Goal: Task Accomplishment & Management: Manage account settings

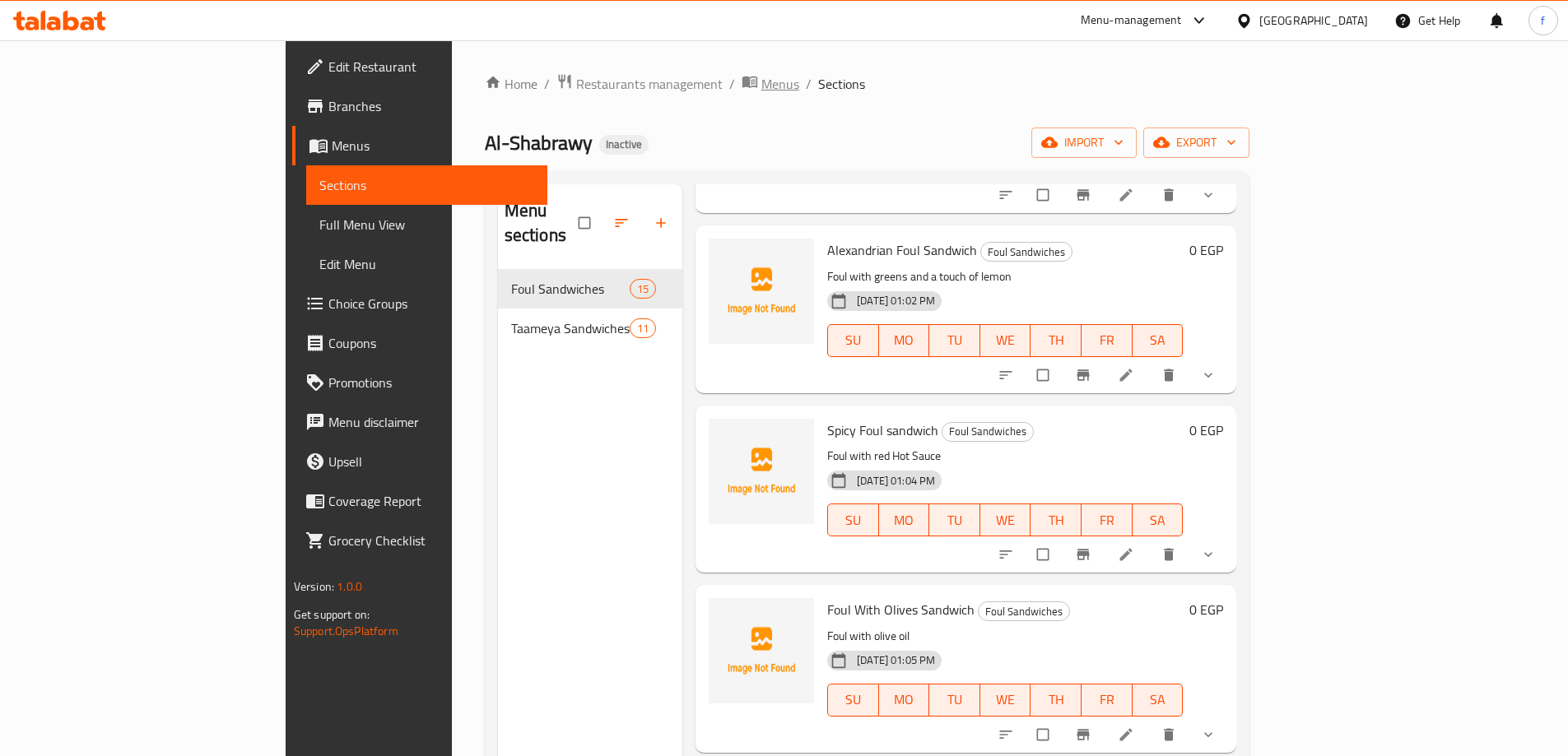
click at [742, 78] on icon "breadcrumb" at bounding box center [750, 82] width 17 height 16
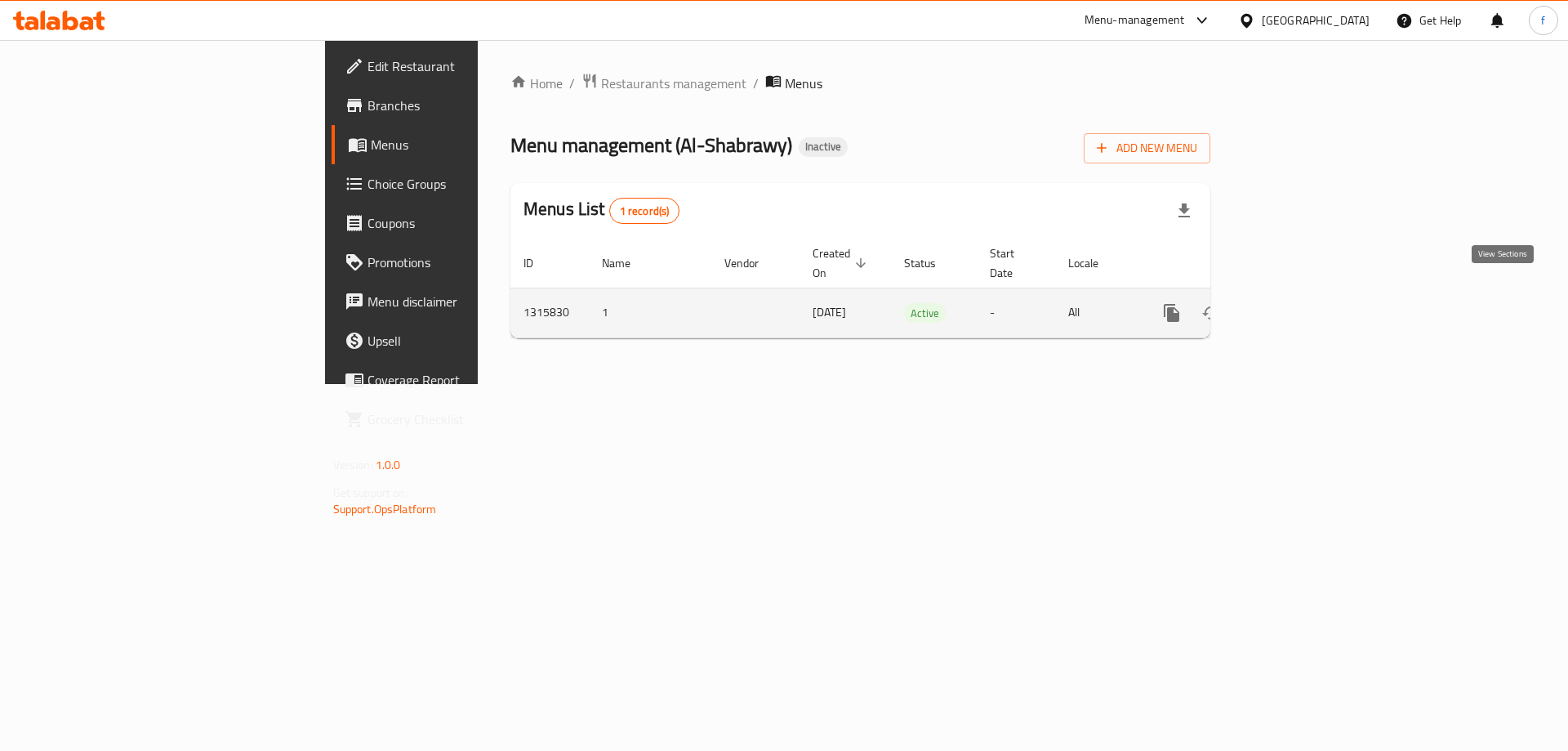
click at [1297, 306] on icon "enhanced table" at bounding box center [1290, 313] width 15 height 15
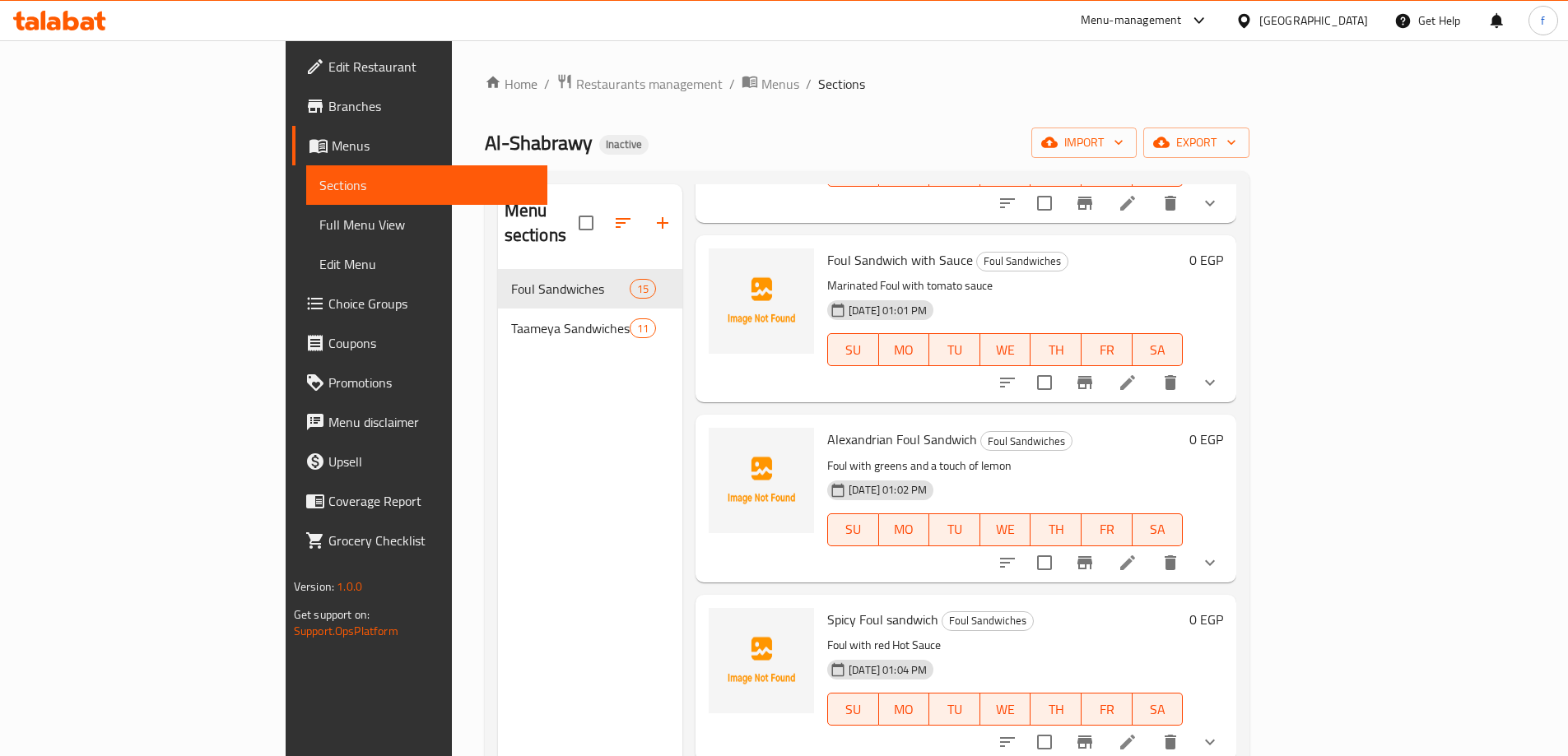
scroll to position [494, 0]
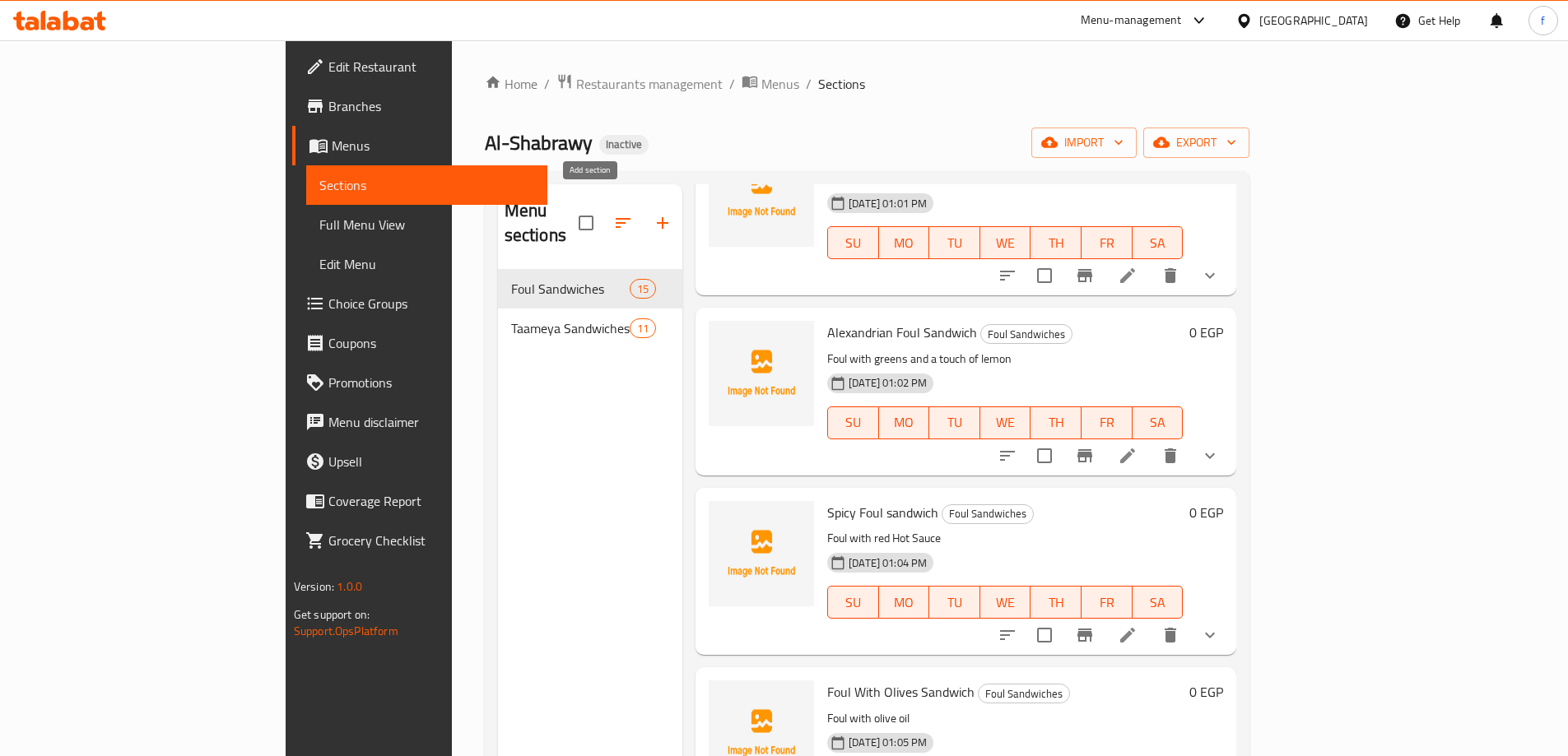
click at [643, 221] on button "button" at bounding box center [662, 223] width 39 height 39
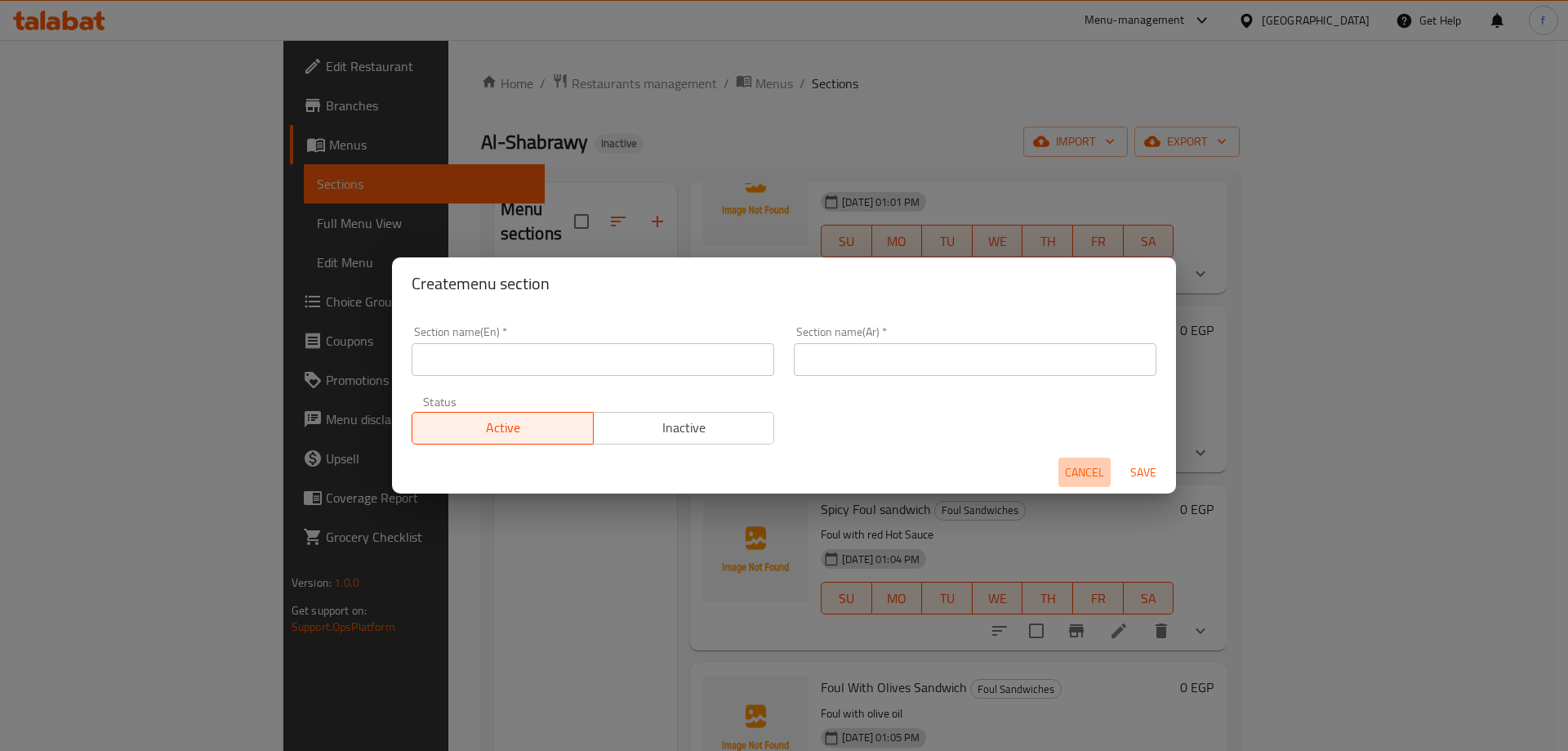
click at [1080, 474] on span "Cancel" at bounding box center [1084, 472] width 39 height 20
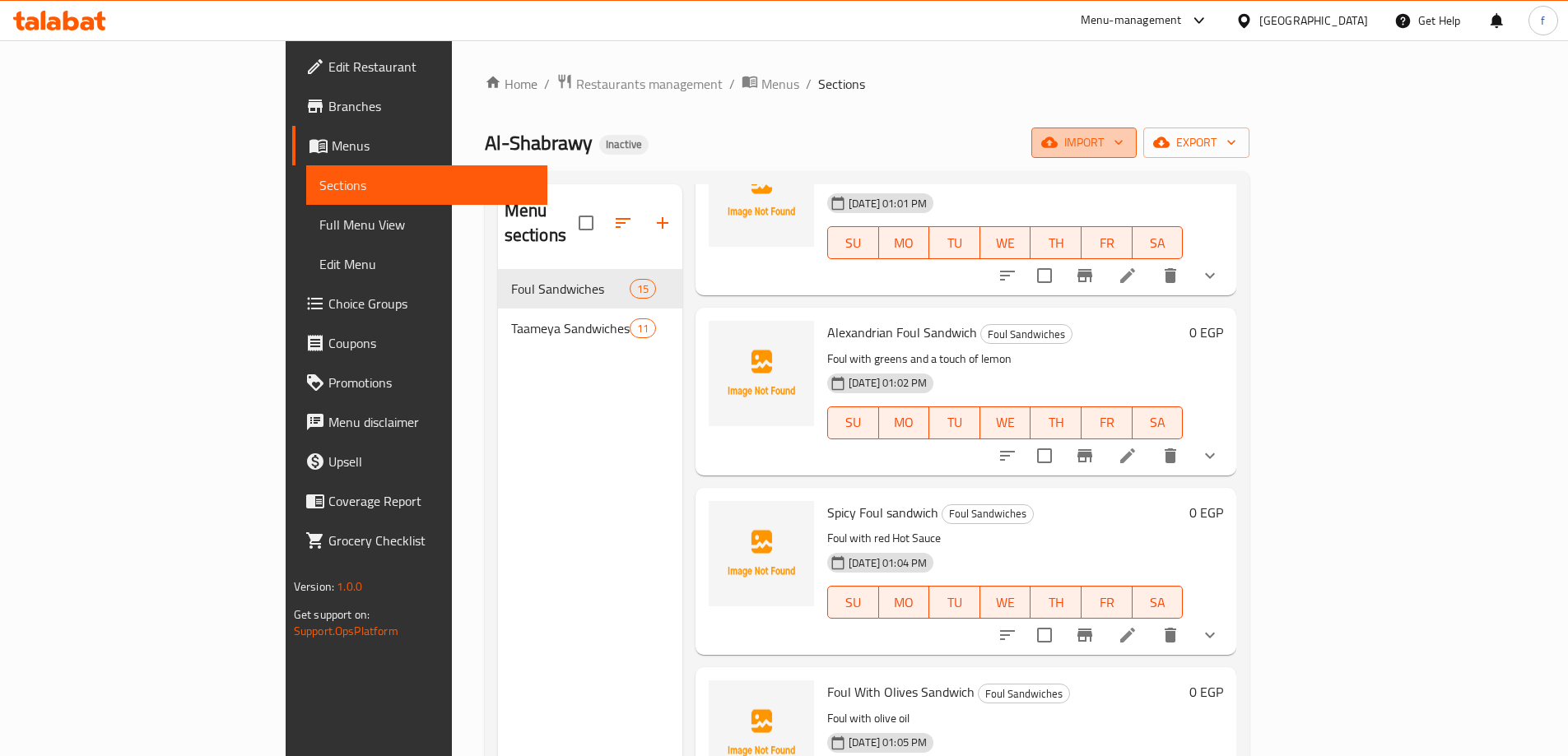
click at [1123, 148] on span "import" at bounding box center [1084, 142] width 79 height 20
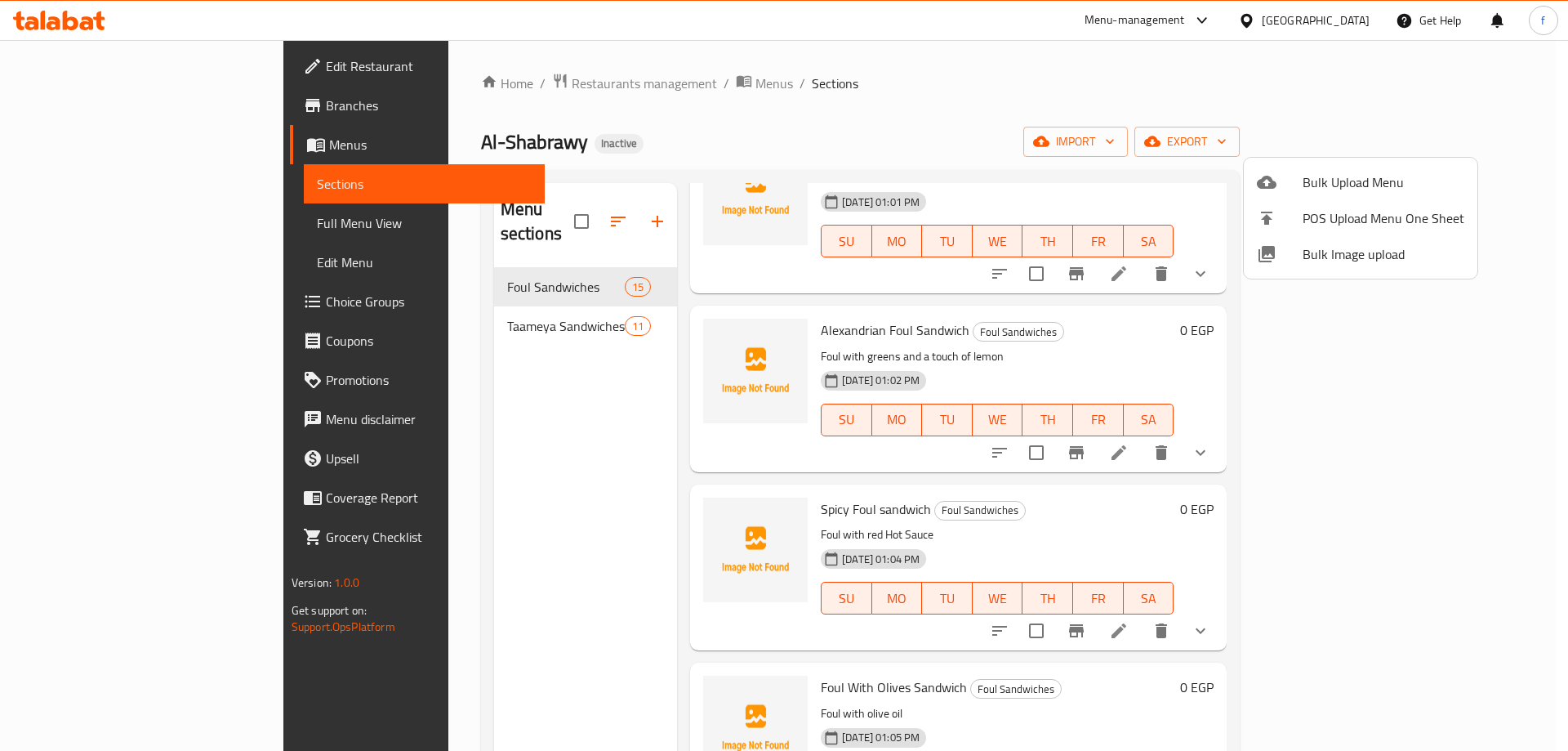
click at [1359, 133] on div at bounding box center [784, 375] width 1568 height 751
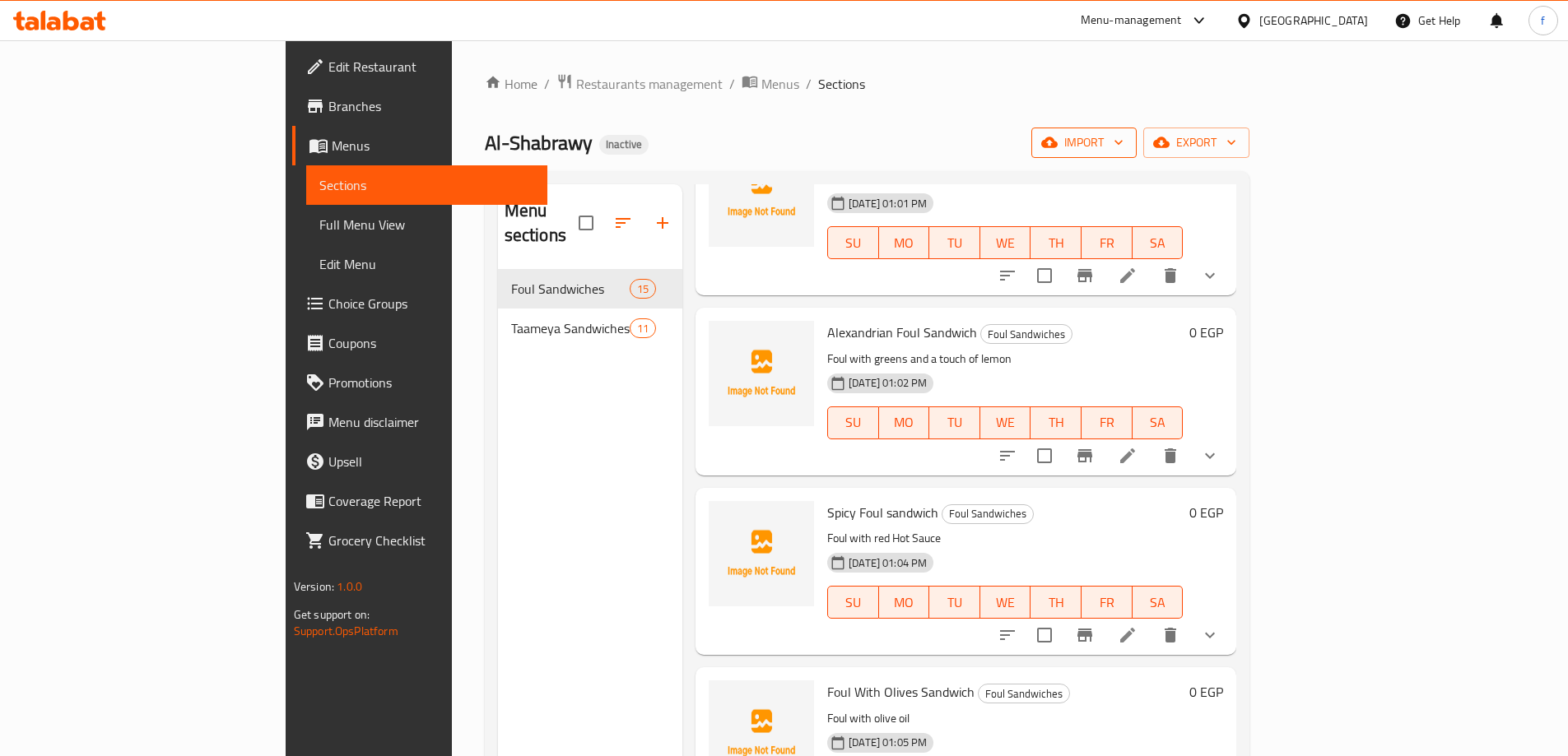
click at [1123, 134] on span "import" at bounding box center [1084, 142] width 79 height 20
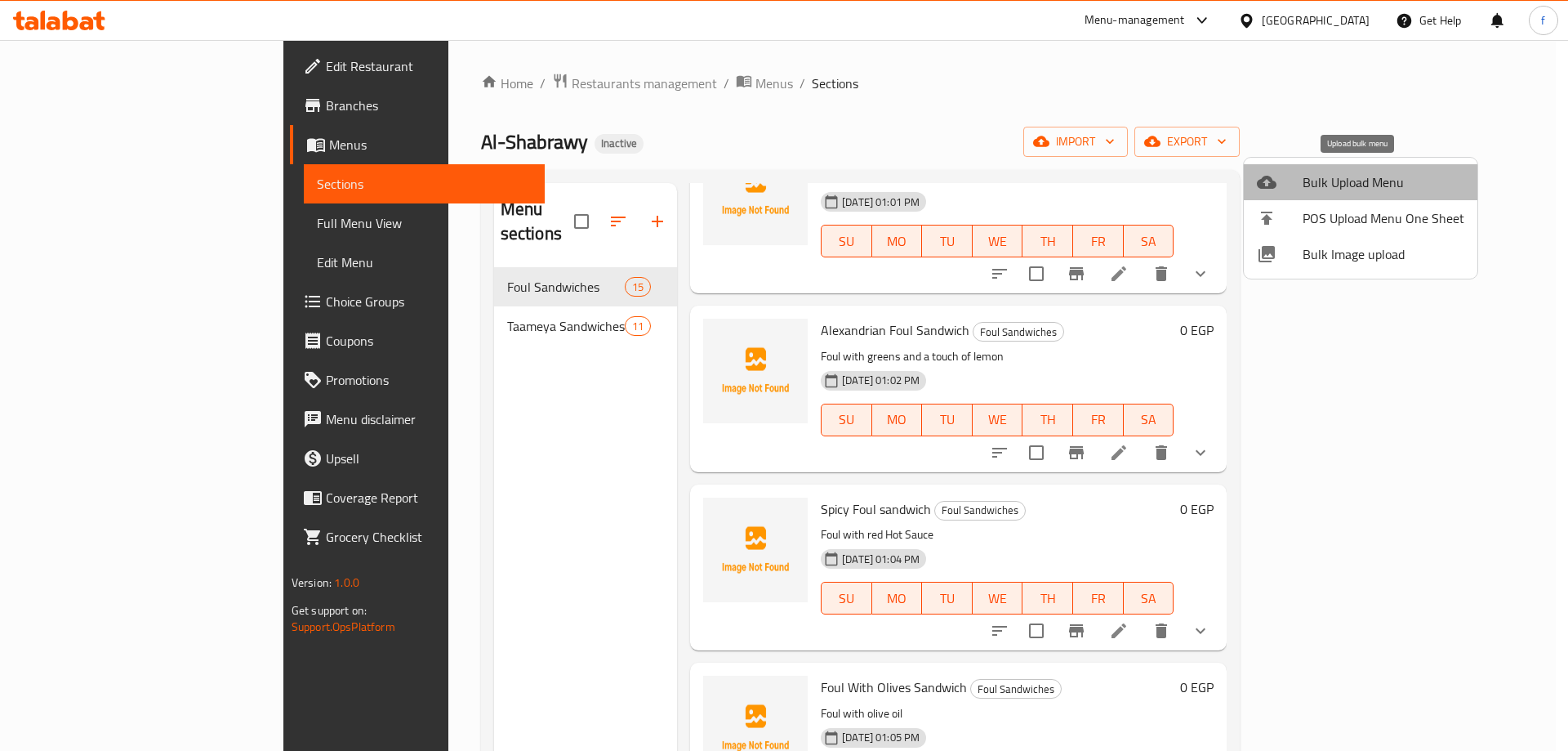
click at [1375, 189] on span "Bulk Upload Menu" at bounding box center [1384, 182] width 162 height 20
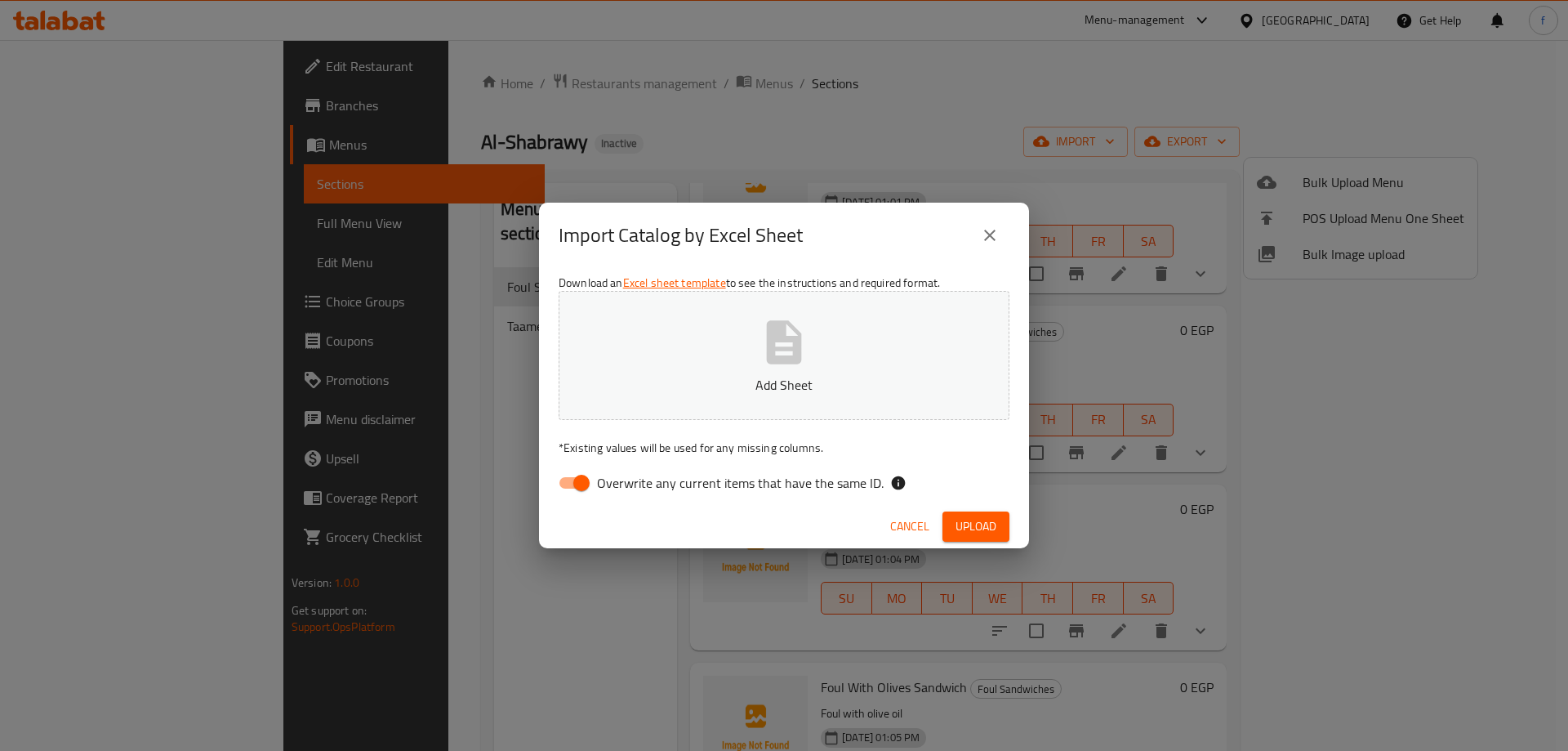
click at [630, 482] on span "Overwrite any current items that have the same ID." at bounding box center [740, 483] width 287 height 20
click at [628, 482] on input "Overwrite any current items that have the same ID." at bounding box center [582, 482] width 93 height 31
checkbox input "false"
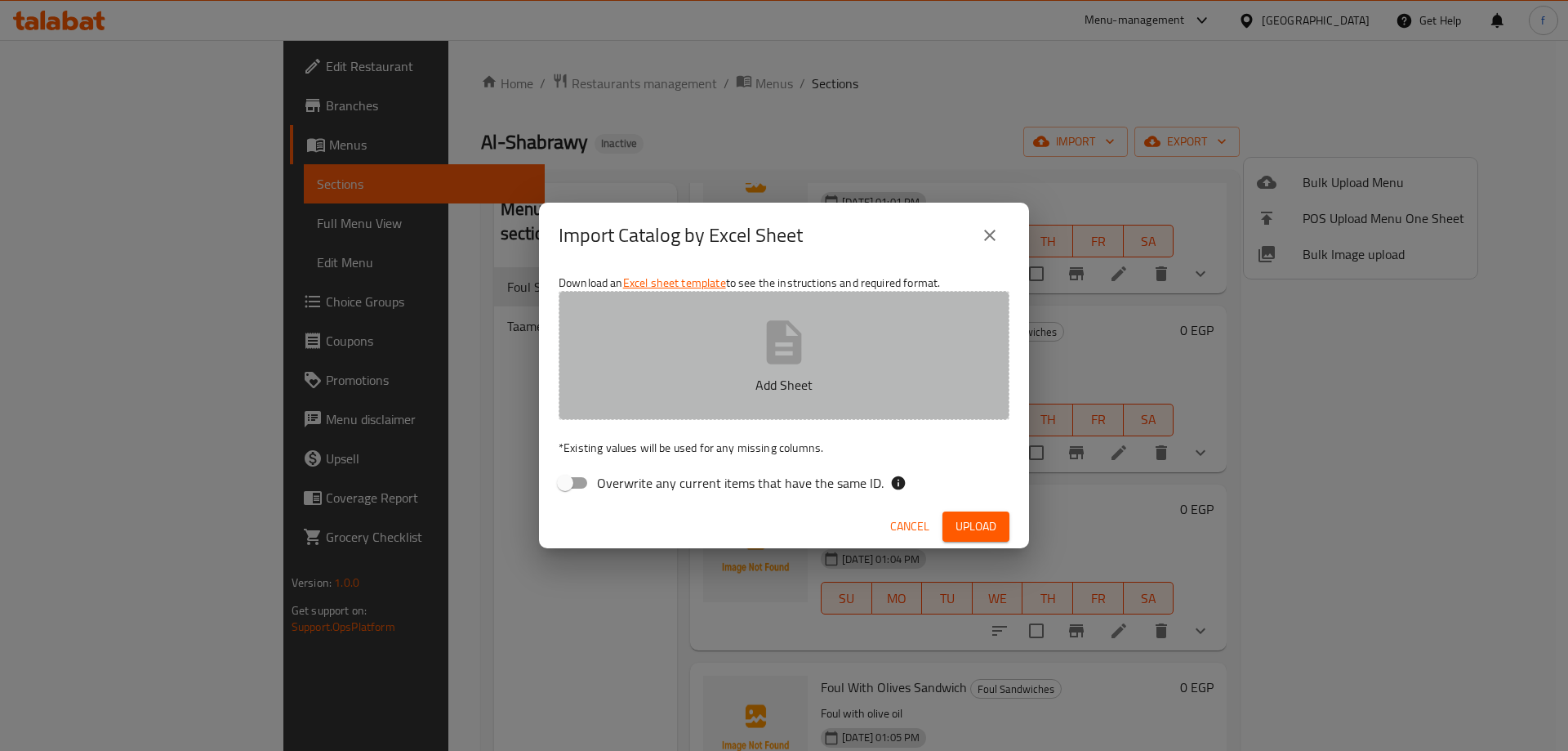
click at [778, 368] on button "Add Sheet" at bounding box center [784, 356] width 450 height 129
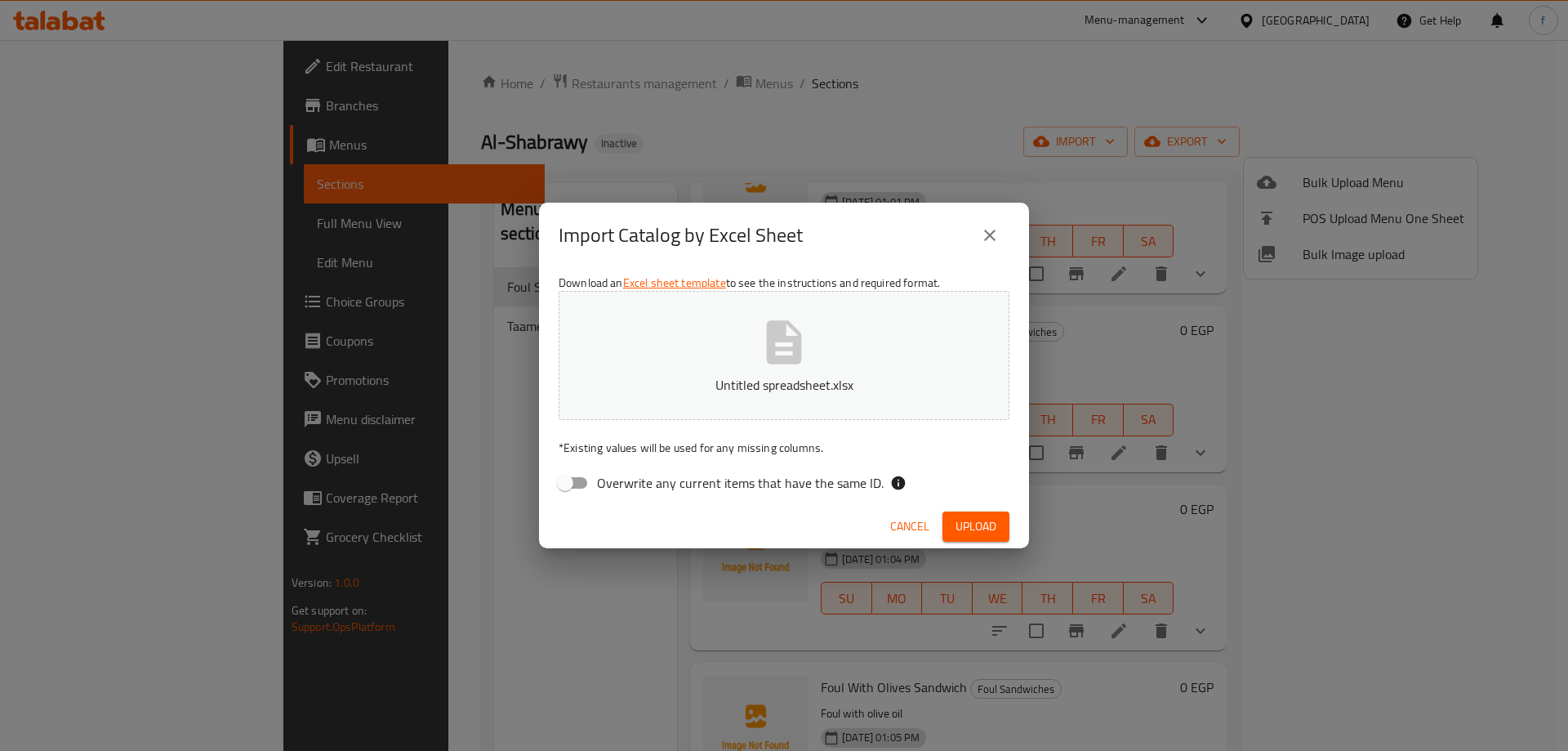
click at [986, 527] on span "Upload" at bounding box center [976, 526] width 41 height 20
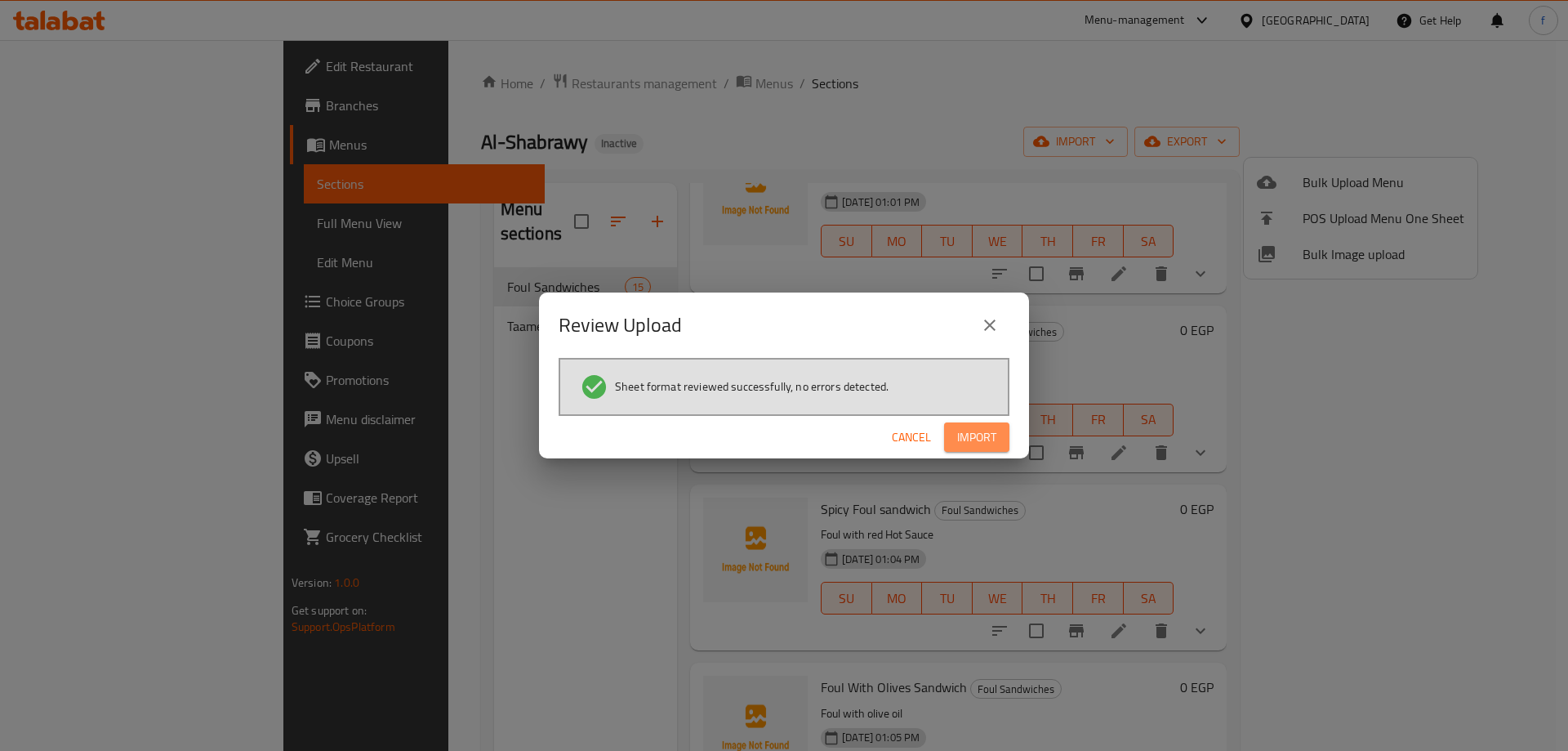
click at [969, 431] on span "Import" at bounding box center [976, 437] width 39 height 20
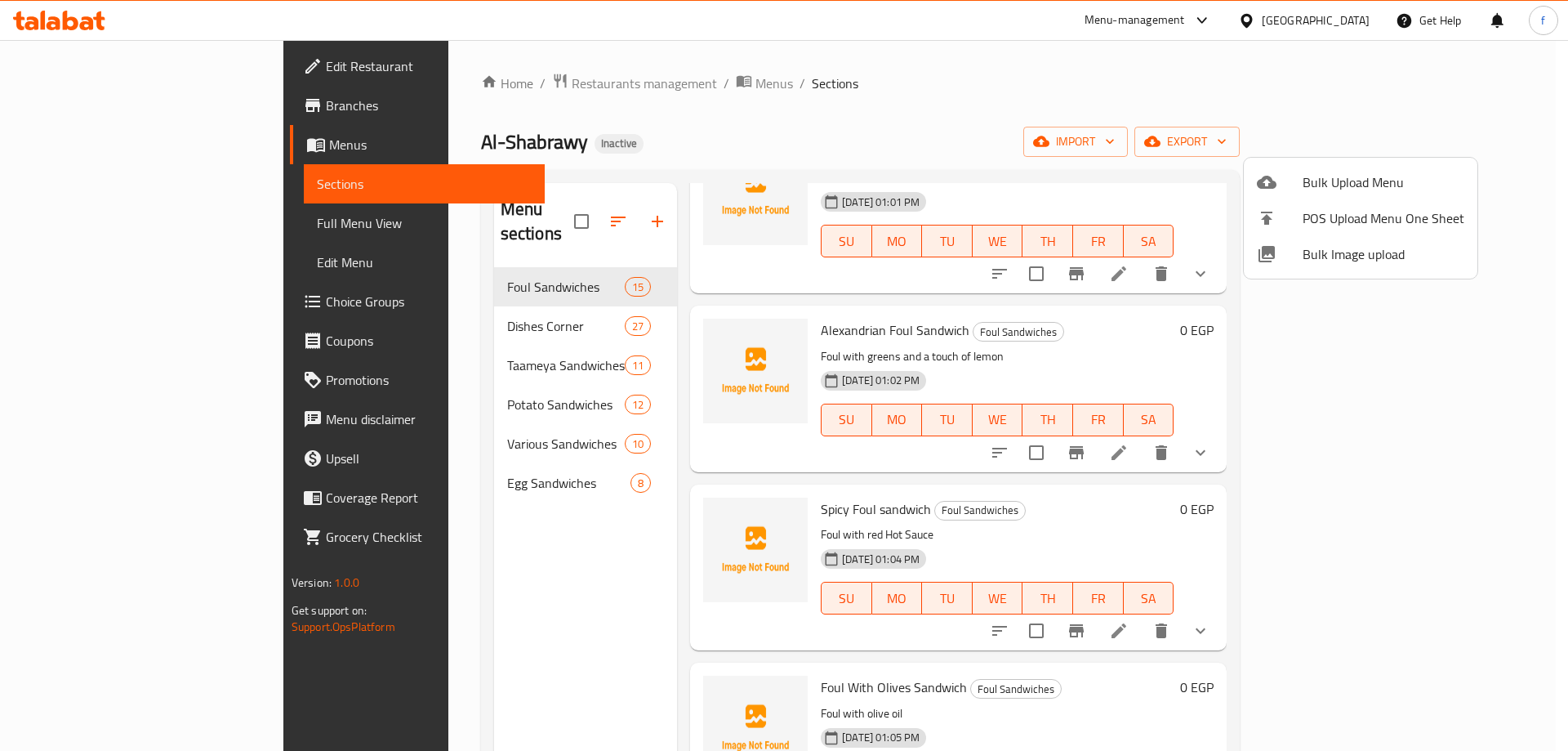
click at [451, 289] on div at bounding box center [784, 375] width 1568 height 751
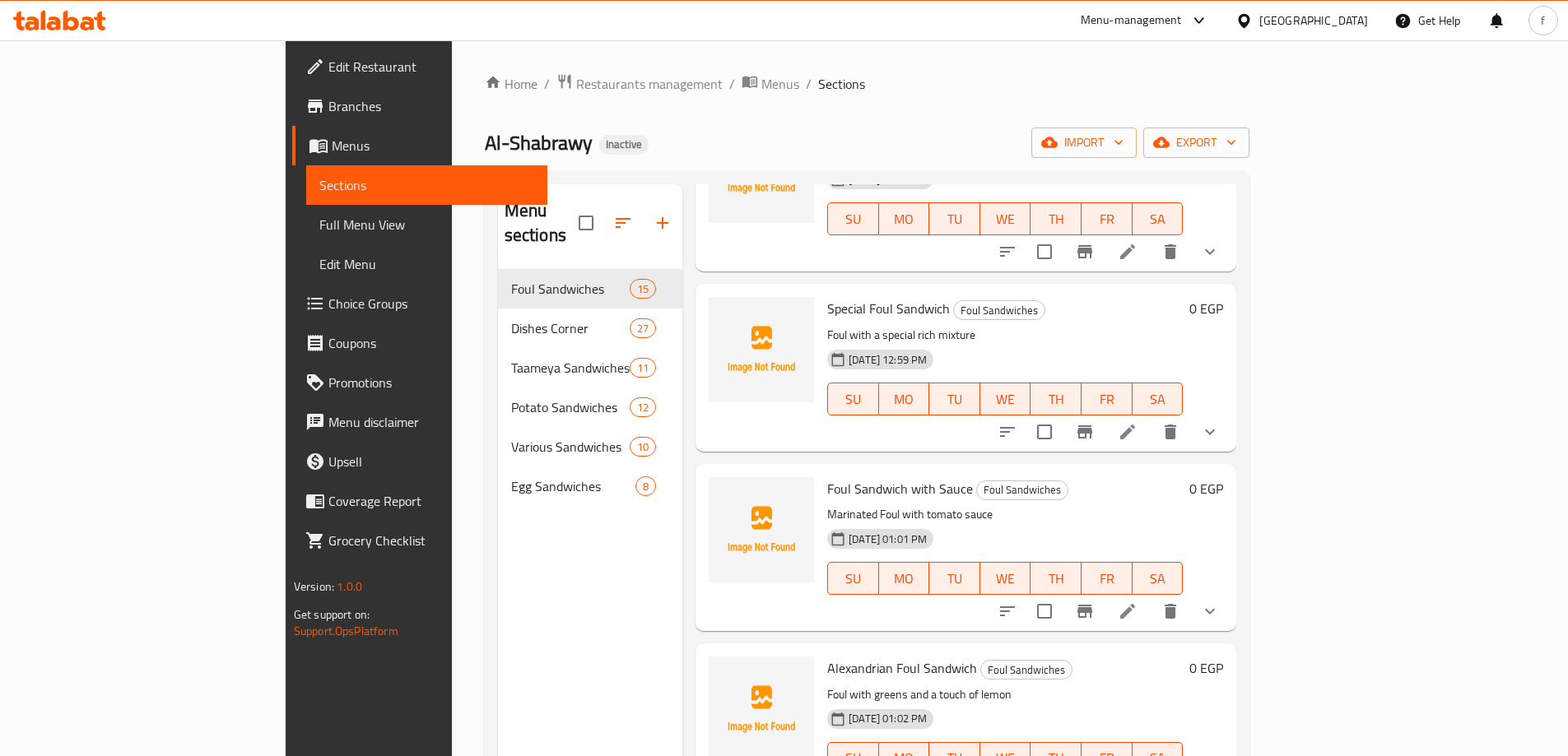
scroll to position [0, 0]
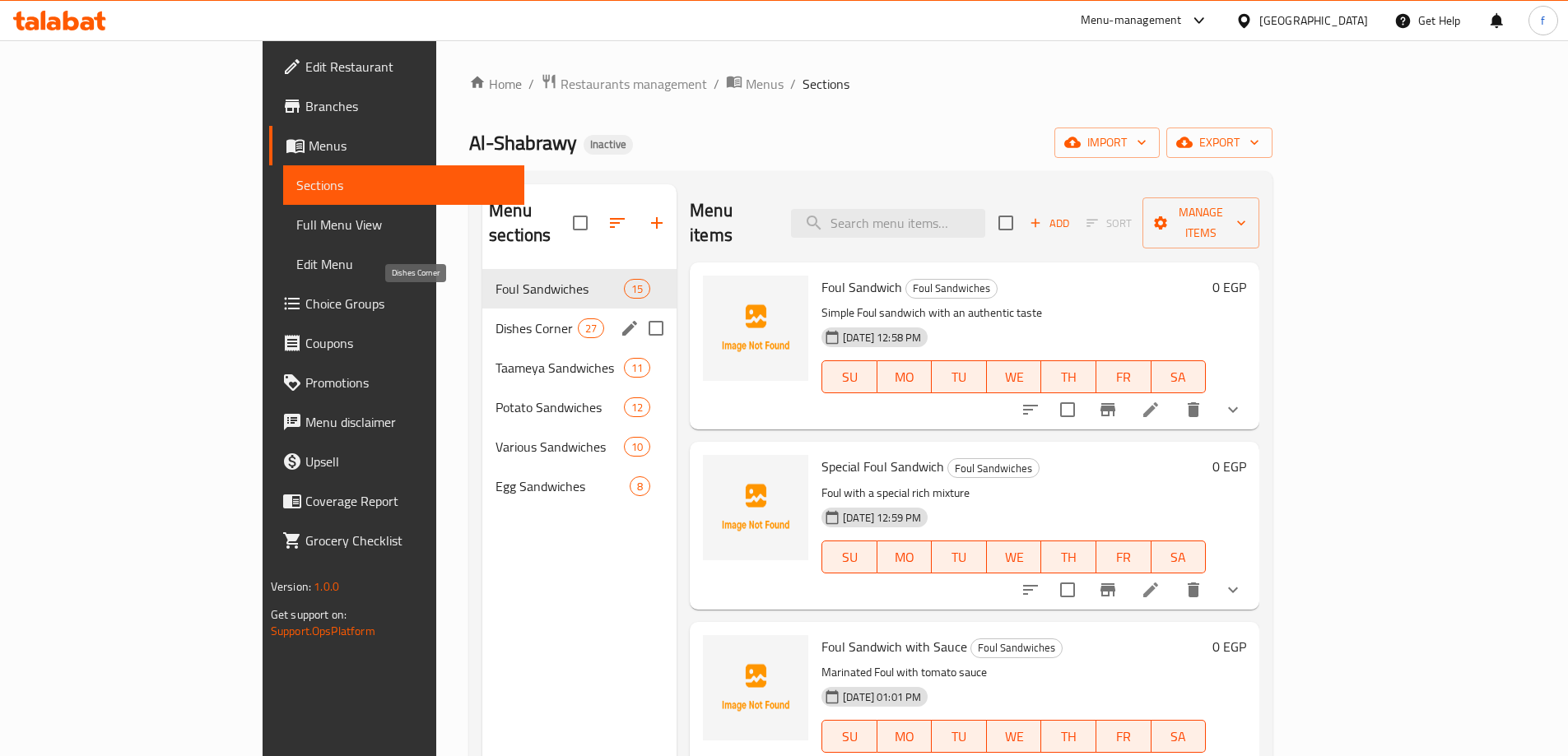
drag, startPoint x: 364, startPoint y: 306, endPoint x: 382, endPoint y: 306, distance: 18.0
click at [495, 318] on span "Dishes Corner" at bounding box center [536, 328] width 83 height 20
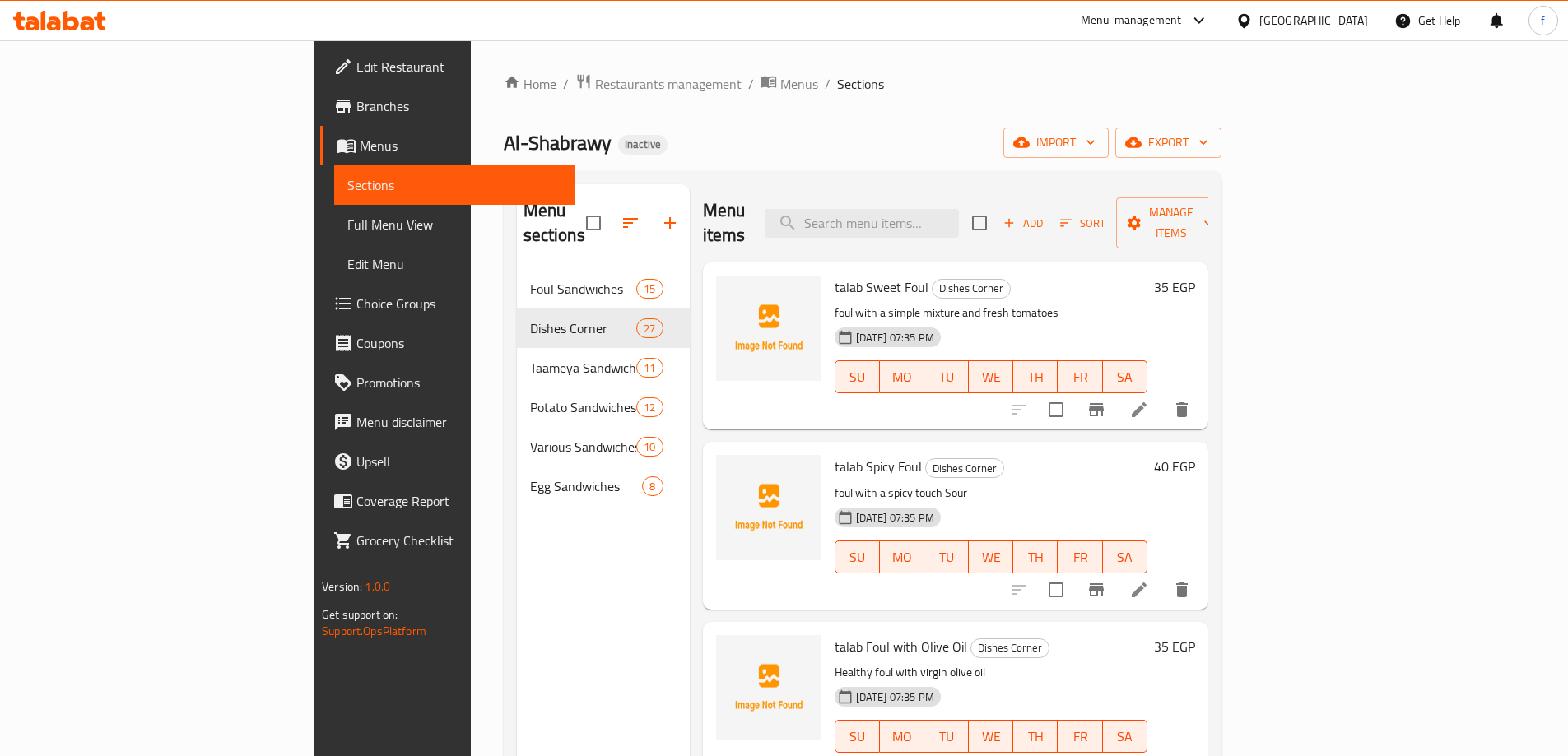
click at [348, 216] on span "Full Menu View" at bounding box center [455, 225] width 215 height 20
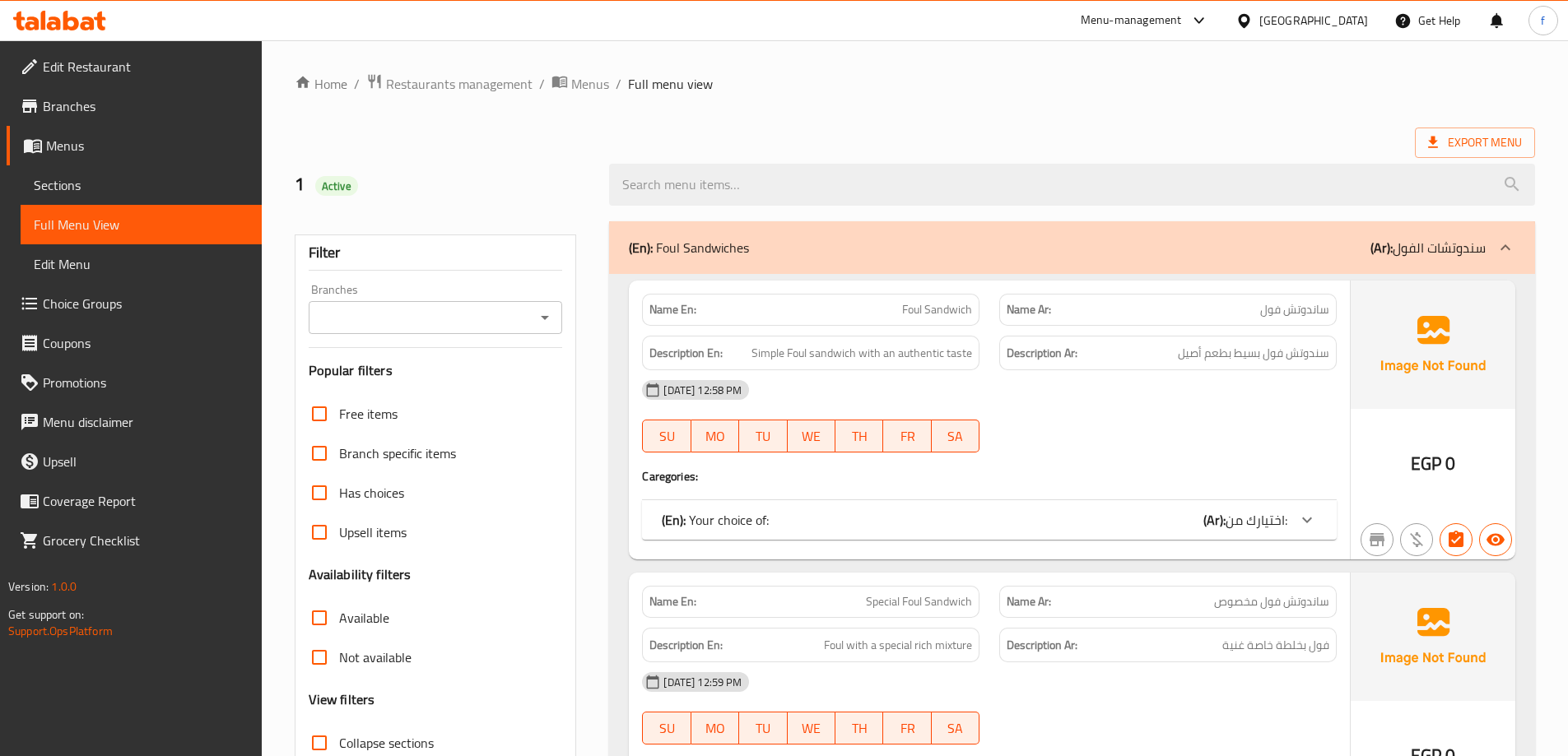
click at [1501, 243] on icon at bounding box center [1506, 247] width 20 height 20
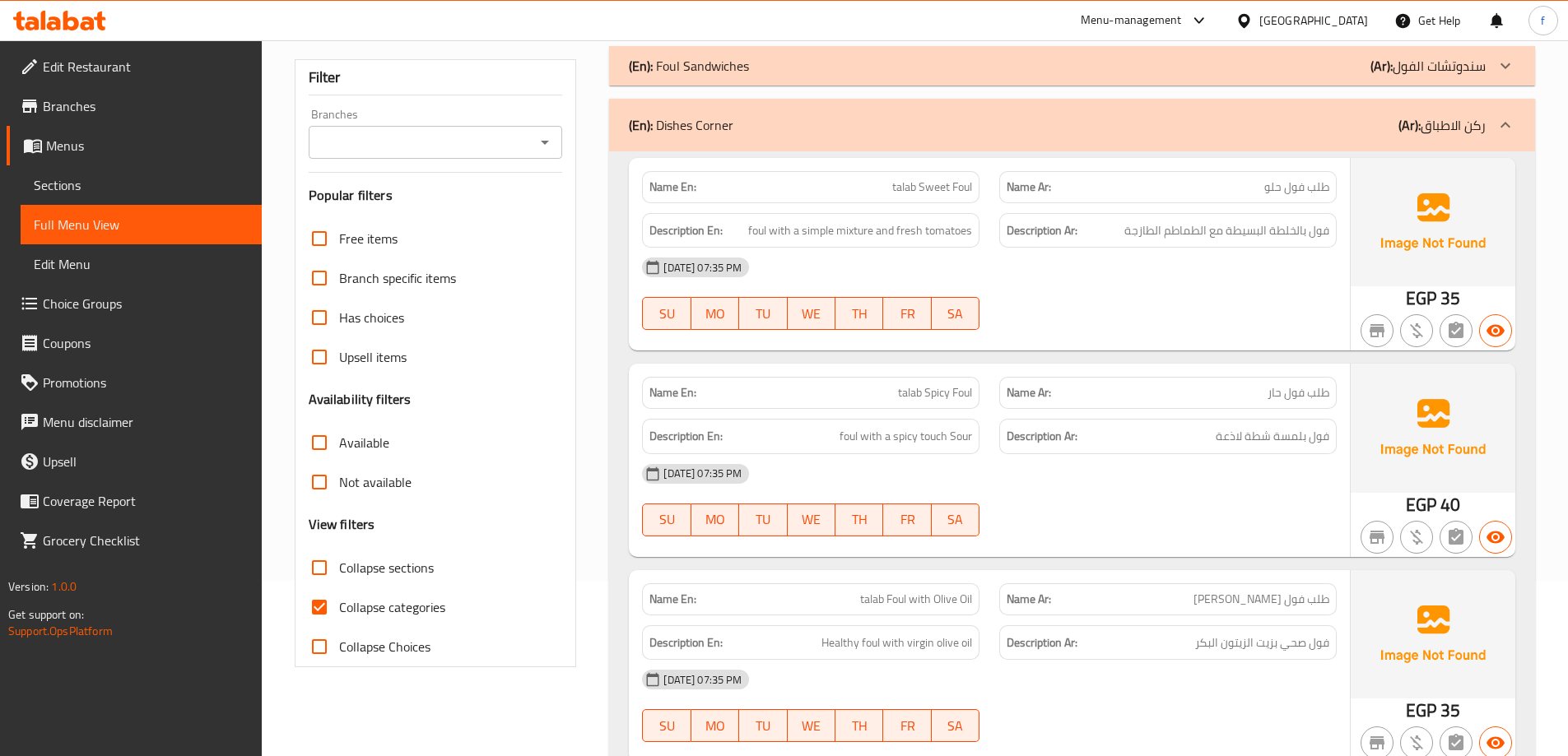
scroll to position [329, 0]
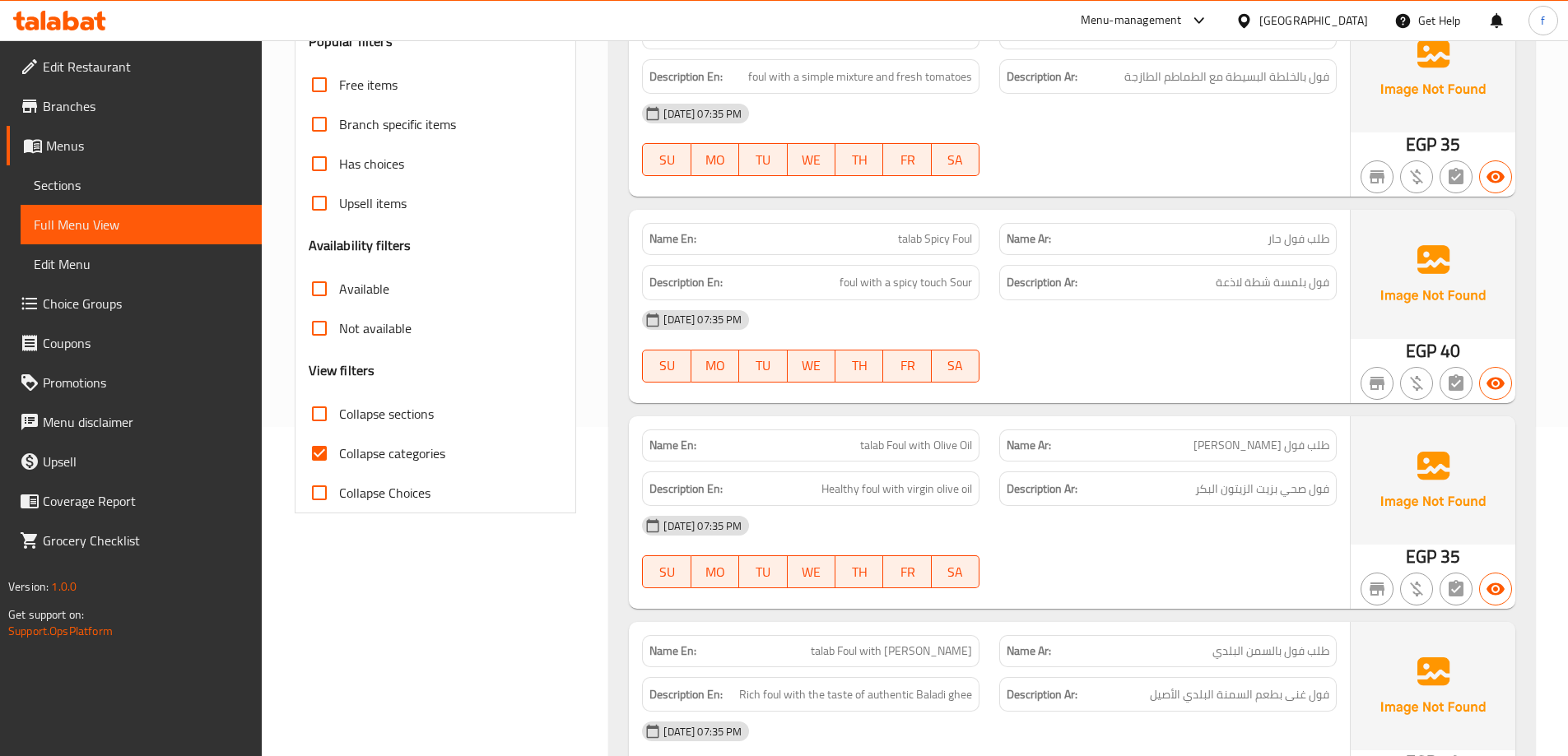
click at [393, 457] on span "Collapse categories" at bounding box center [392, 454] width 106 height 20
click at [339, 457] on input "Collapse categories" at bounding box center [319, 453] width 39 height 39
checkbox input "false"
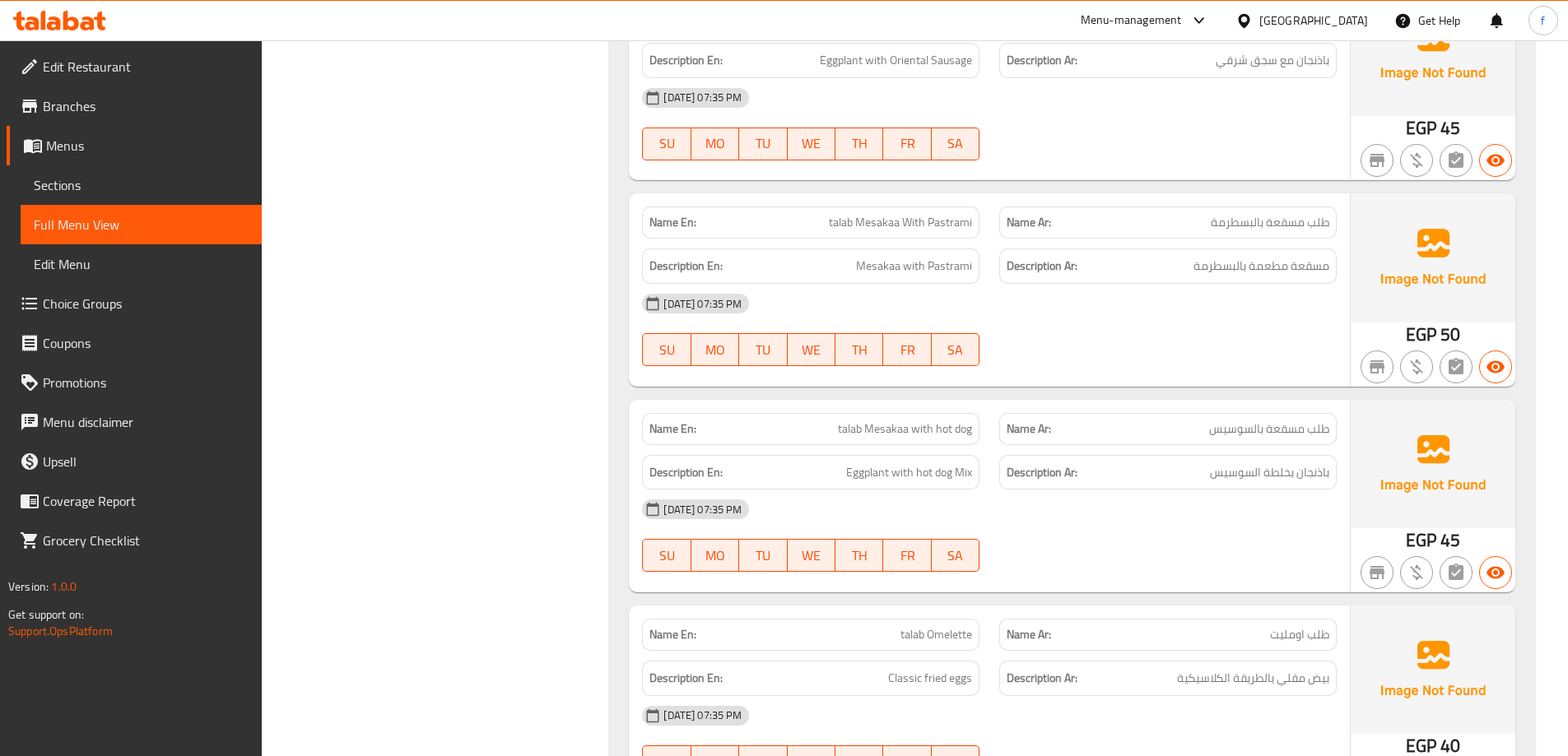
scroll to position [3784, 0]
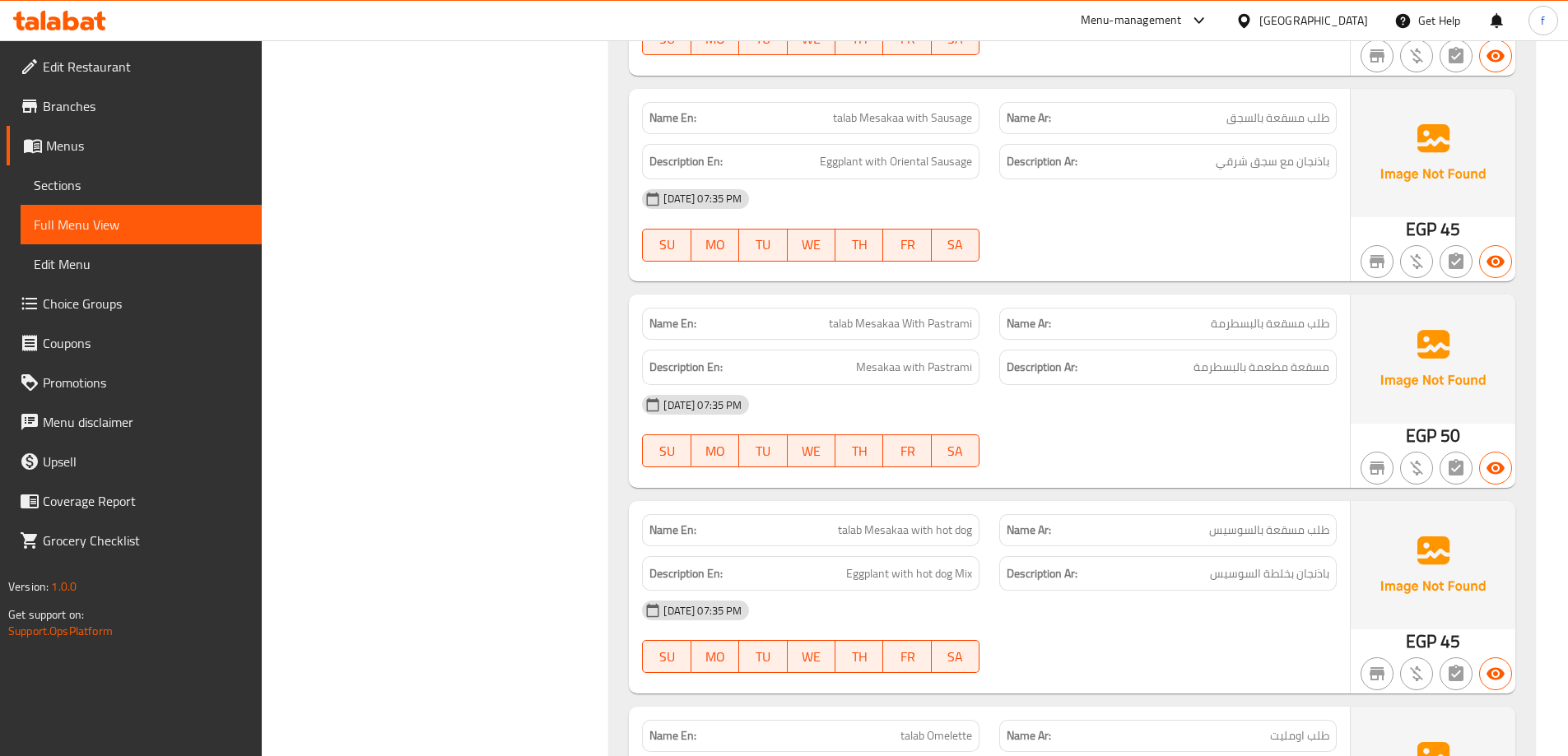
click at [942, 315] on span "talab Mesakaa With Pastrami" at bounding box center [900, 323] width 143 height 17
copy span "talab Mesakaa With Pastrami"
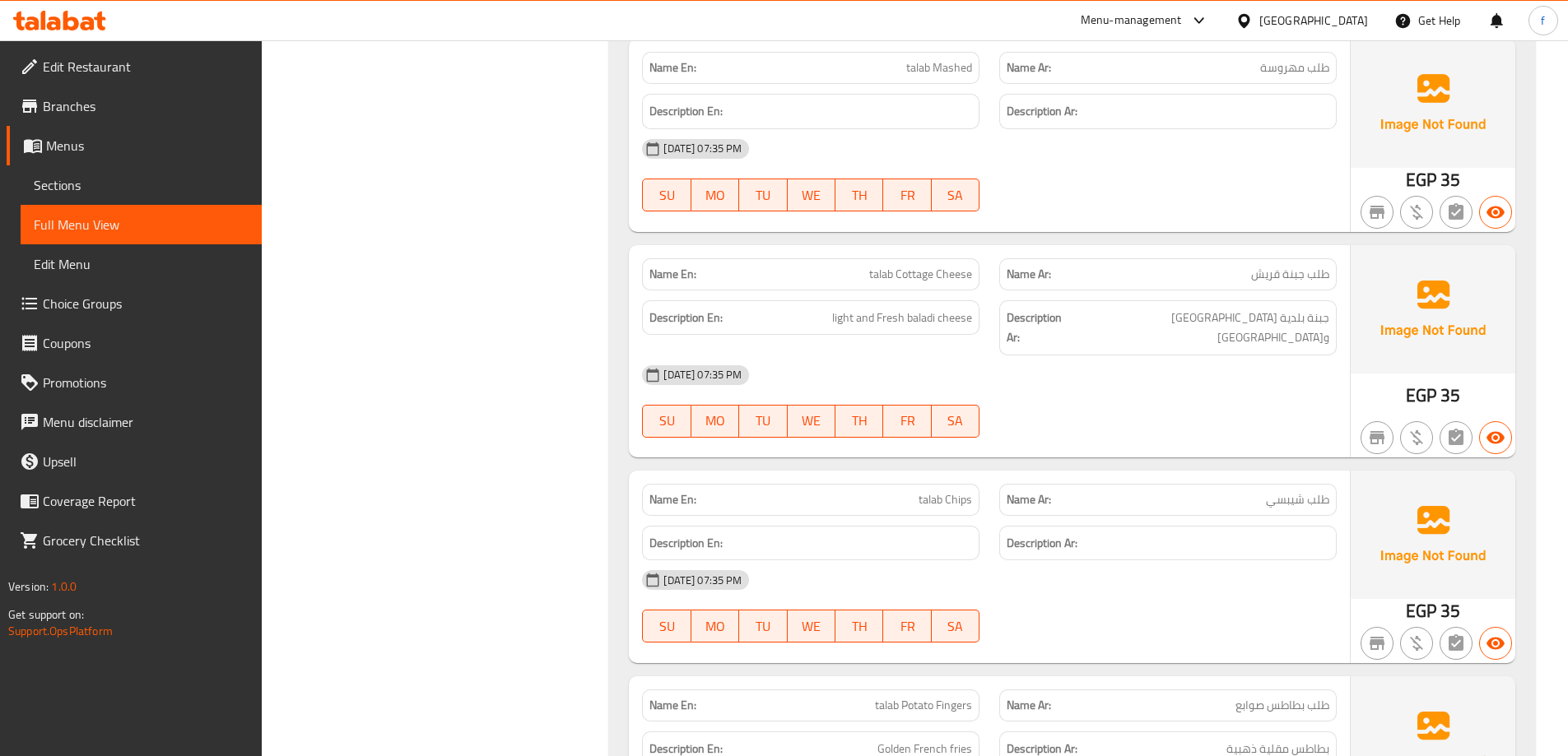
scroll to position [2549, 0]
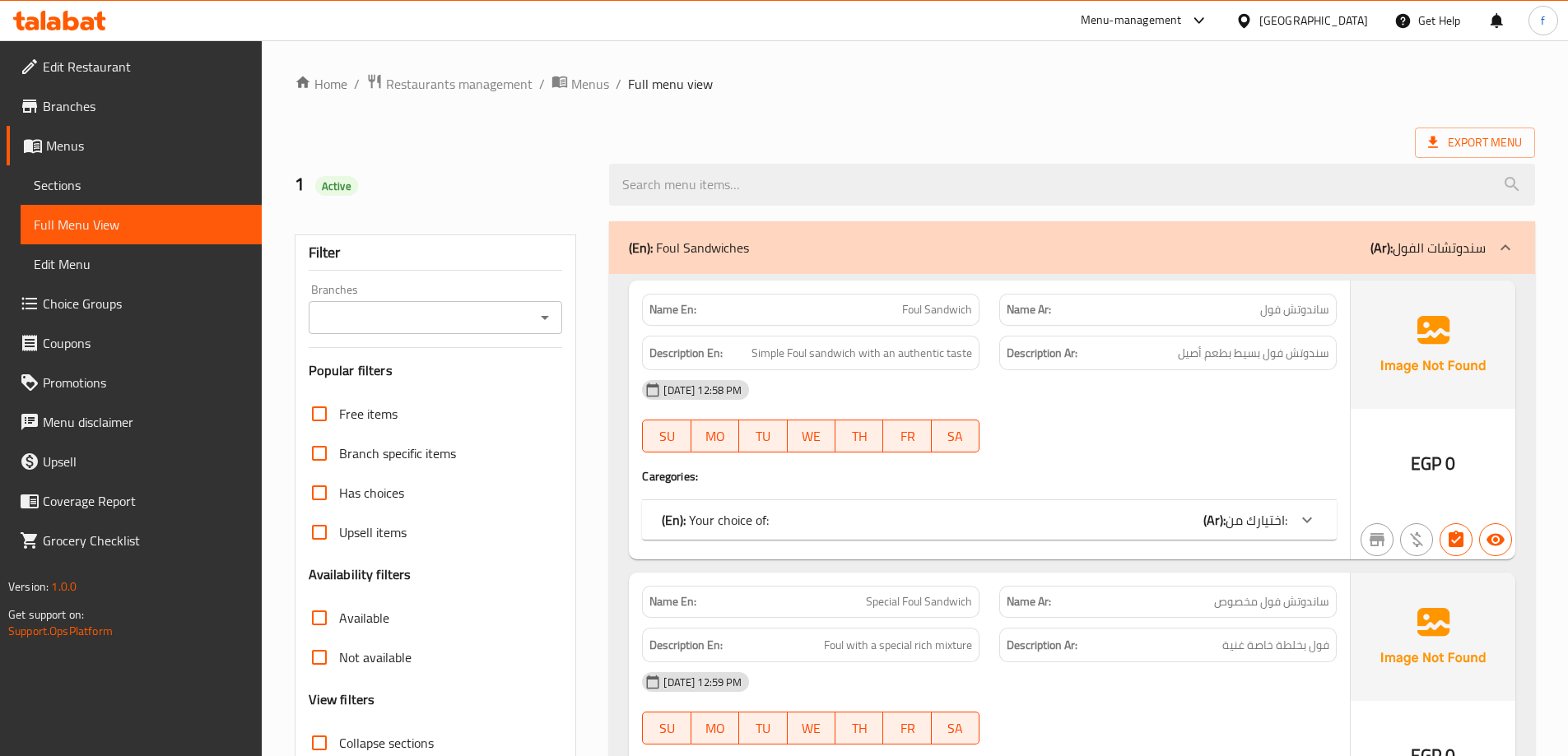
click at [149, 189] on span "Sections" at bounding box center [141, 185] width 215 height 20
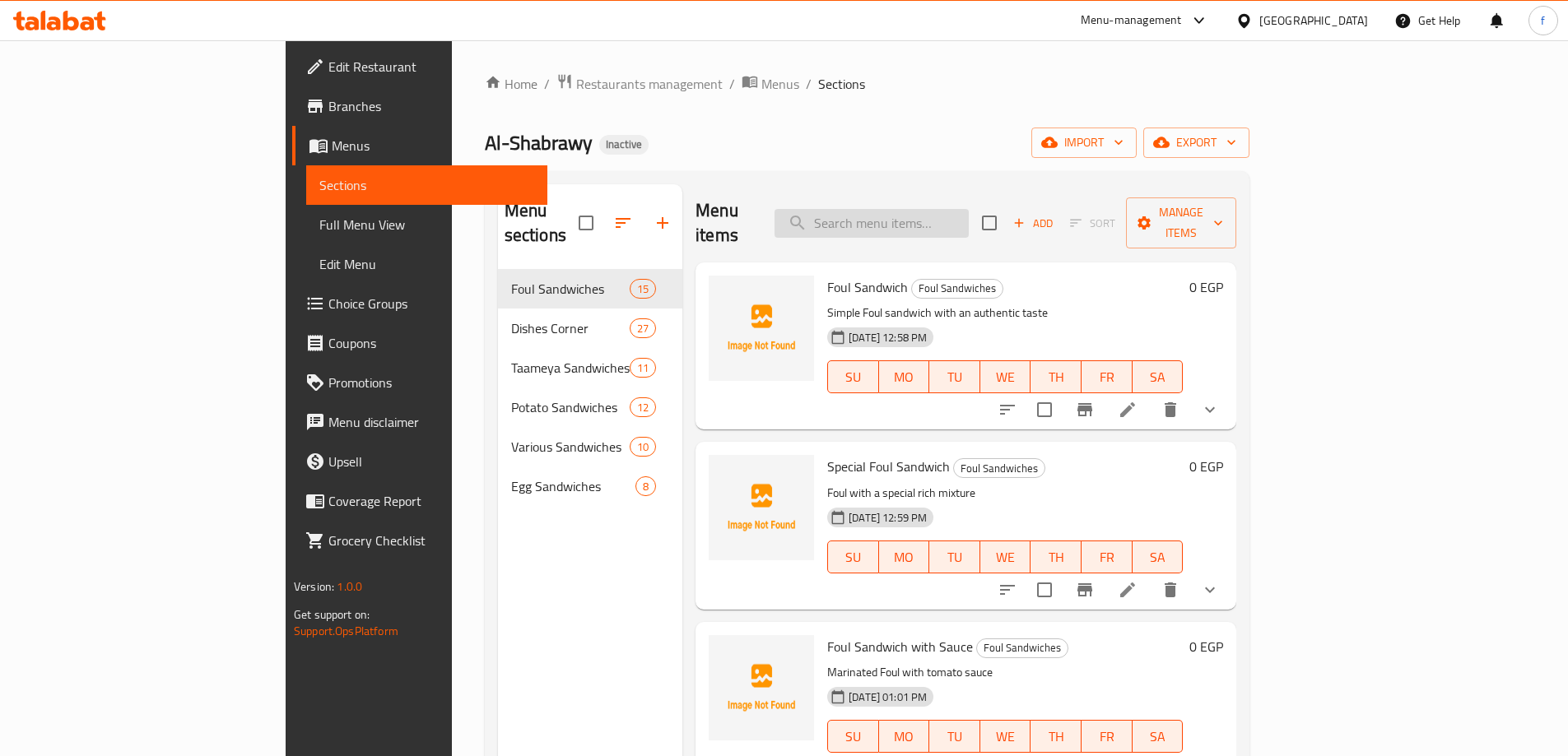
click at [968, 214] on input "search" at bounding box center [872, 223] width 194 height 28
paste input "talab Mesakaa With Pastrami"
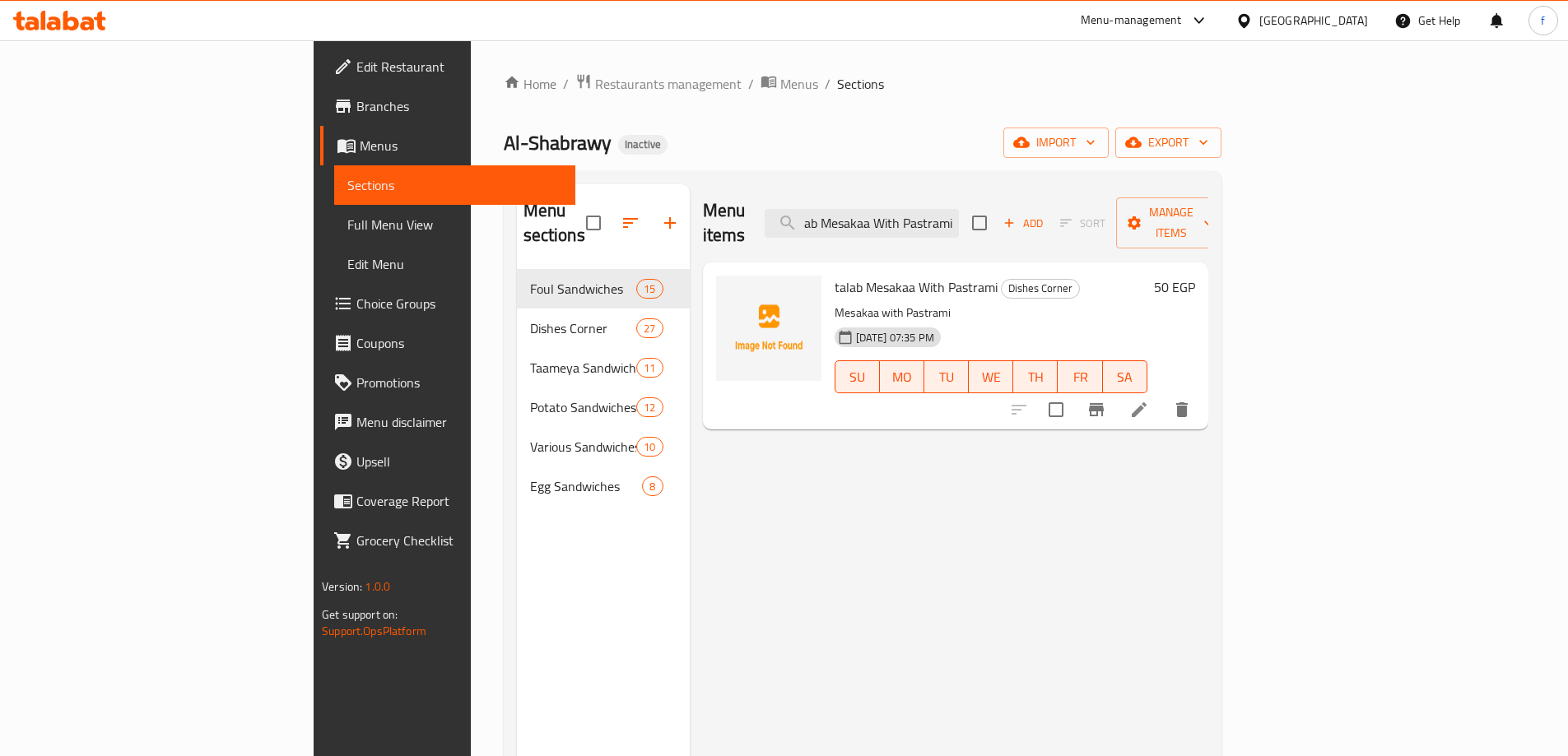
type input "talab Mesakaa With Pastrami"
click at [1162, 395] on li at bounding box center [1139, 410] width 46 height 29
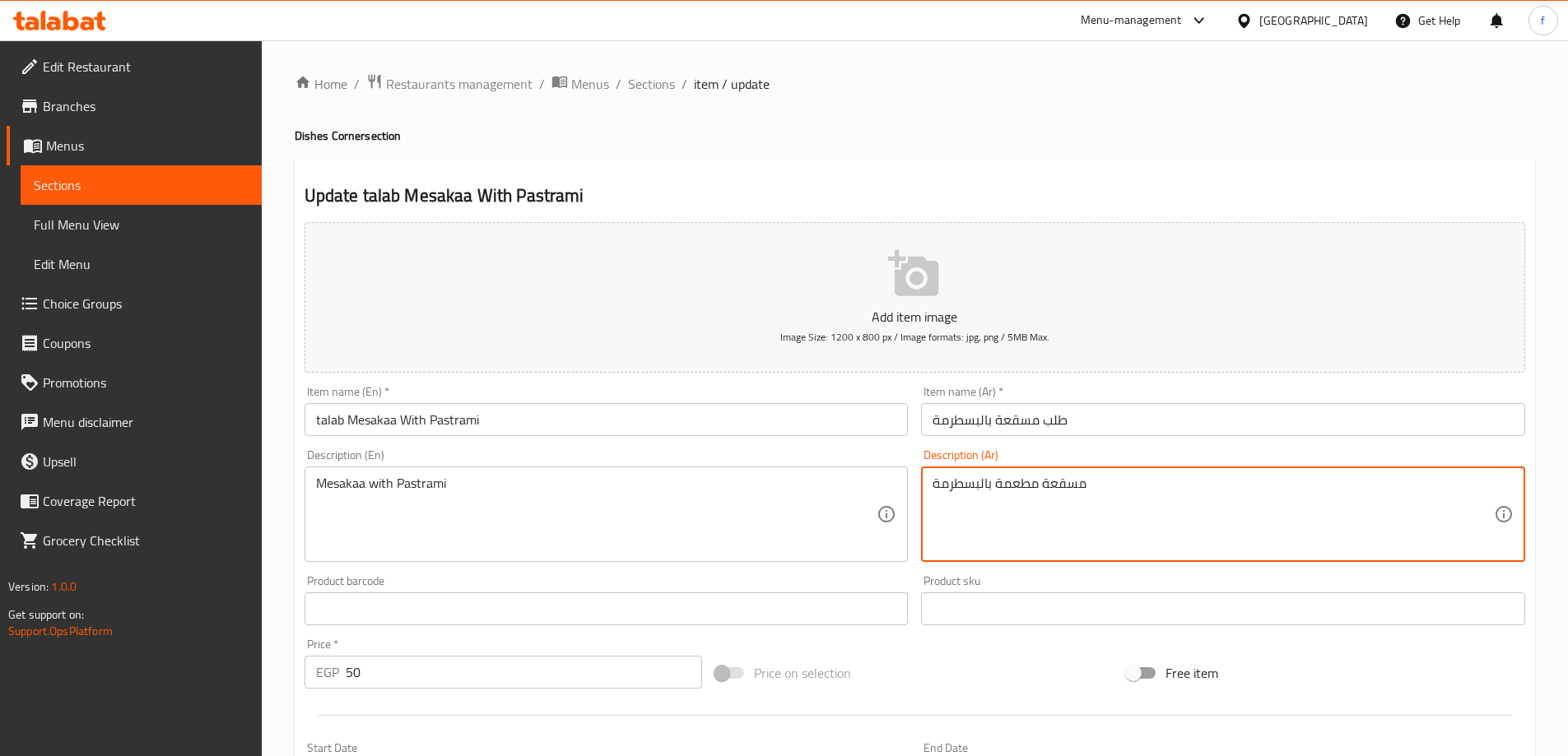
click at [1013, 482] on textarea "مسقعة مطعمة بالبسطرمة" at bounding box center [1213, 514] width 561 height 78
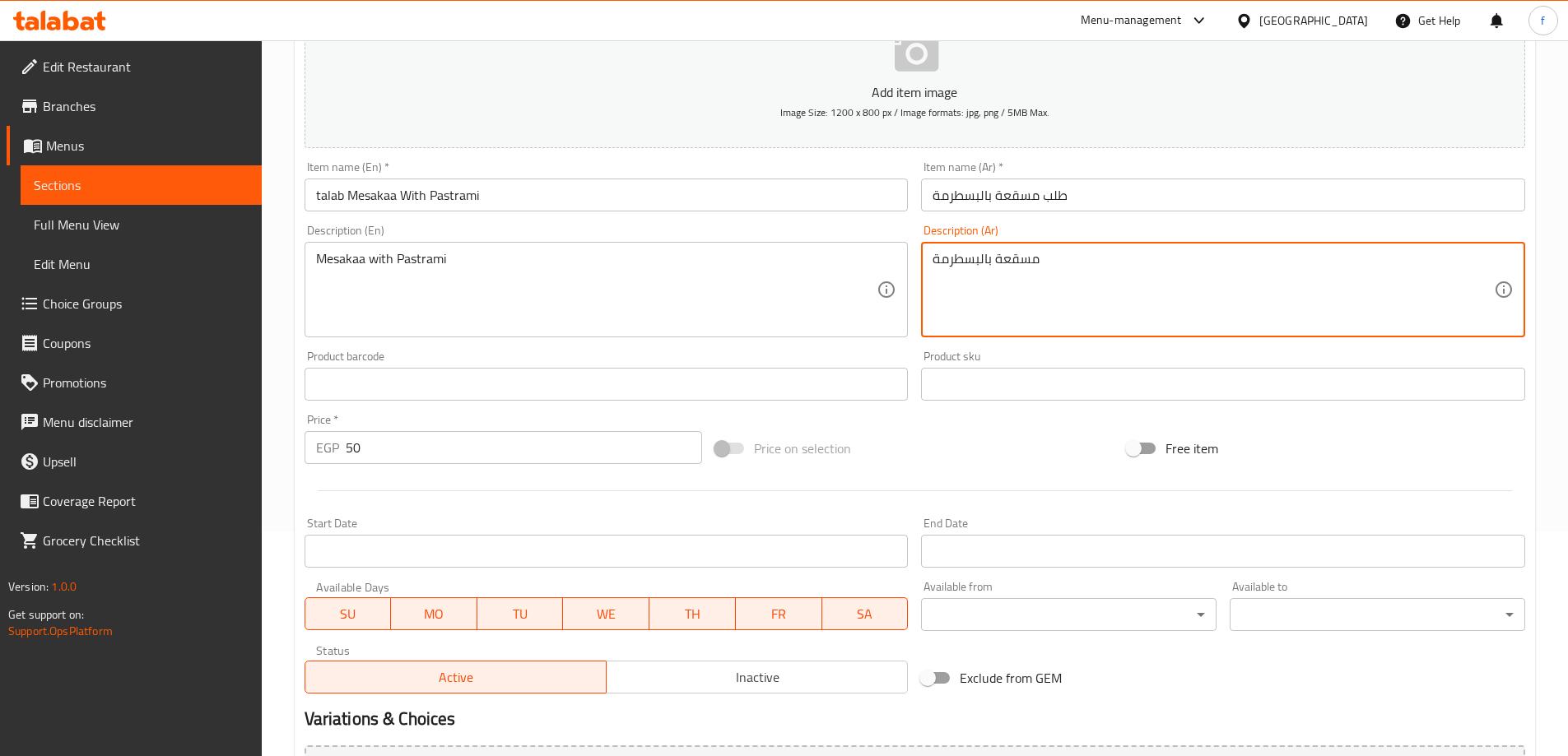
scroll to position [406, 0]
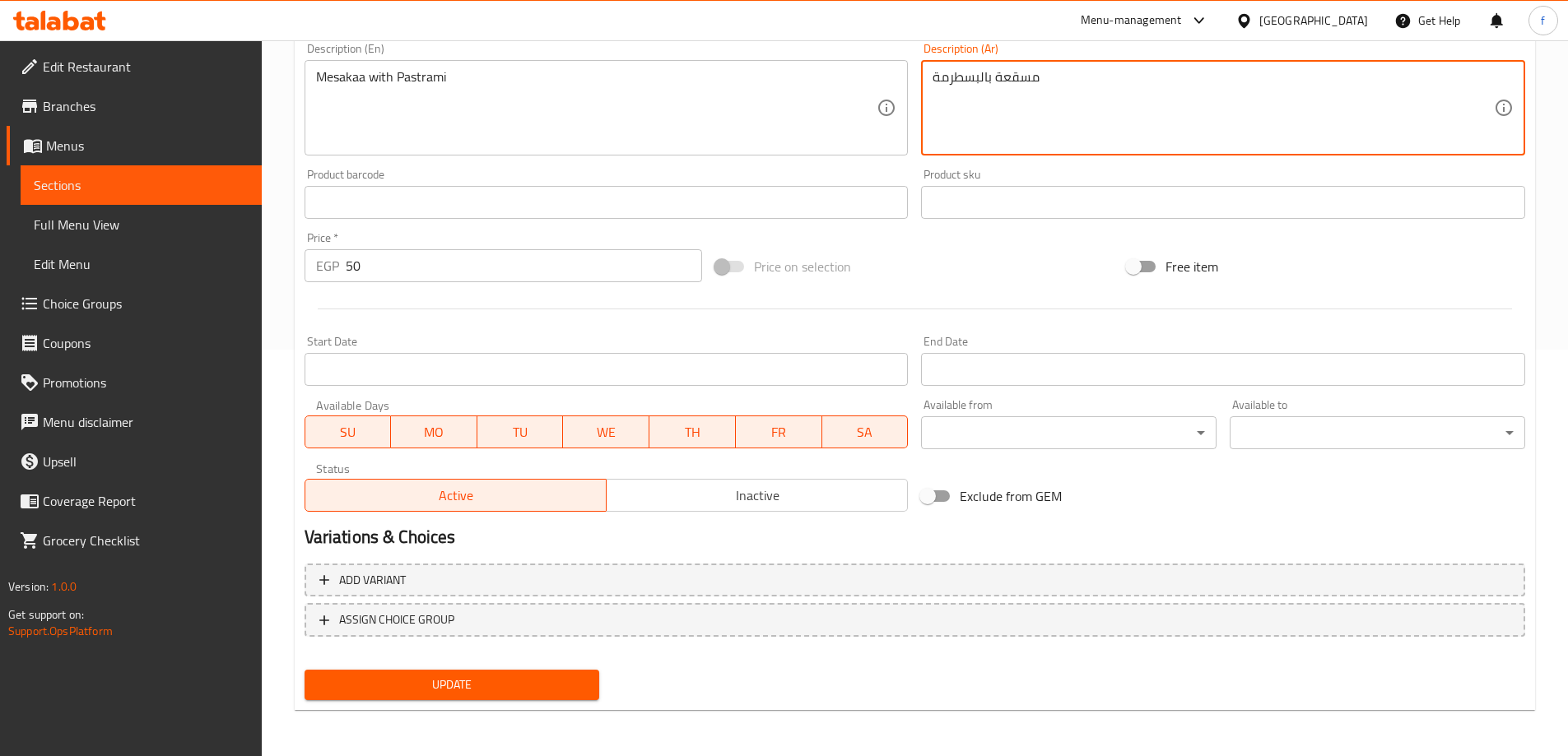
type textarea "مسقعة بالبسطرمة"
click at [506, 678] on div "Add item image Image Size: 1200 x 800 px / Image formats: jpg, png / 5MB Max. I…" at bounding box center [914, 257] width 1233 height 897
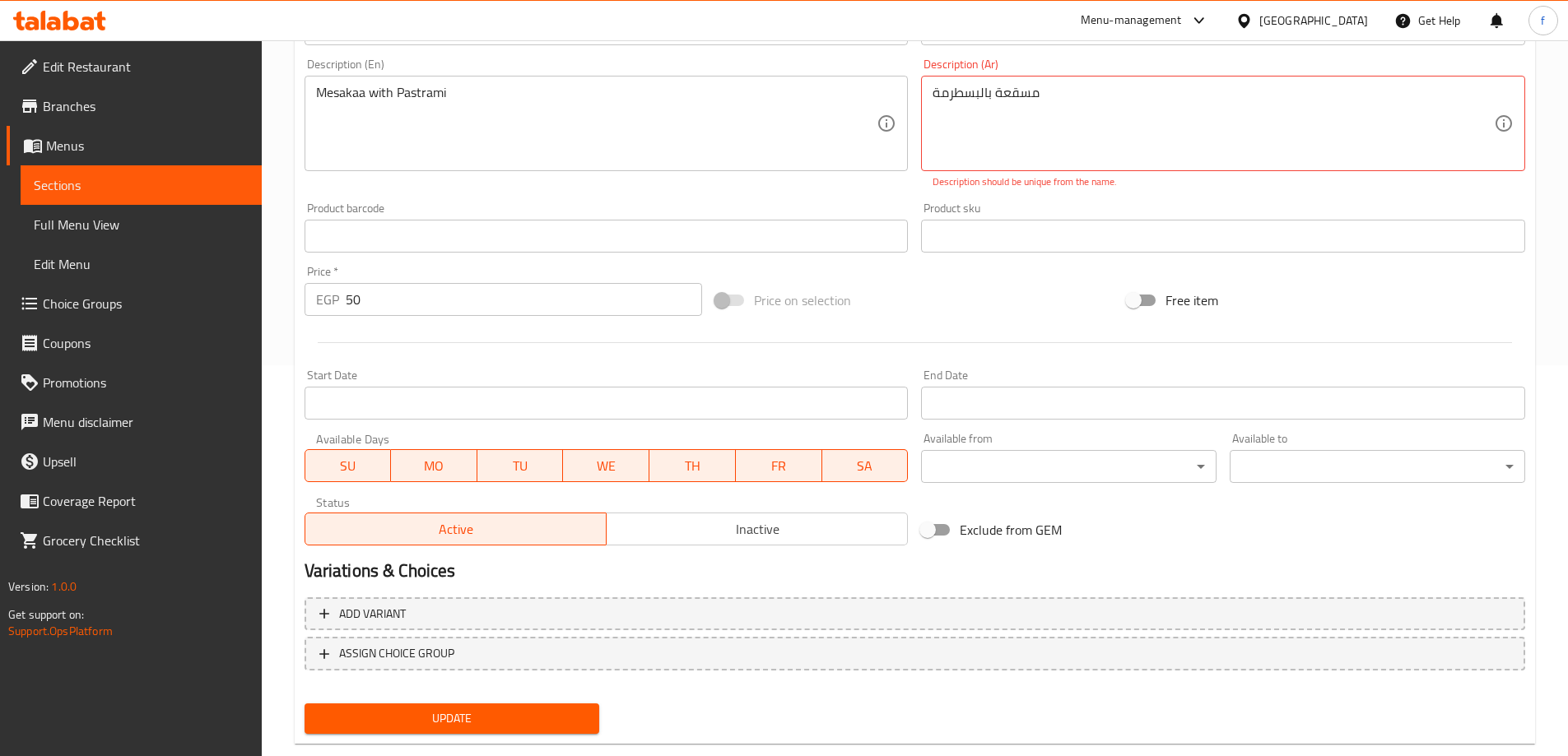
scroll to position [424, 0]
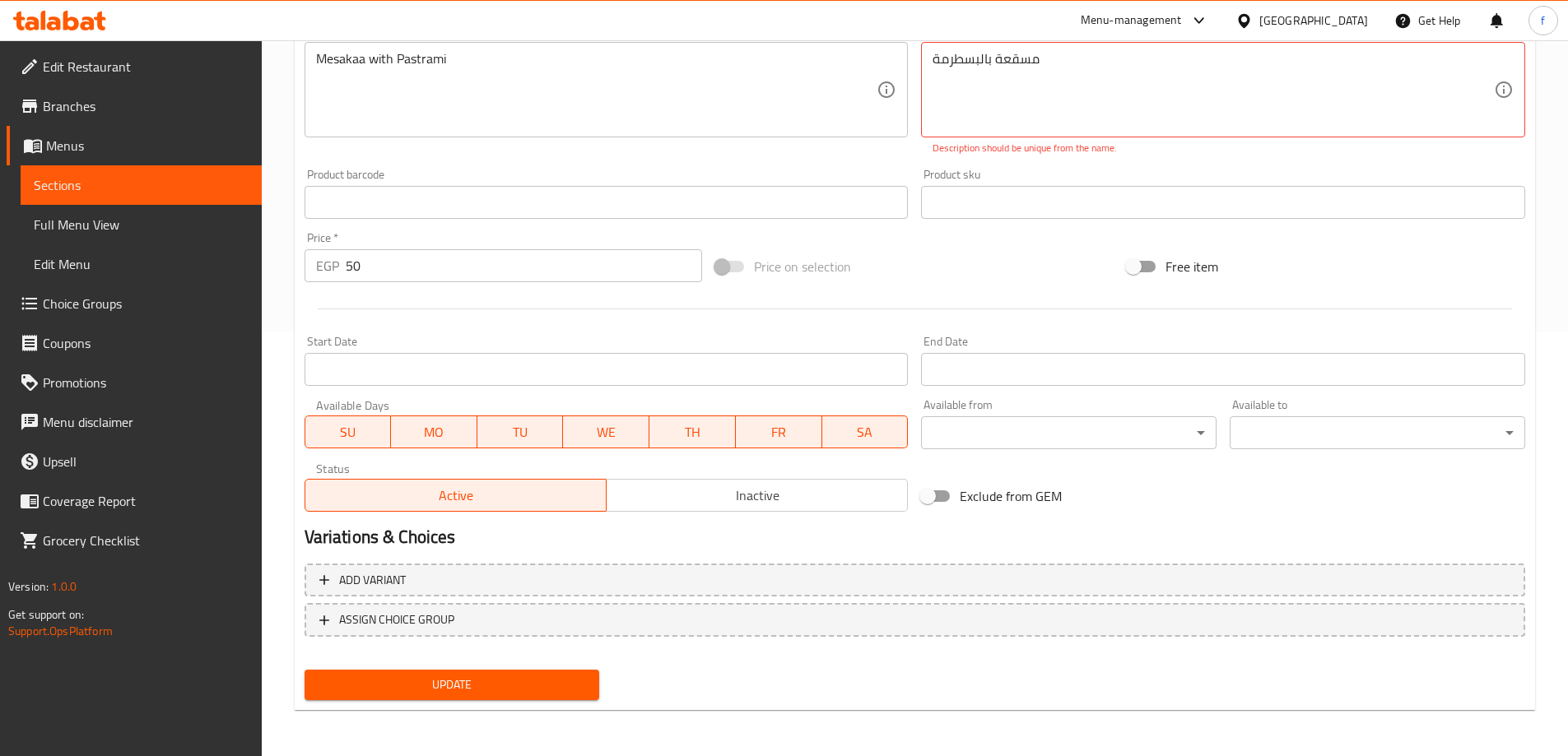
click at [500, 685] on span "Update" at bounding box center [451, 685] width 269 height 20
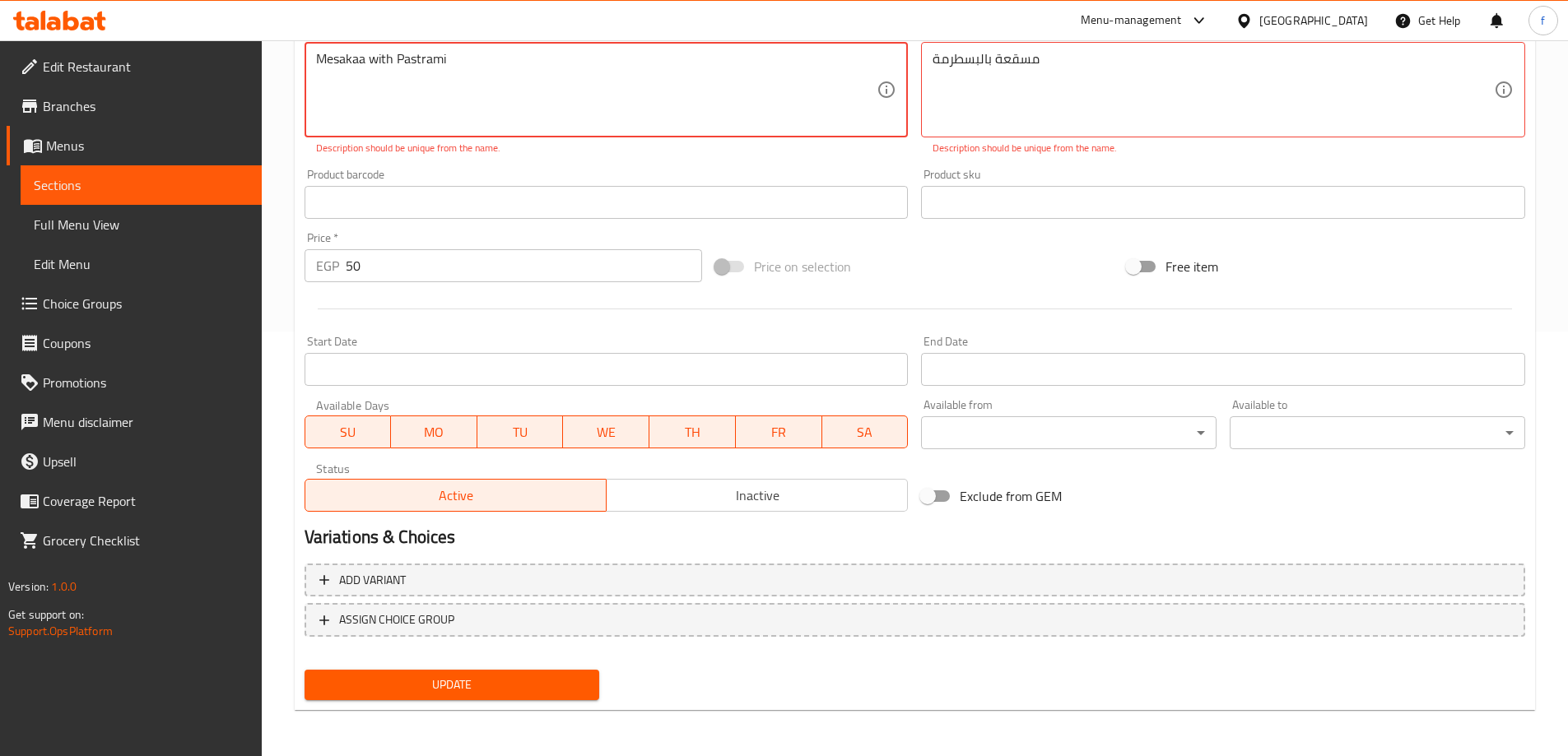
click at [500, 685] on span "Update" at bounding box center [451, 685] width 269 height 20
click at [321, 52] on textarea "Mesakaa with Pastrami" at bounding box center [597, 90] width 561 height 78
click at [323, 59] on textarea "Mesakaa with Pastrami" at bounding box center [597, 90] width 561 height 78
click at [498, 690] on span "Update" at bounding box center [451, 685] width 269 height 20
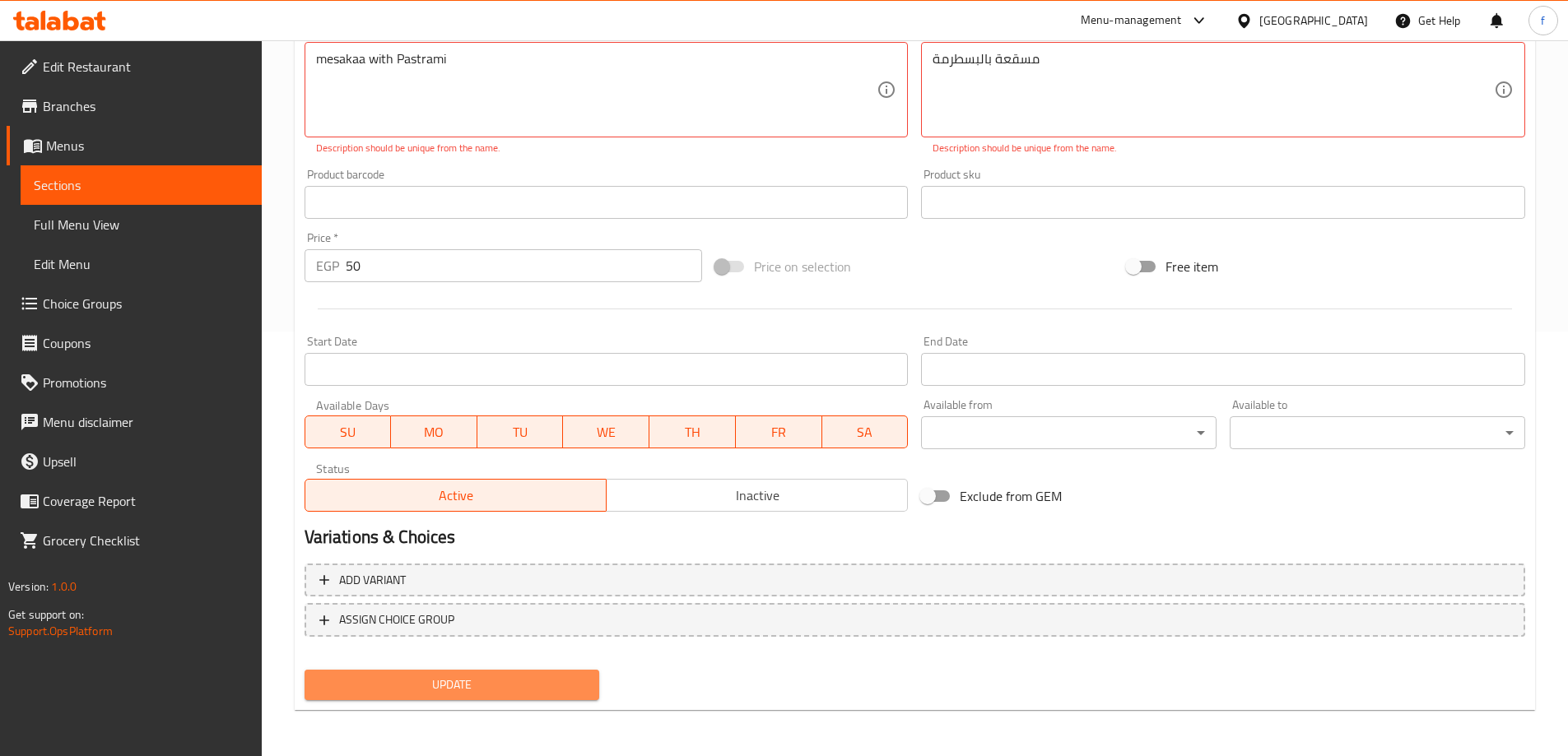
click at [498, 690] on span "Update" at bounding box center [451, 685] width 269 height 20
click at [498, 689] on span "Update" at bounding box center [451, 685] width 269 height 20
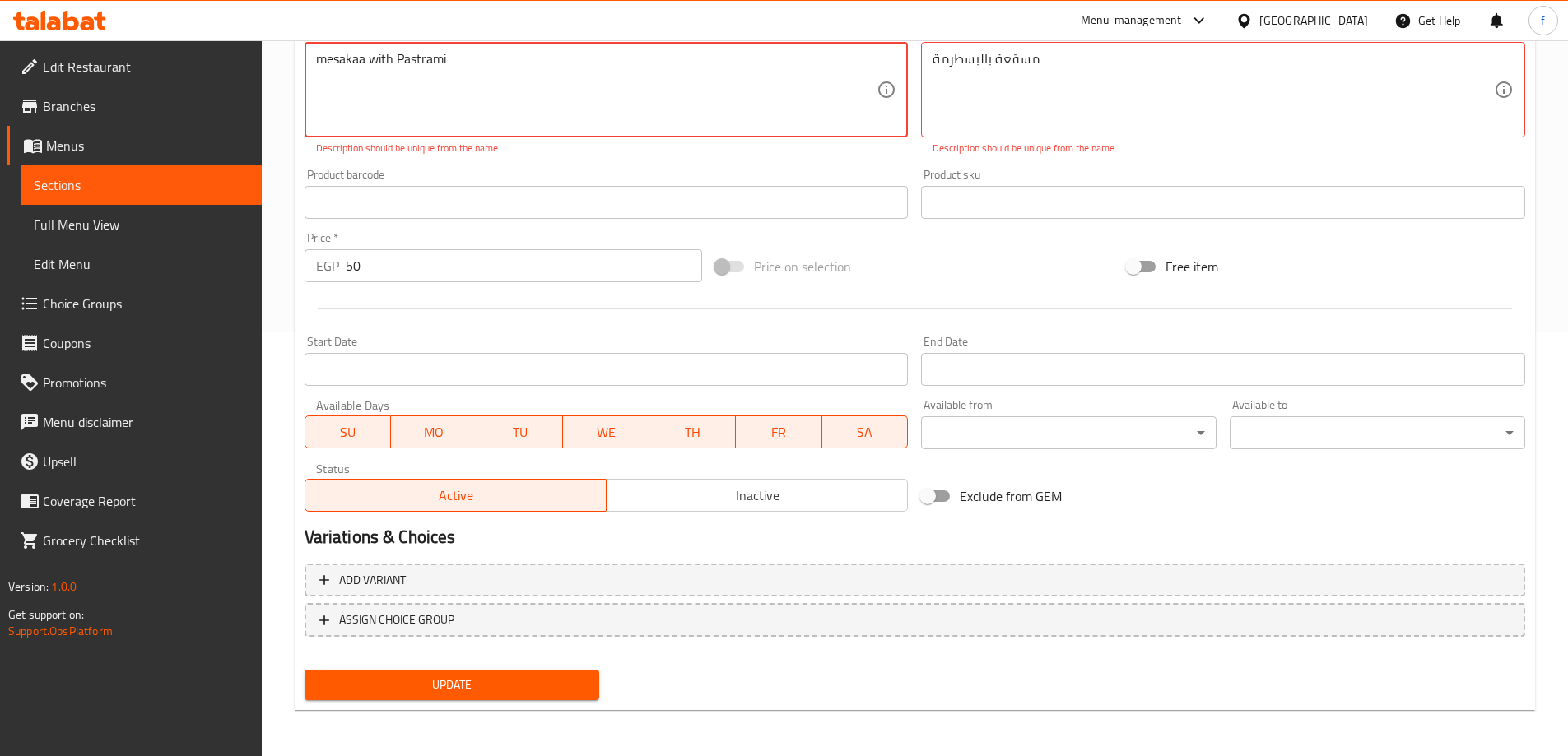
click at [498, 689] on span "Update" at bounding box center [451, 685] width 269 height 20
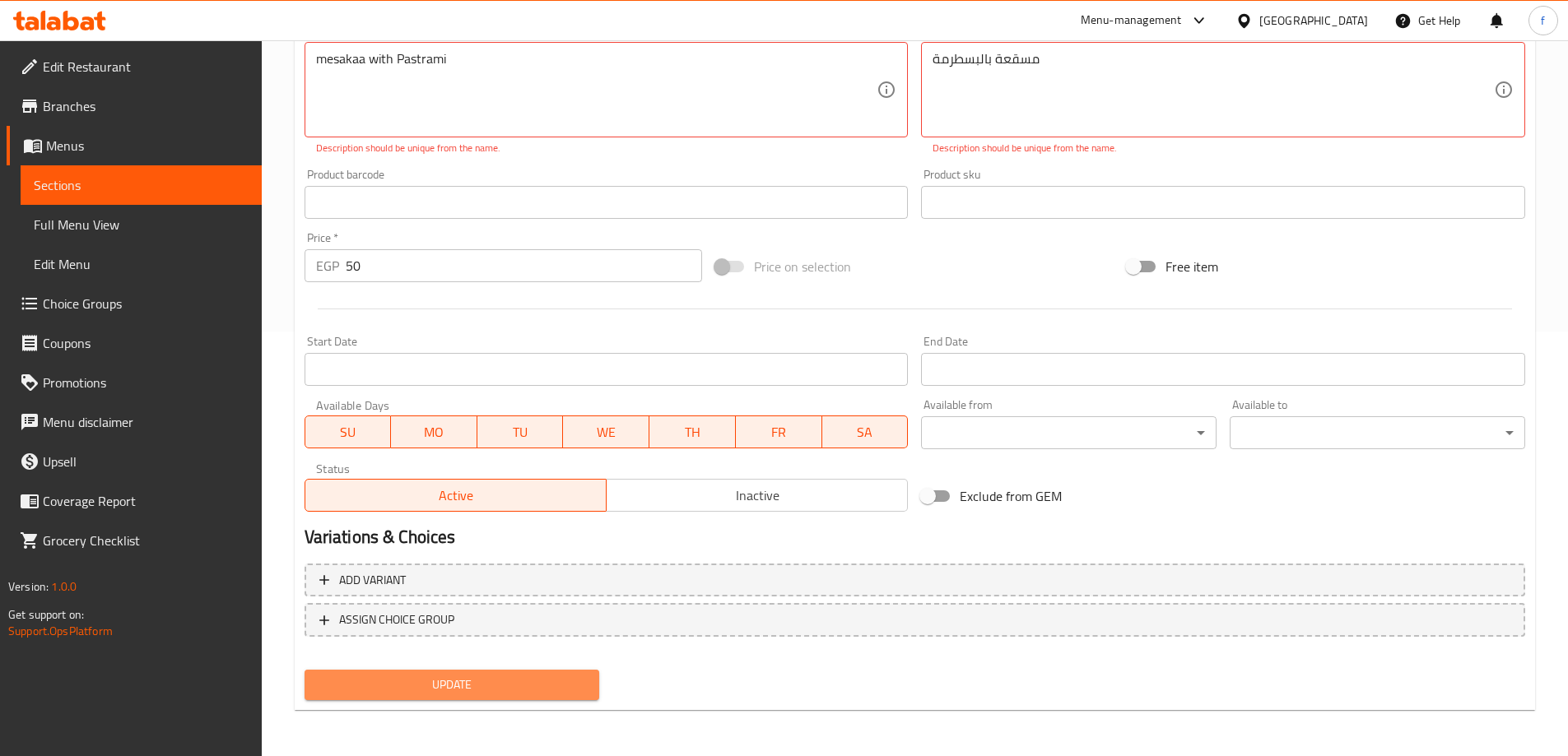
click at [498, 689] on span "Update" at bounding box center [451, 685] width 269 height 20
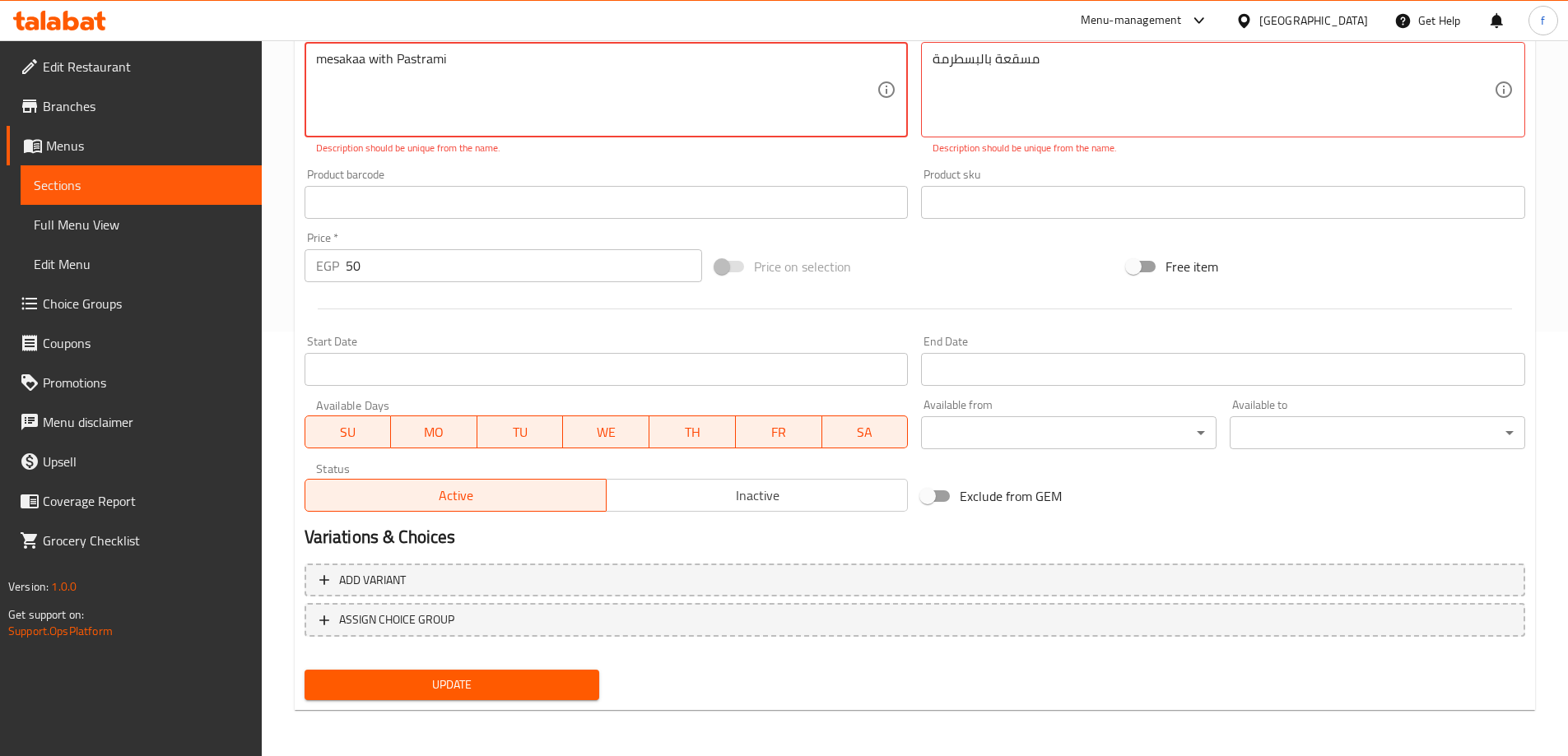
click at [331, 60] on textarea "mesakaa with Pastrami" at bounding box center [597, 90] width 561 height 78
click at [434, 75] on textarea "mesakaa with Pastrami" at bounding box center [597, 90] width 561 height 78
click at [478, 58] on textarea "mesakaa with Pastrami" at bounding box center [597, 90] width 561 height 78
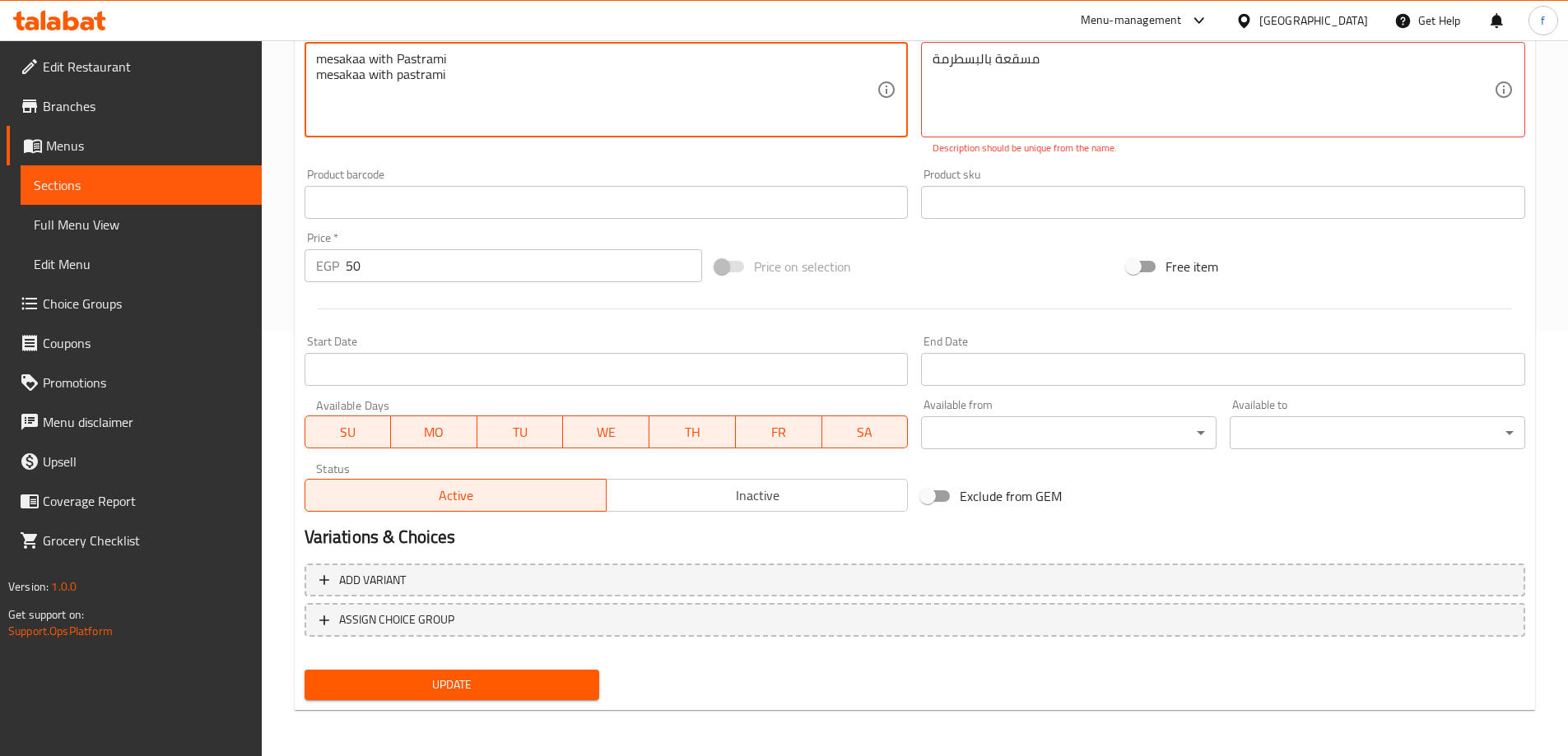
click at [367, 60] on textarea "mesakaa with Pastrami mesakaa with pastrami" at bounding box center [597, 90] width 561 height 78
type textarea "mesakaa with pastrami"
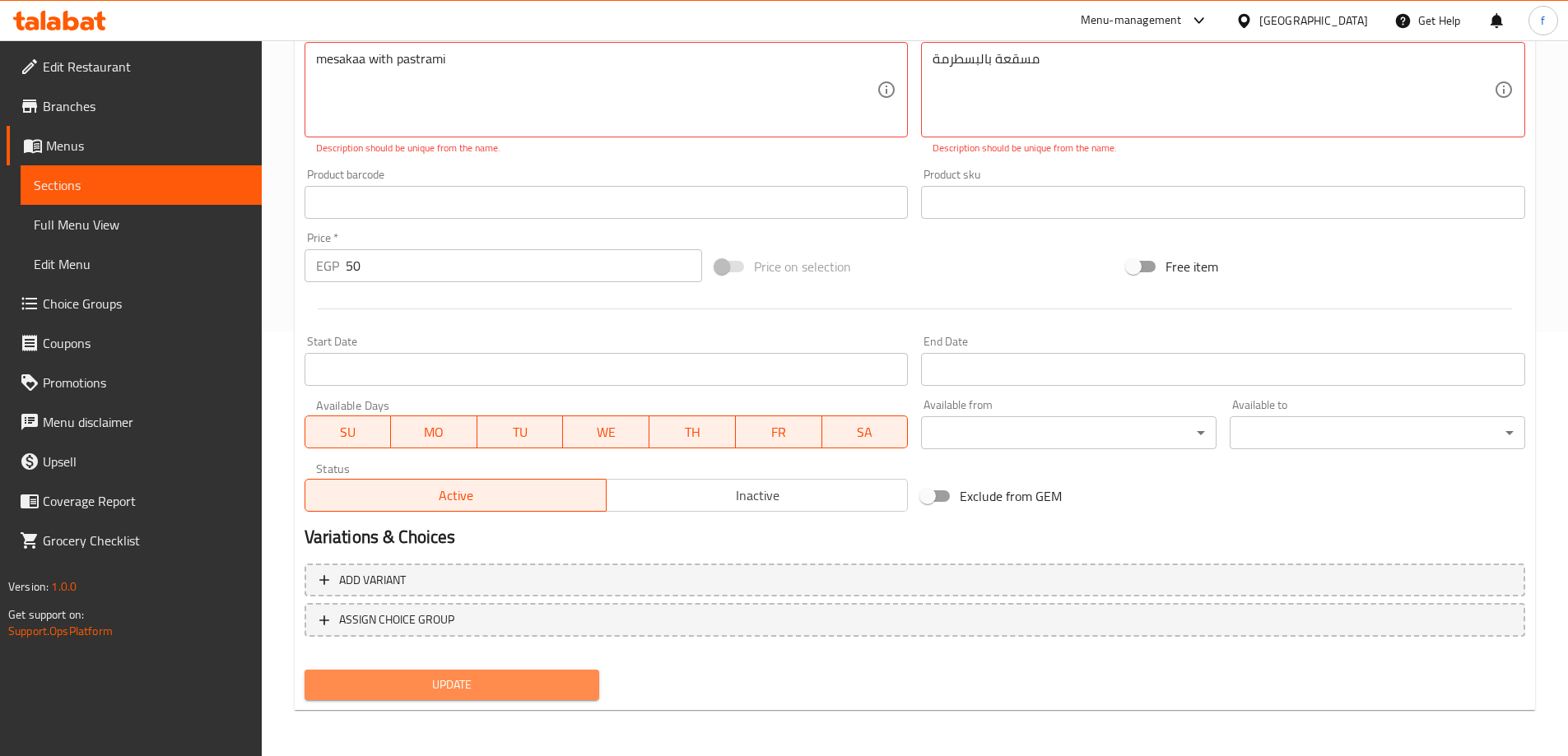
click at [544, 678] on span "Update" at bounding box center [451, 685] width 269 height 20
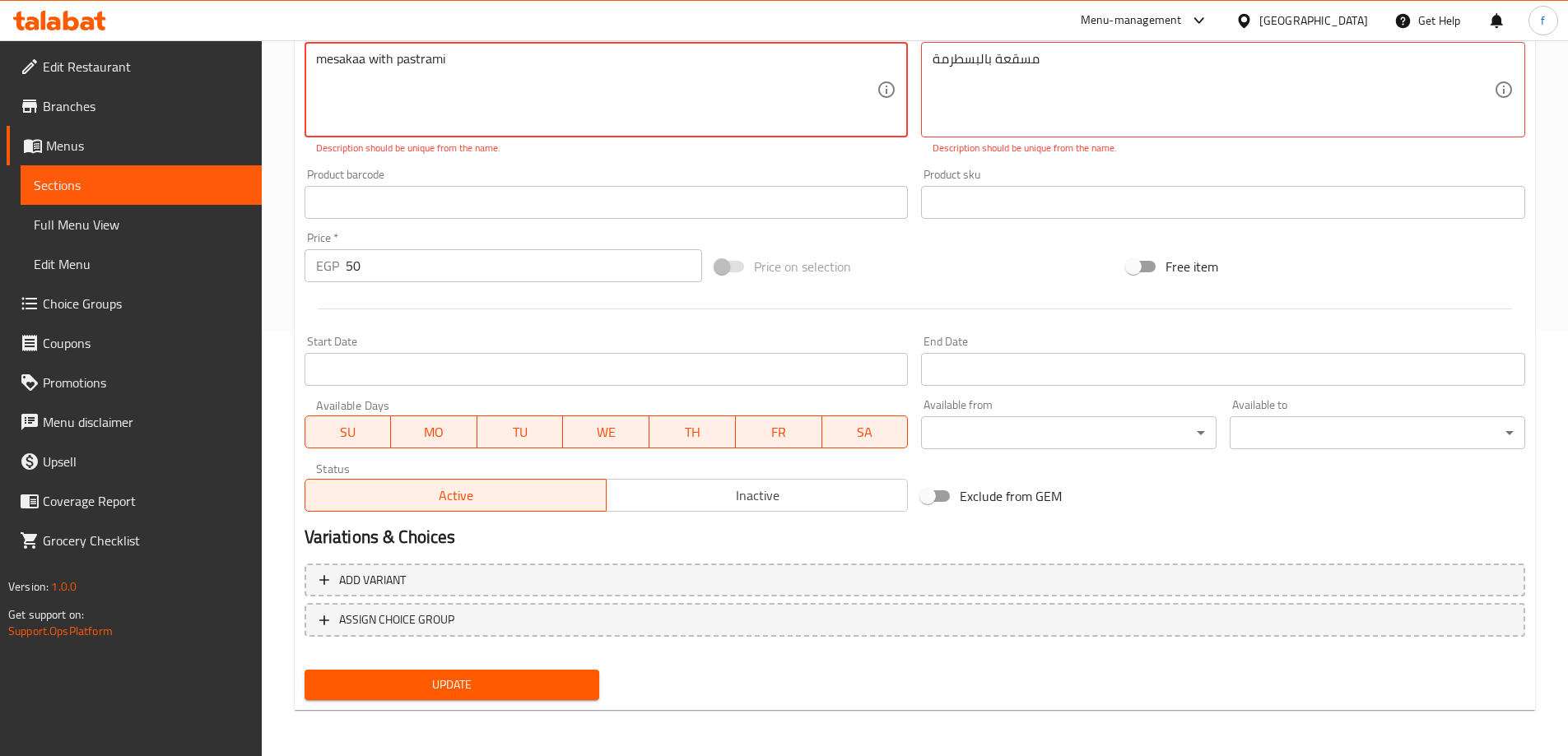
click at [544, 678] on span "Update" at bounding box center [451, 685] width 269 height 20
drag, startPoint x: 465, startPoint y: 62, endPoint x: 301, endPoint y: 71, distance: 164.2
click at [301, 71] on div "Description (En) mesakaa with pastrami Description (En) Description should be u…" at bounding box center [606, 90] width 617 height 144
type textarea "mesakaa"
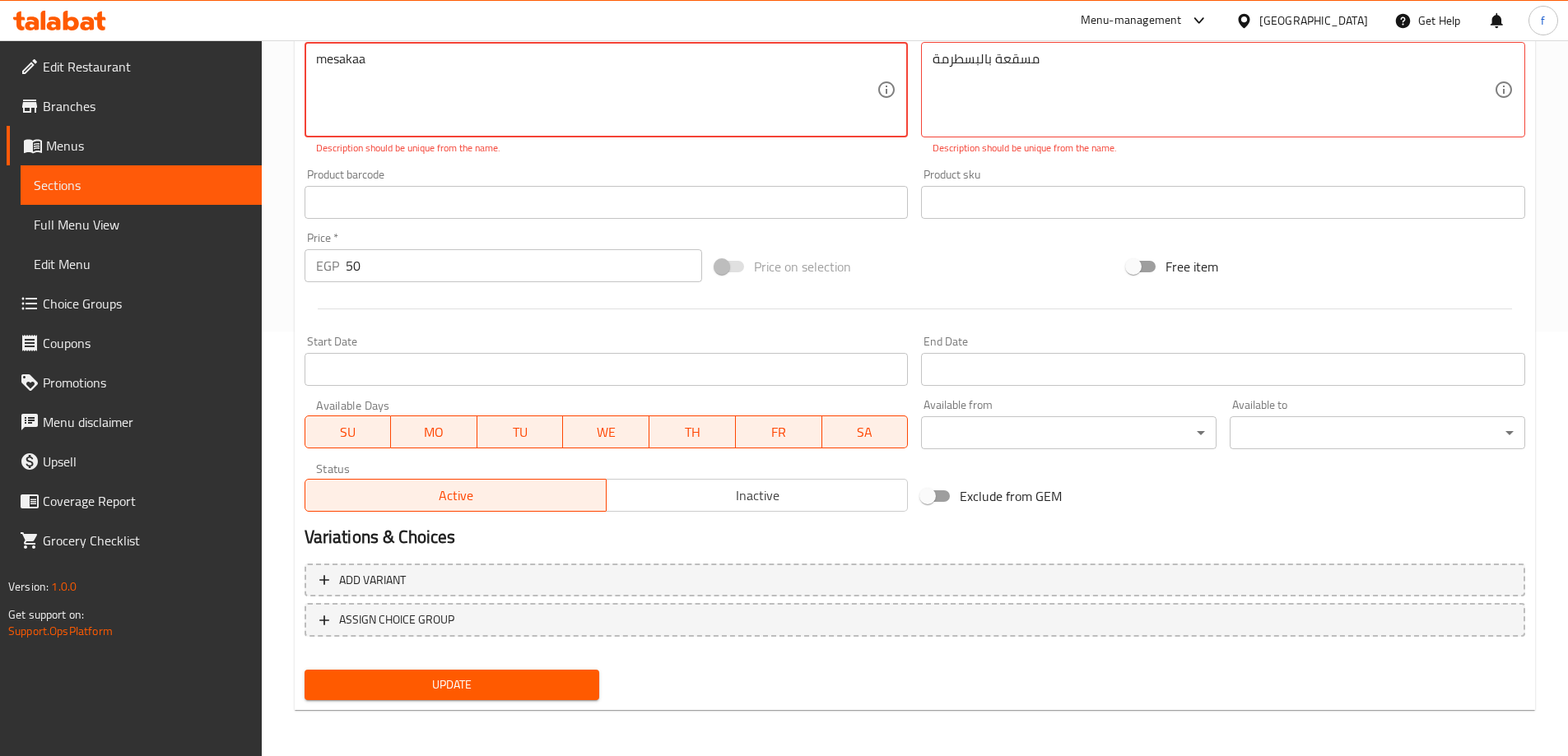
click at [467, 670] on button "Update" at bounding box center [452, 685] width 295 height 30
click at [466, 676] on span "Update" at bounding box center [451, 685] width 269 height 20
click at [338, 59] on textarea "mesakaa" at bounding box center [597, 90] width 561 height 78
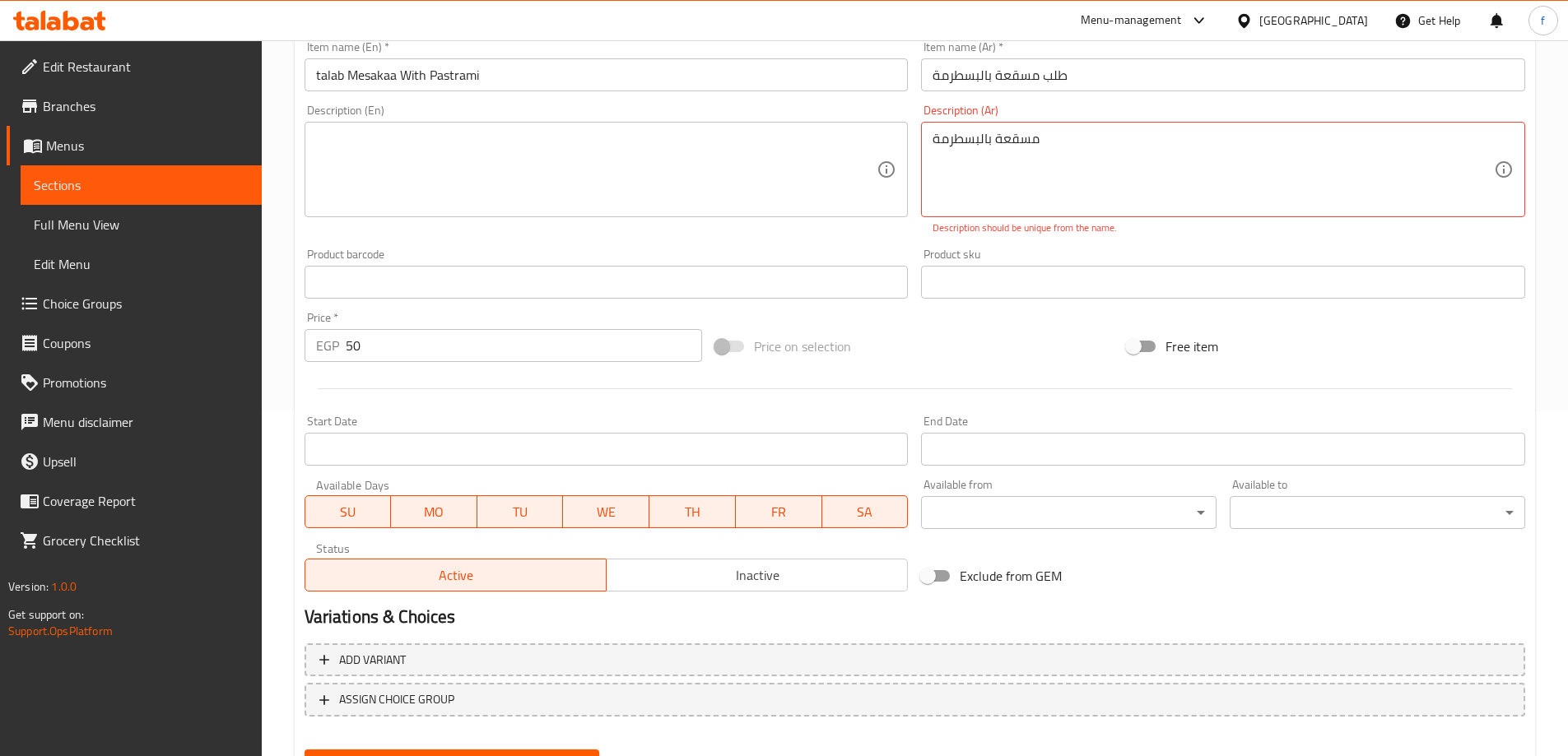
scroll to position [260, 0]
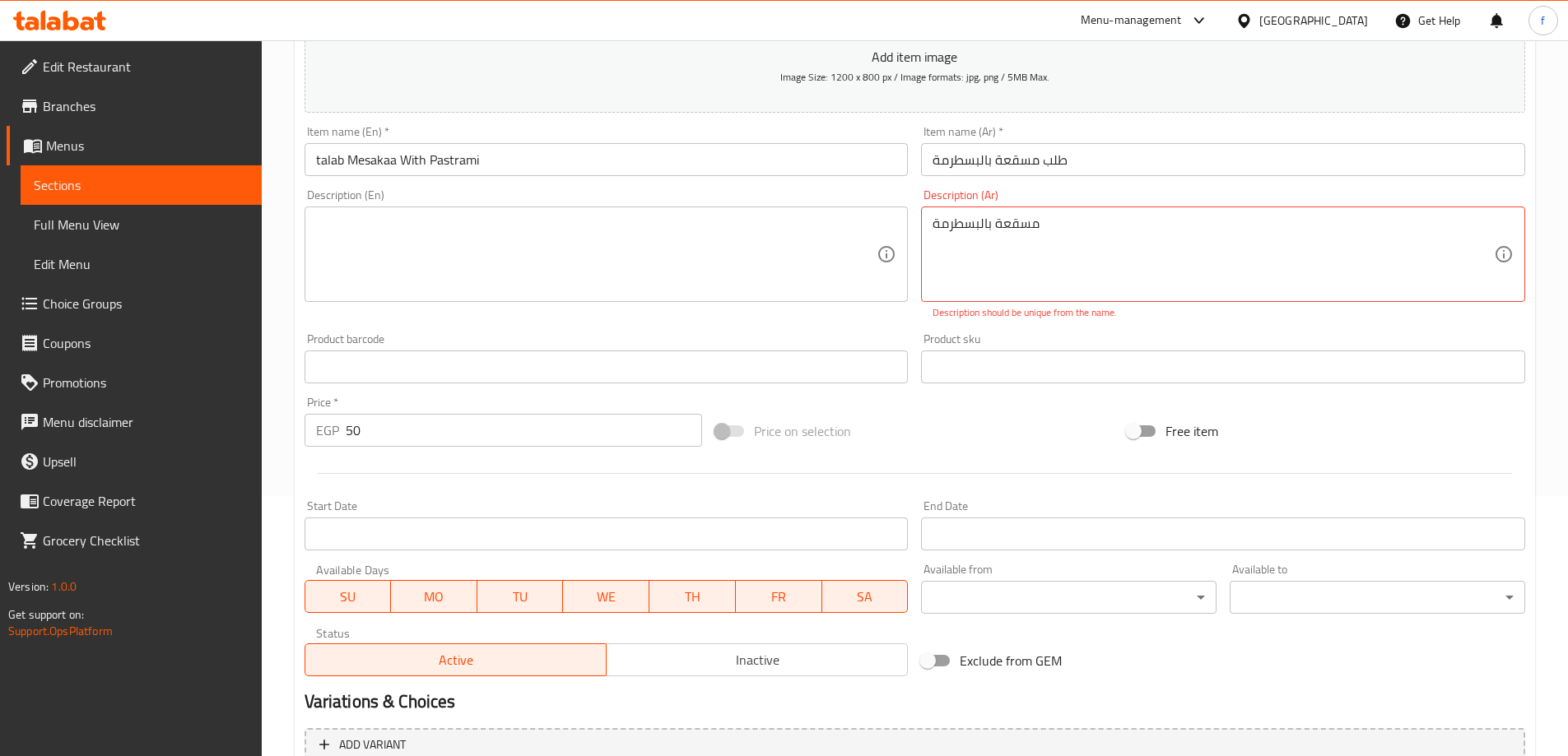
click at [403, 235] on textarea at bounding box center [597, 254] width 561 height 78
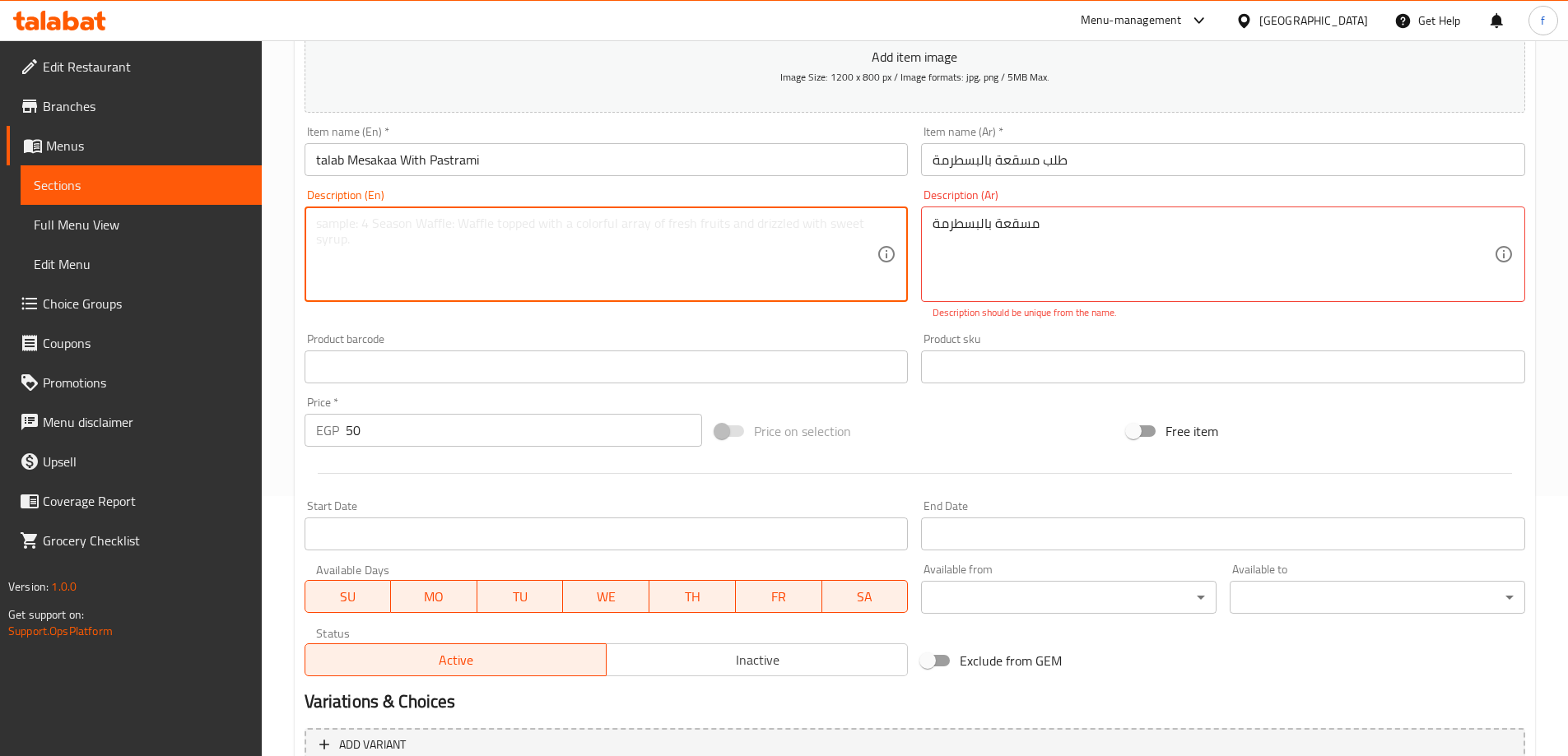
paste textarea "Mesakaa"
type textarea "Mesakaa ص"
click at [352, 238] on textarea "Mesakaa ص" at bounding box center [597, 254] width 561 height 78
click at [352, 231] on textarea "Mesakaa ص" at bounding box center [597, 254] width 561 height 78
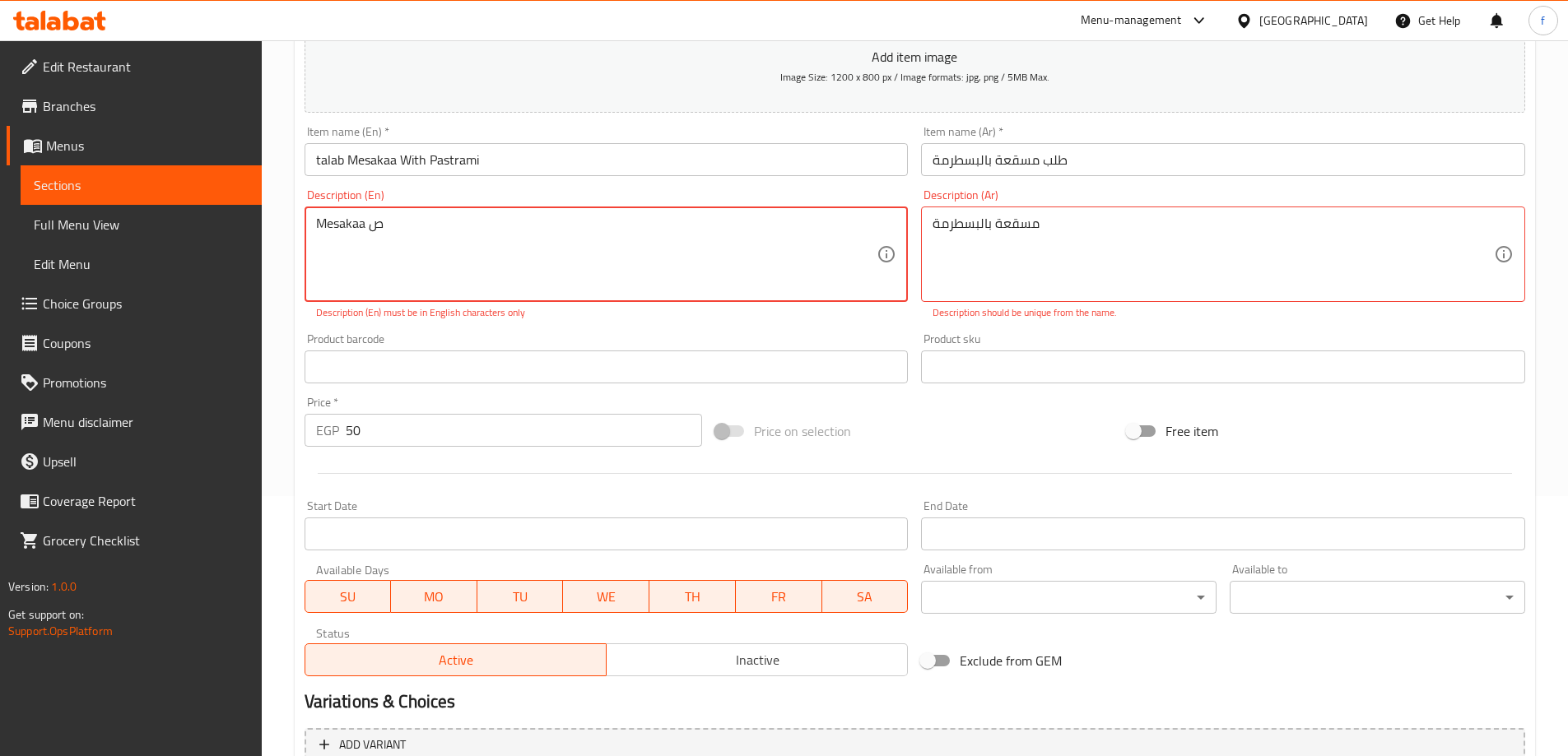
click at [352, 231] on textarea "Mesakaa ص" at bounding box center [597, 254] width 561 height 78
click at [999, 228] on textarea "مسقعة بالبسطرمة" at bounding box center [1213, 254] width 561 height 78
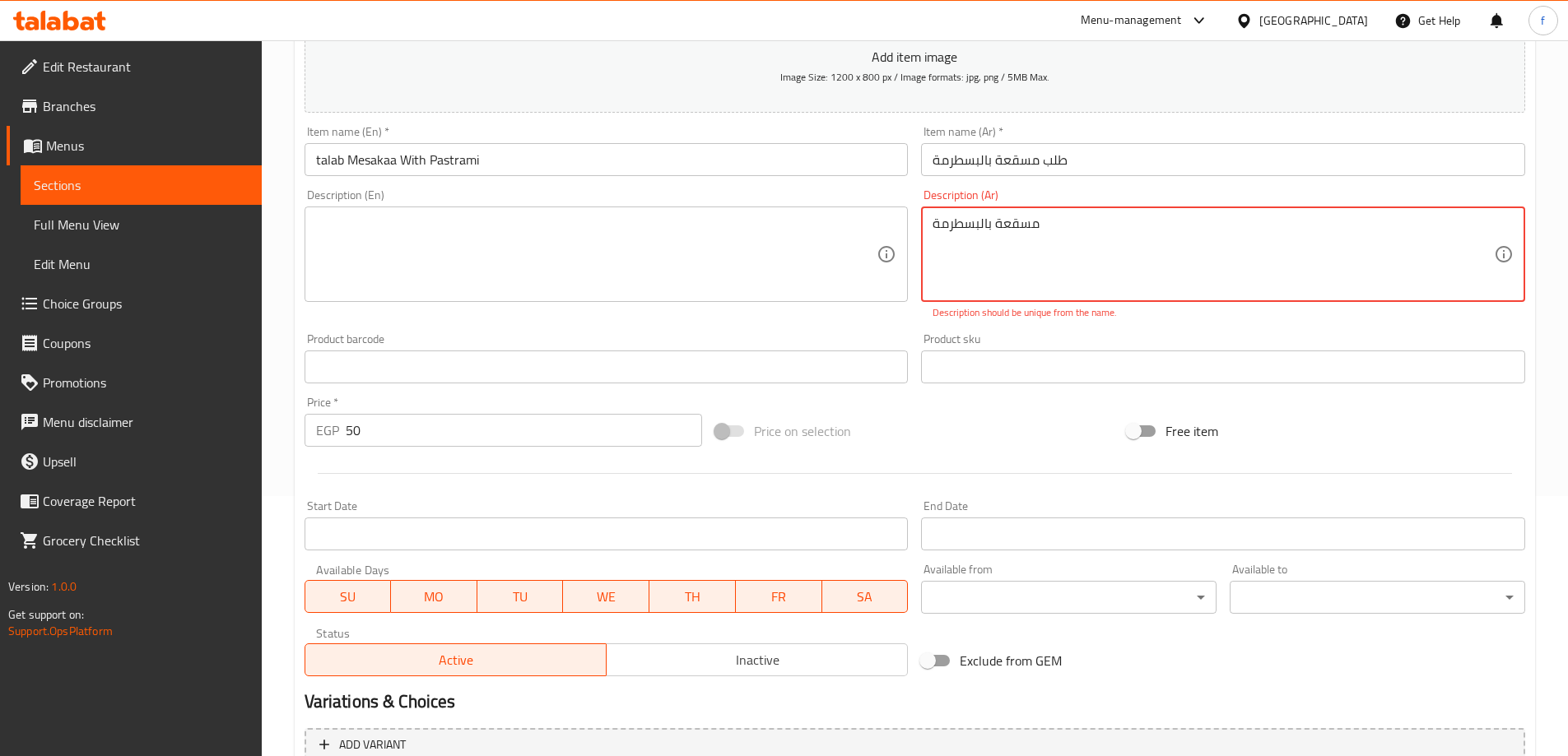
click at [999, 228] on textarea "مسقعة بالبسطرمة" at bounding box center [1213, 254] width 561 height 78
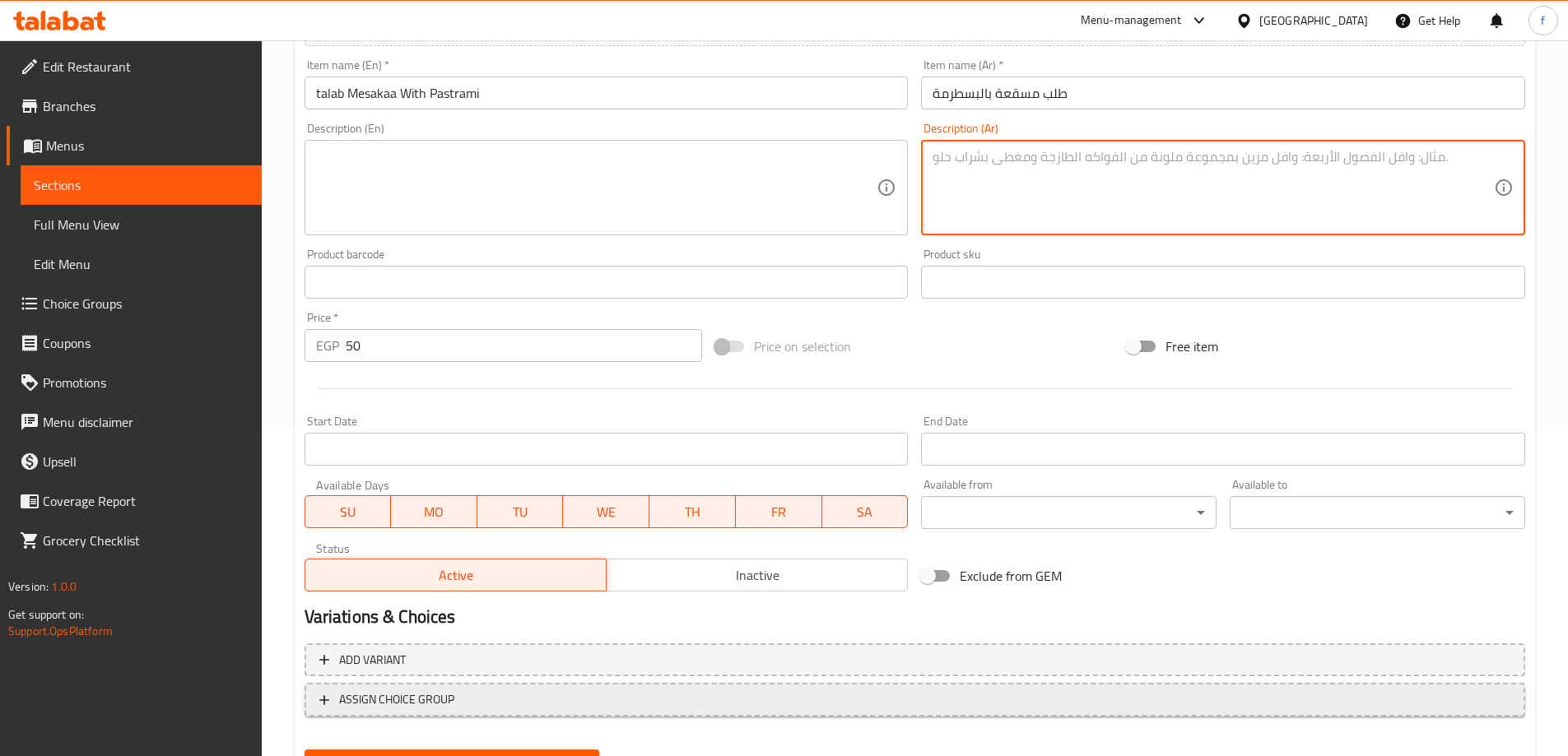
scroll to position [406, 0]
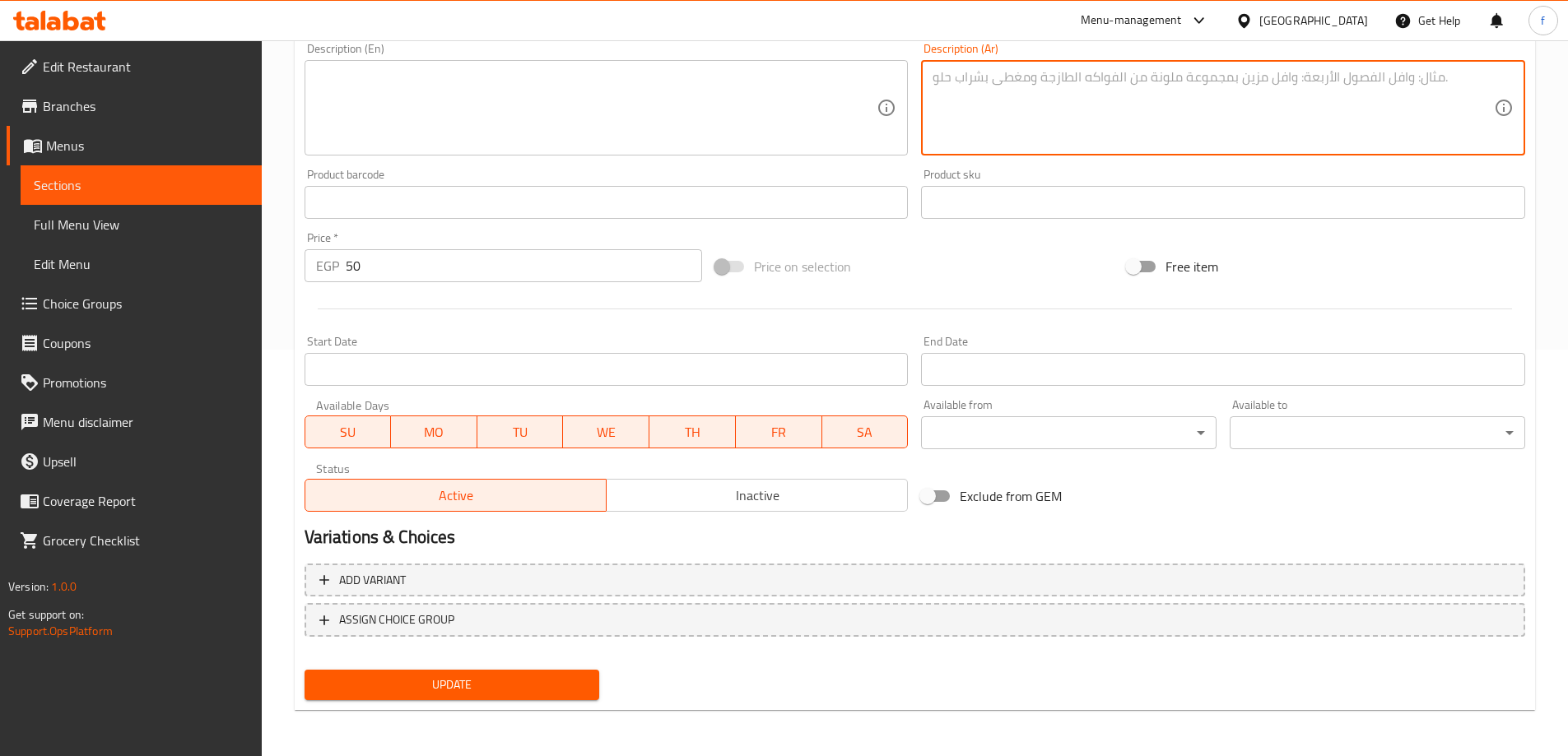
click at [549, 687] on span "Update" at bounding box center [451, 685] width 269 height 20
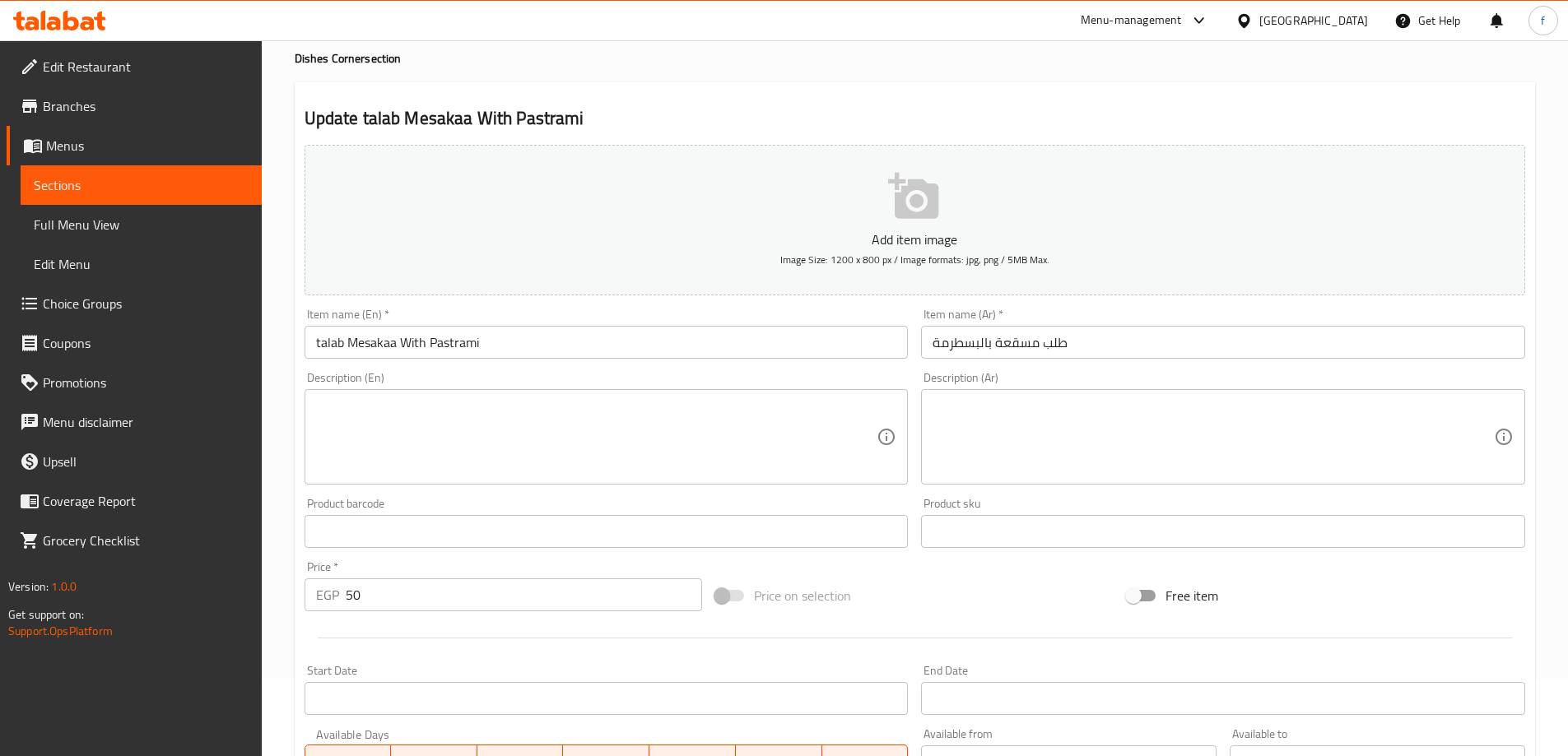
scroll to position [0, 0]
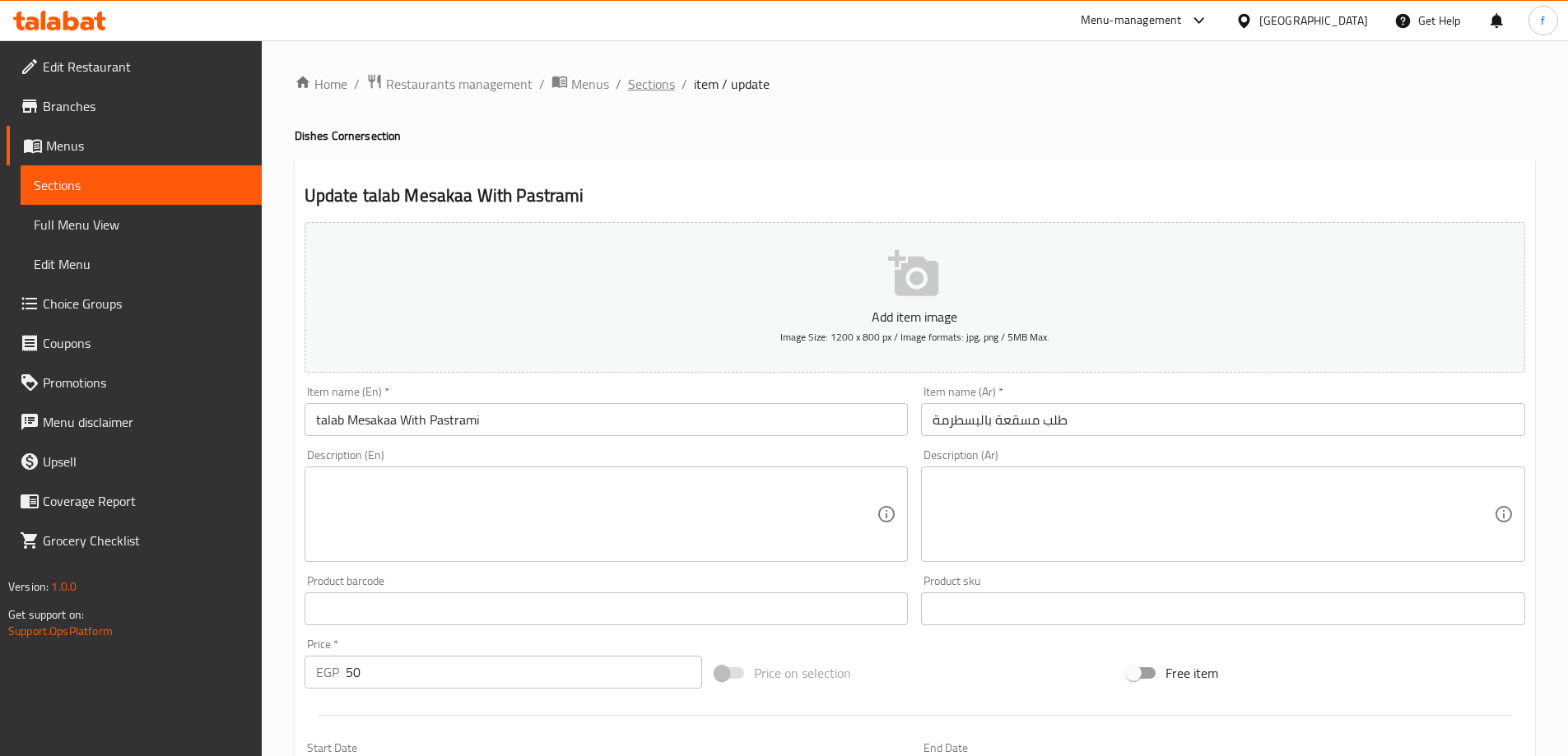
click at [646, 82] on span "Sections" at bounding box center [651, 84] width 47 height 20
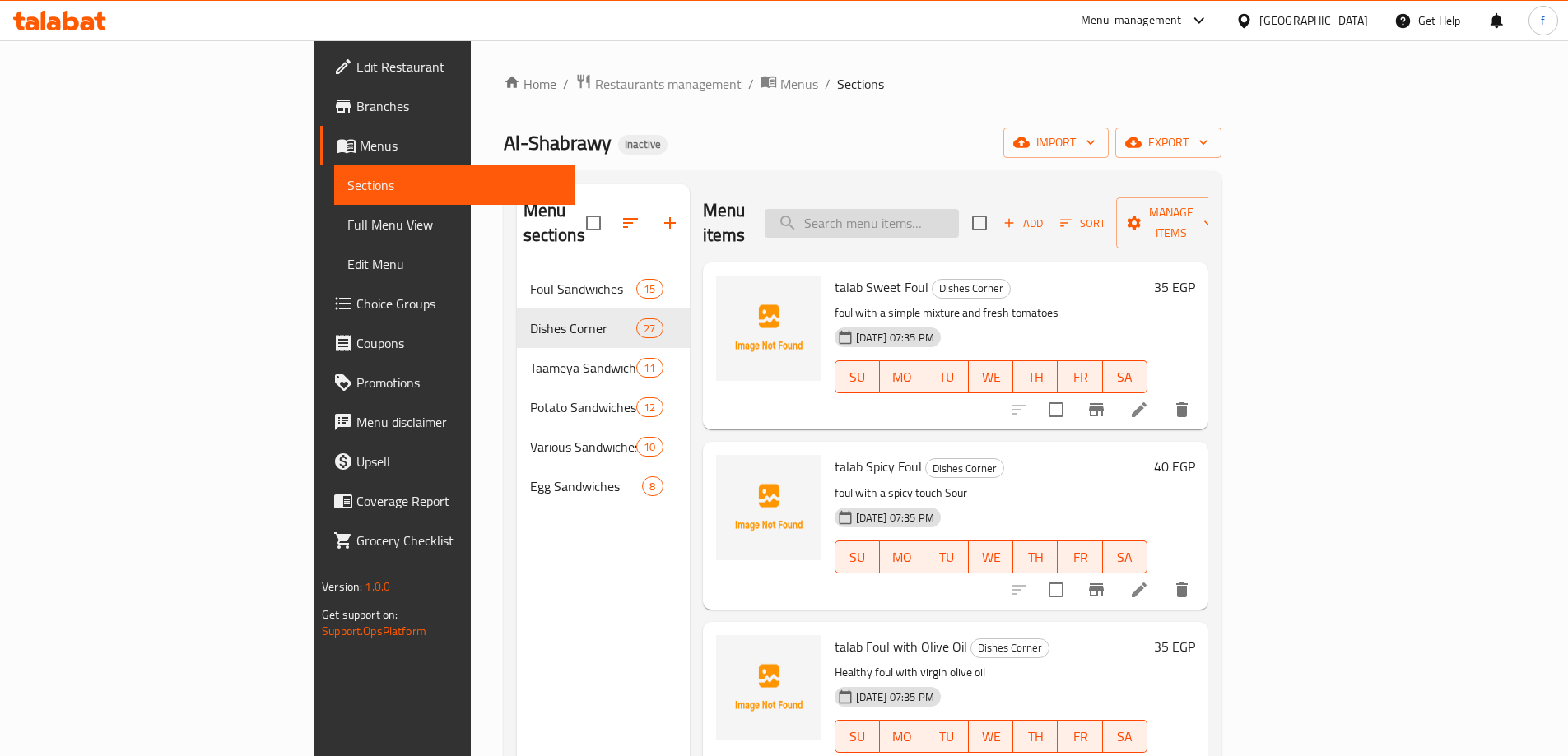
click at [959, 209] on input "search" at bounding box center [862, 223] width 194 height 28
paste input "talab Mesakaa with Minced Meat"
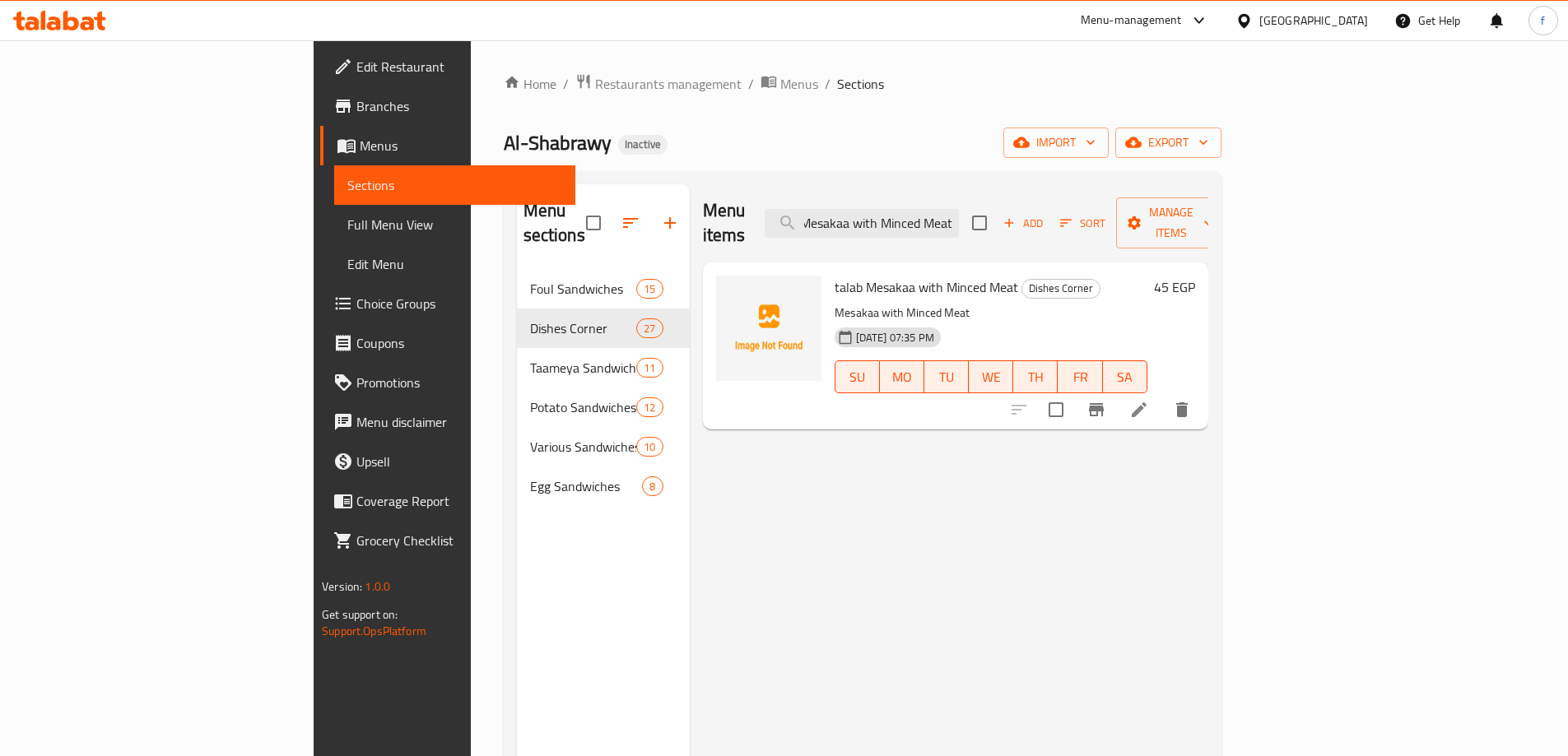
type input "talab Mesakaa with Minced Meat"
click at [1149, 400] on icon at bounding box center [1139, 410] width 20 height 20
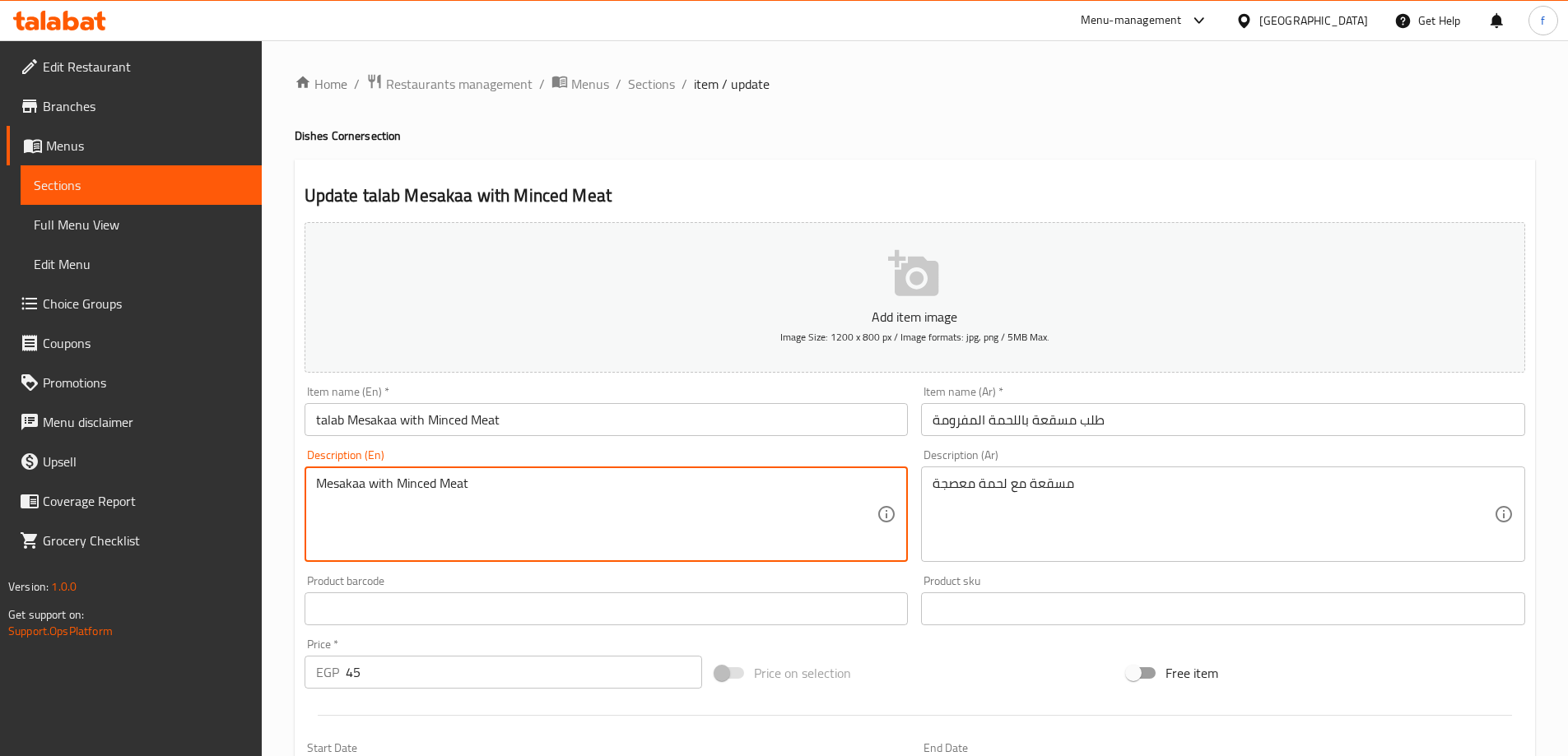
click at [440, 478] on textarea "Mesakaa with Minced Meat" at bounding box center [597, 514] width 561 height 78
click at [975, 490] on textarea "مسقعة مع لحمة معصجة" at bounding box center [1213, 514] width 561 height 78
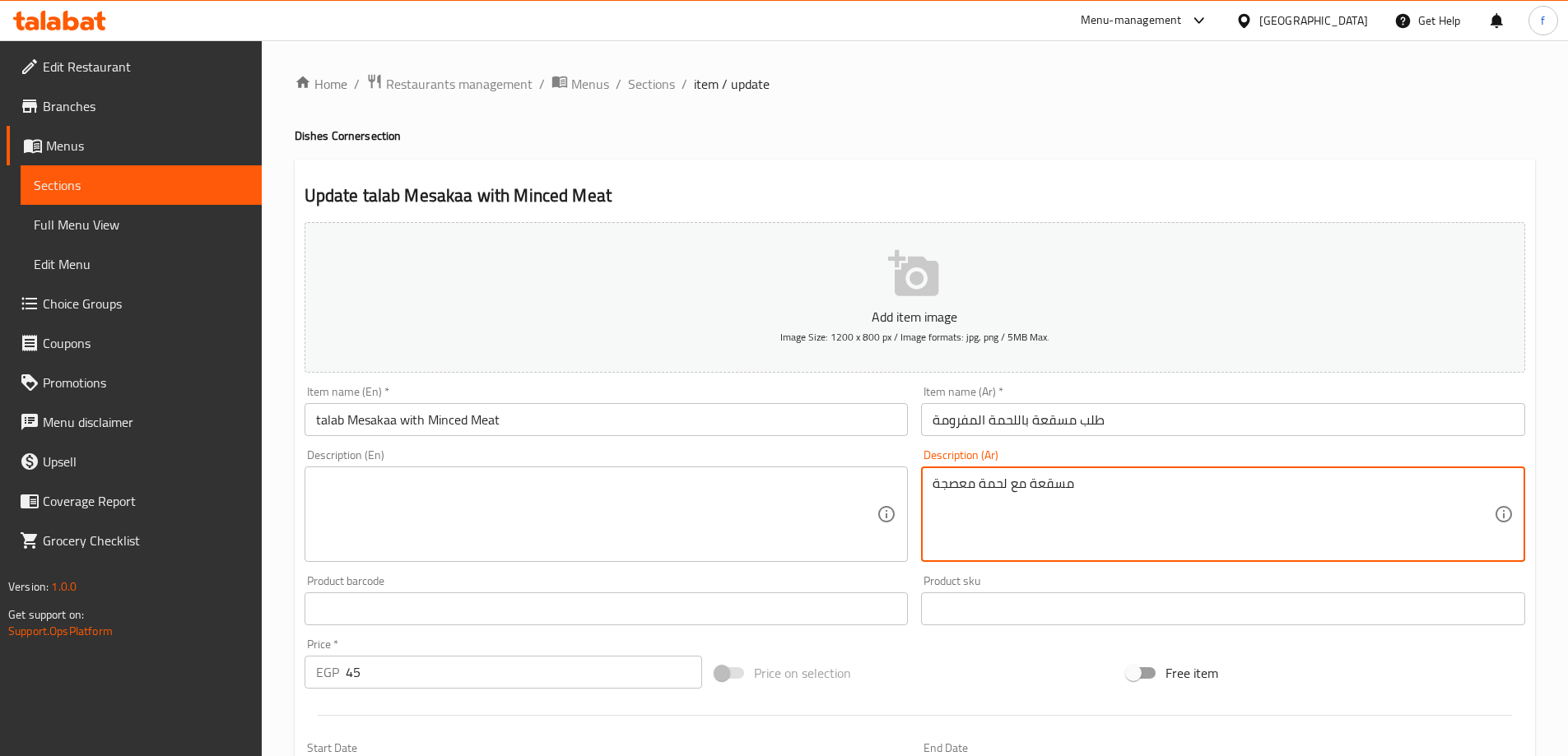
click at [975, 490] on textarea "مسقعة مع لحمة معصجة" at bounding box center [1213, 514] width 561 height 78
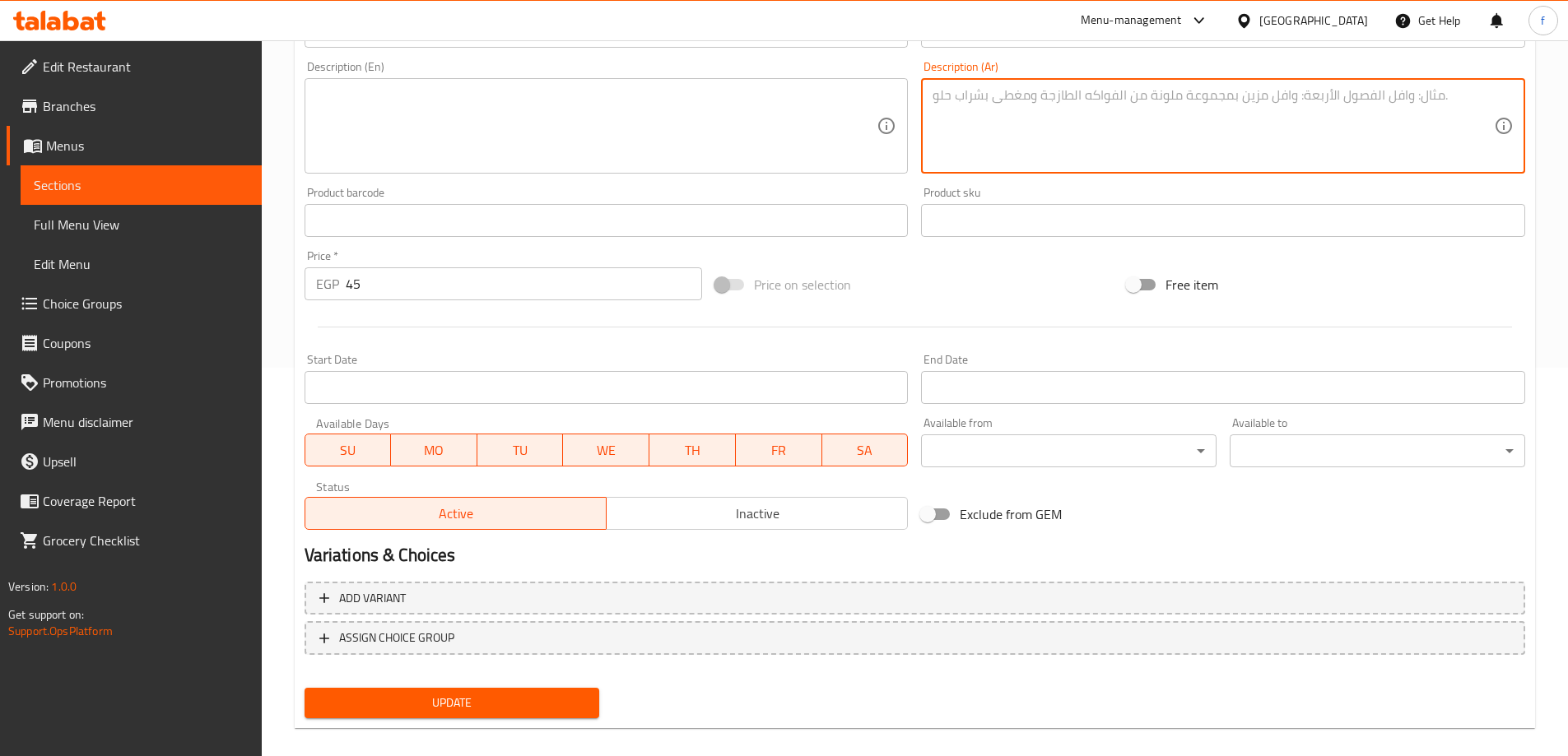
scroll to position [406, 0]
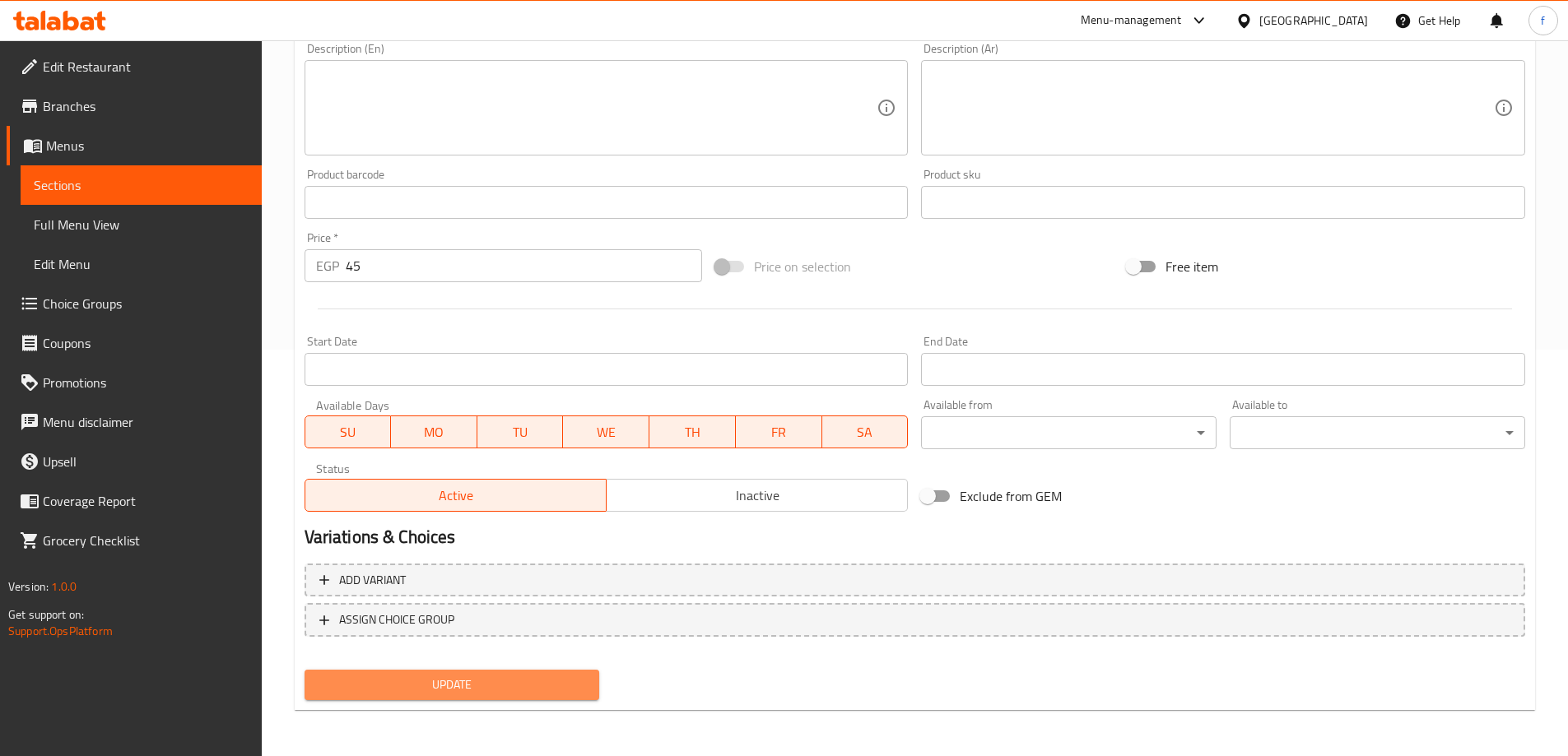
click at [557, 696] on button "Update" at bounding box center [452, 685] width 295 height 30
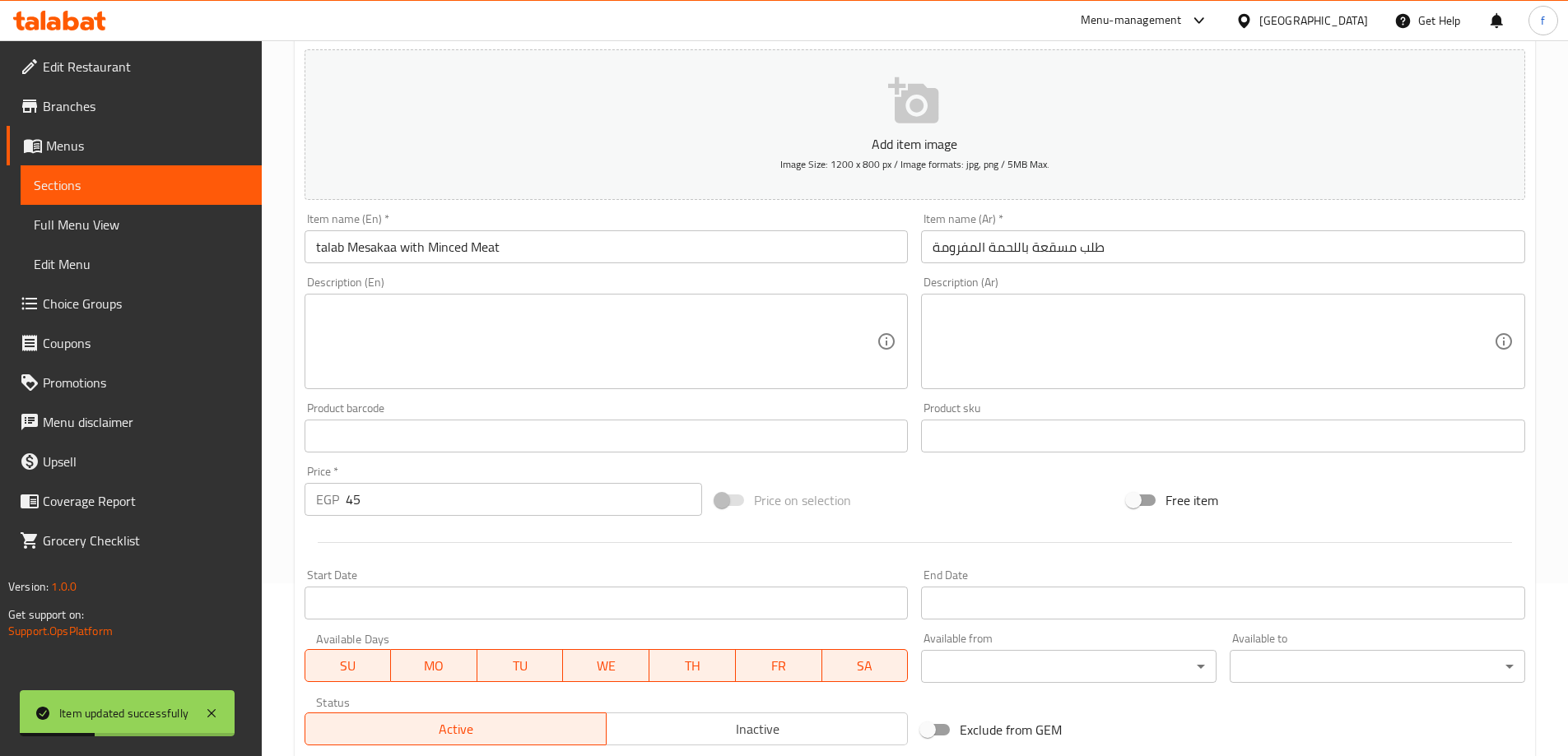
scroll to position [0, 0]
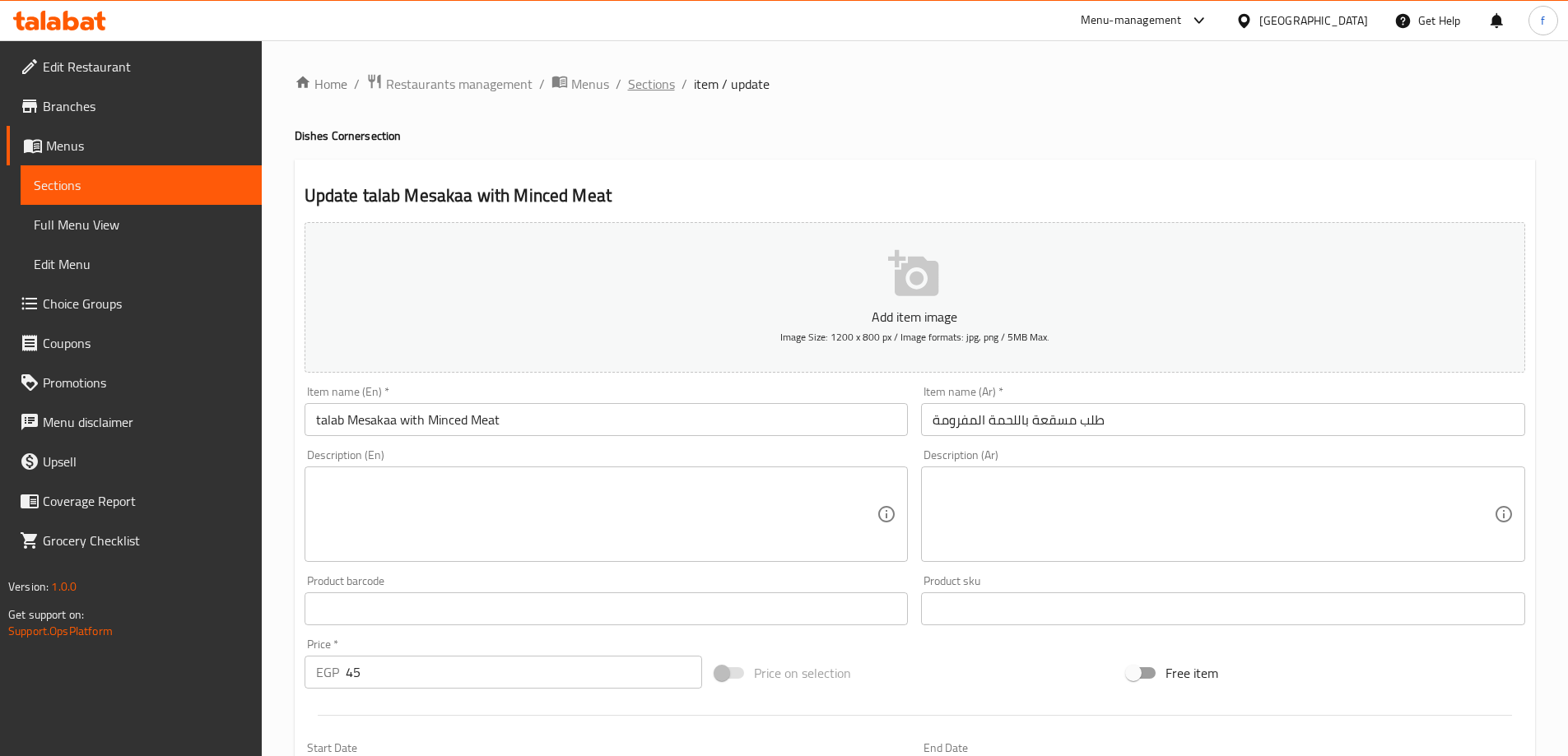
click at [650, 85] on span "Sections" at bounding box center [651, 84] width 47 height 20
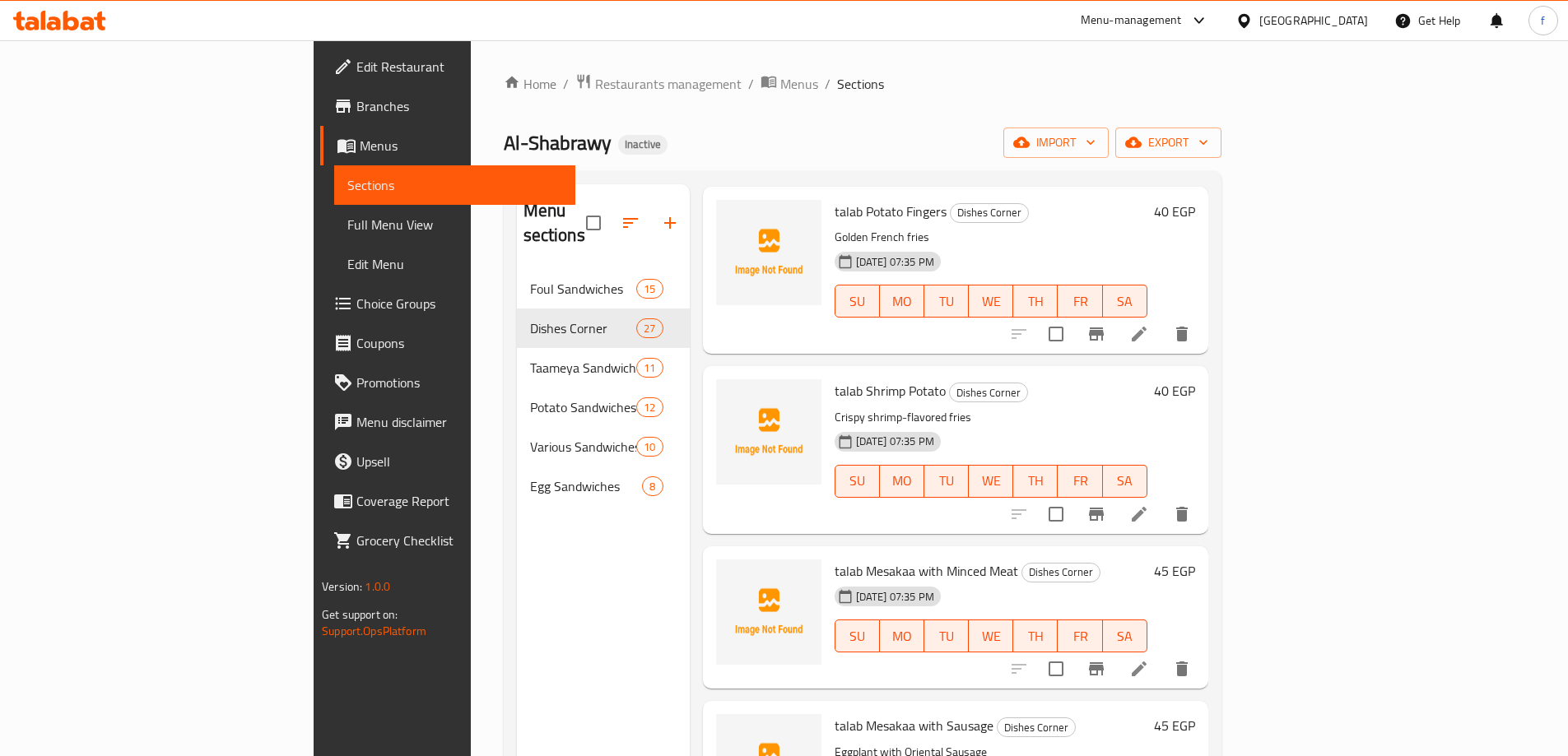
scroll to position [2131, 0]
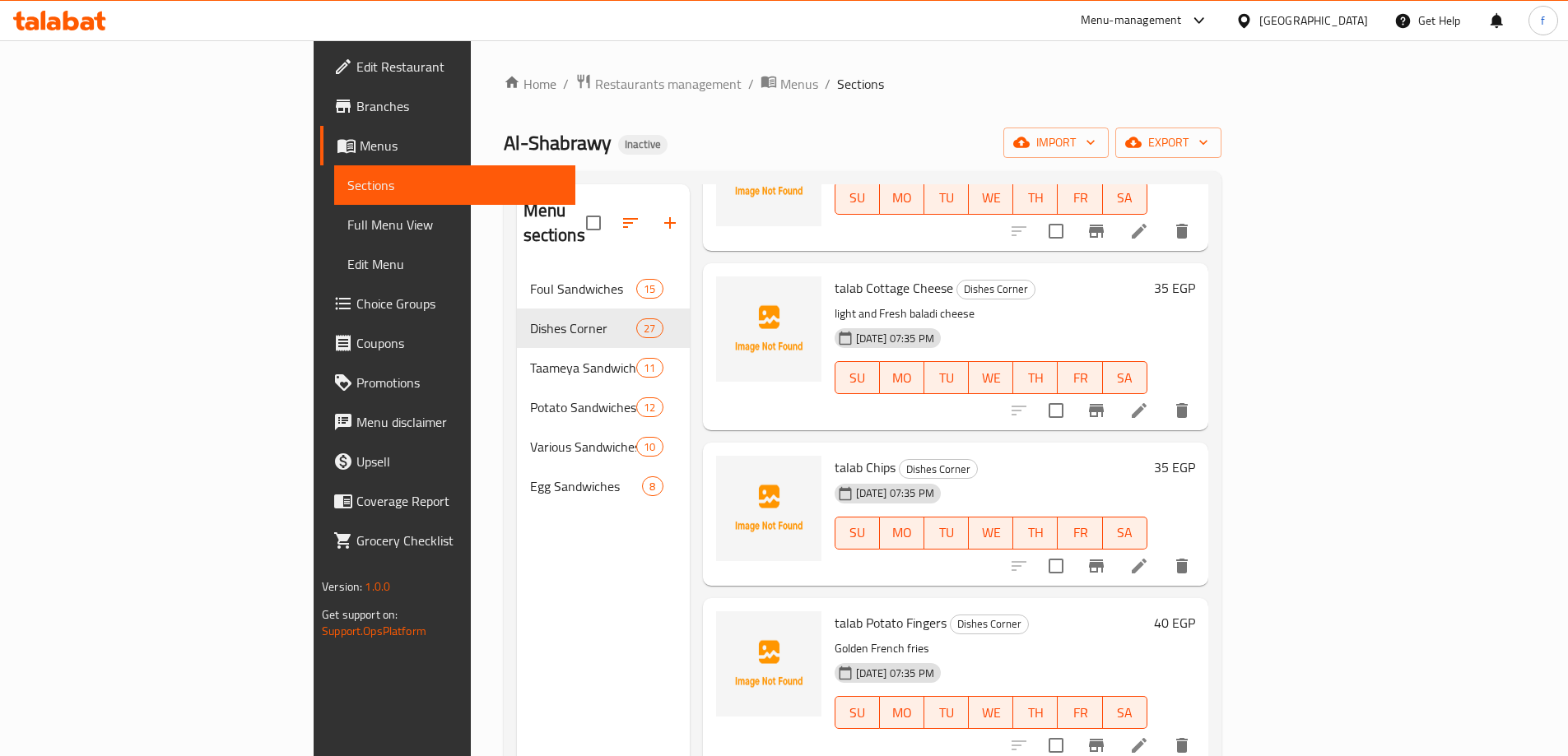
click at [1209, 410] on div "Menu items Add Sort Manage items talab Sweet Foul Dishes Corner foul with a sim…" at bounding box center [948, 562] width 518 height 756
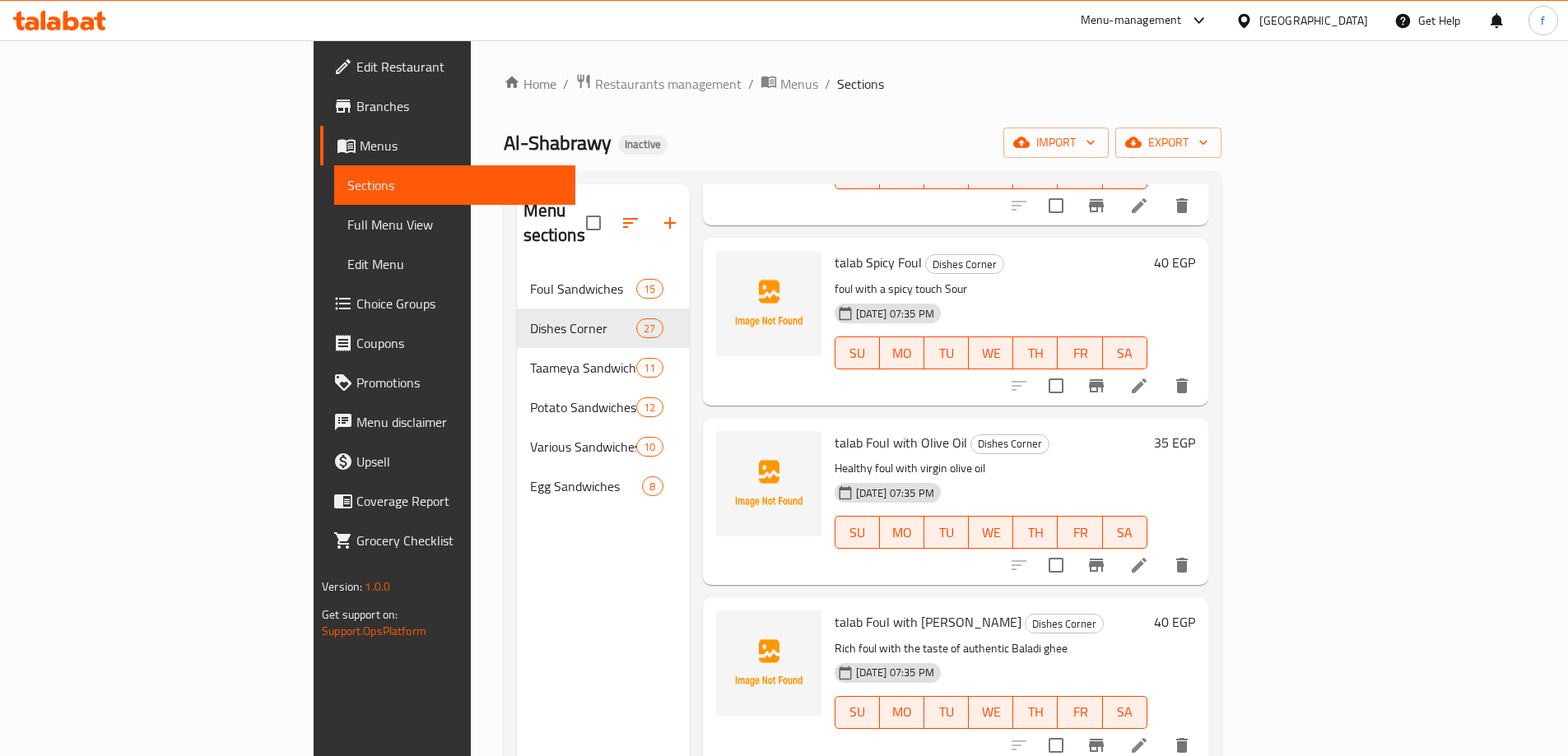
scroll to position [0, 0]
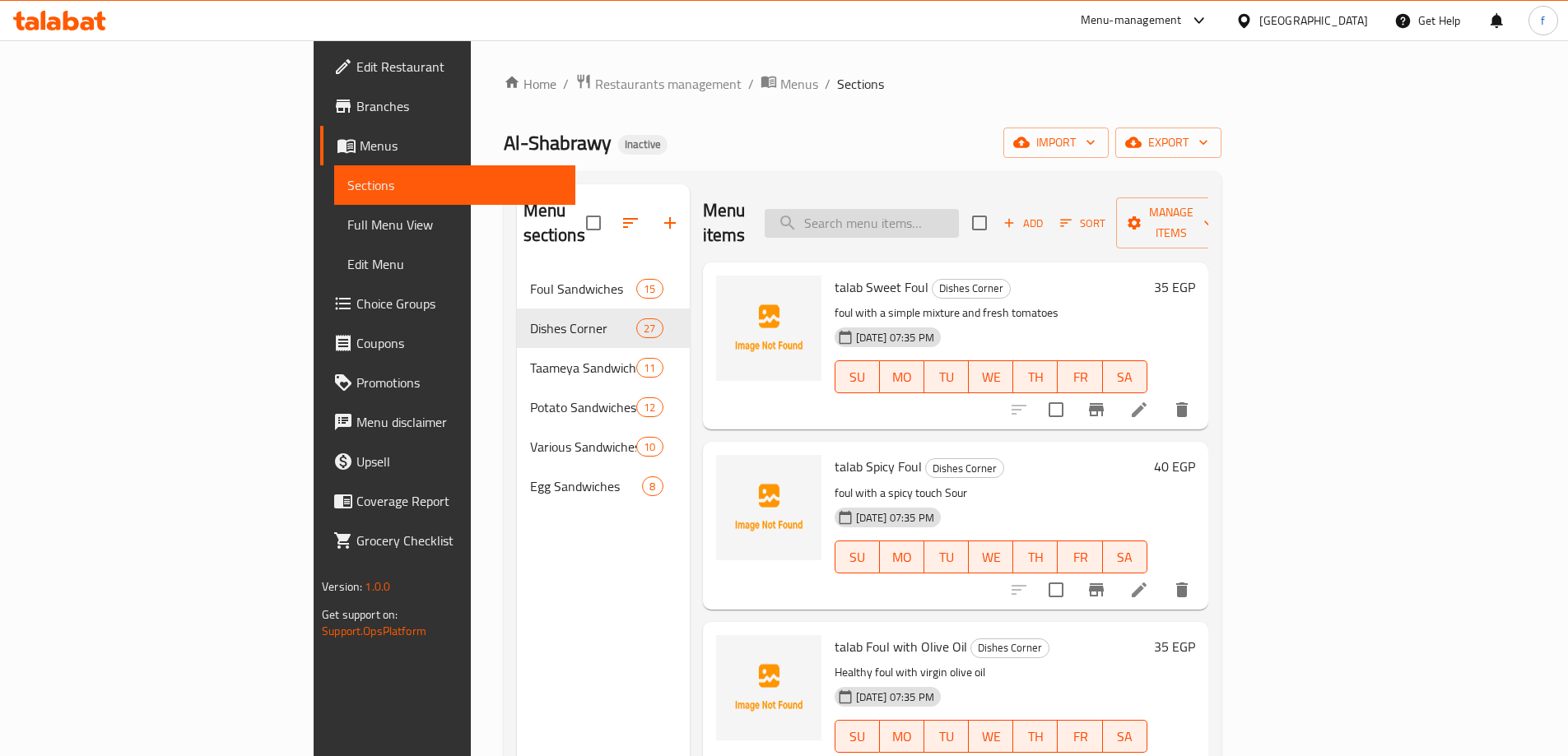
click at [959, 209] on input "search" at bounding box center [862, 223] width 194 height 28
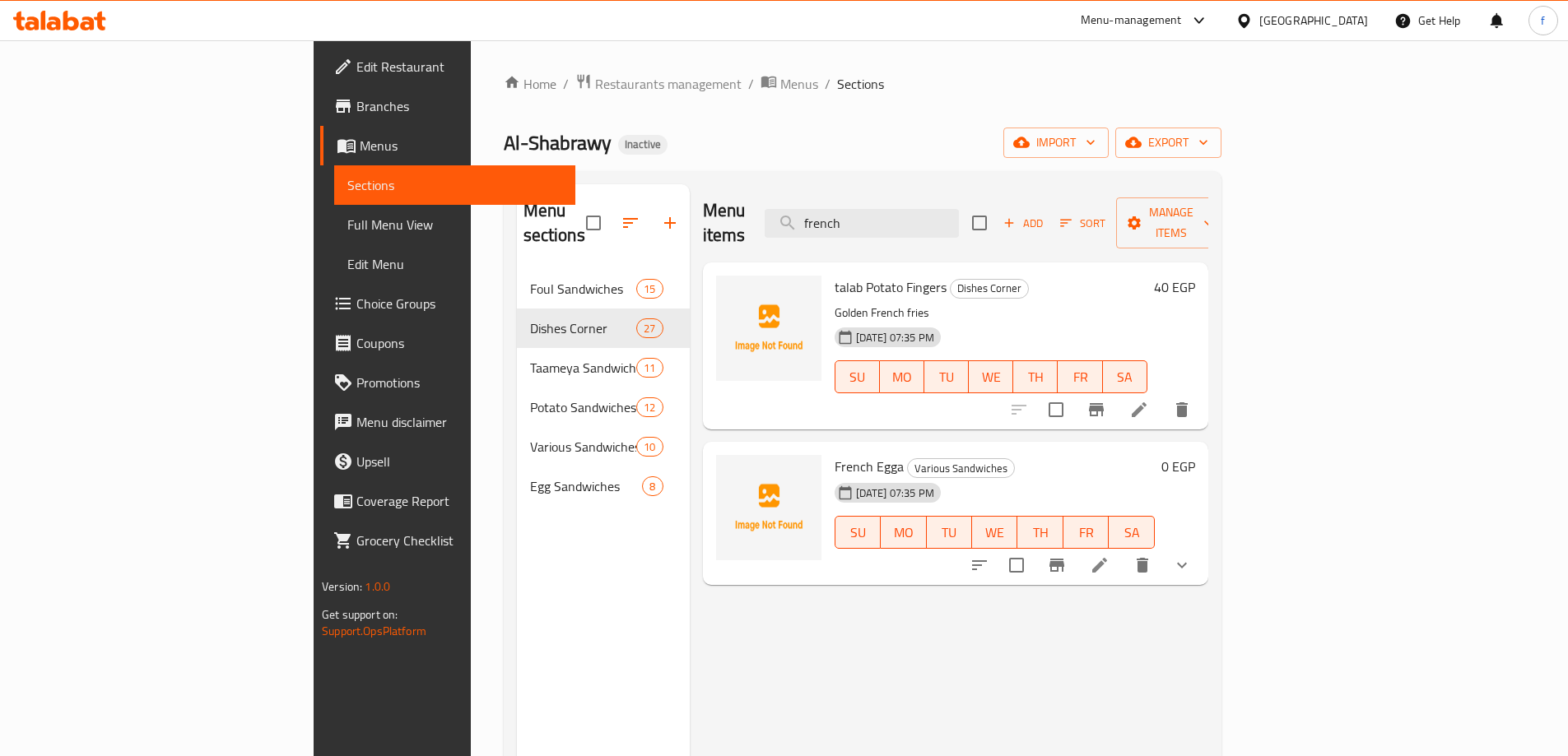
type input "french"
click at [1162, 395] on li at bounding box center [1139, 410] width 46 height 29
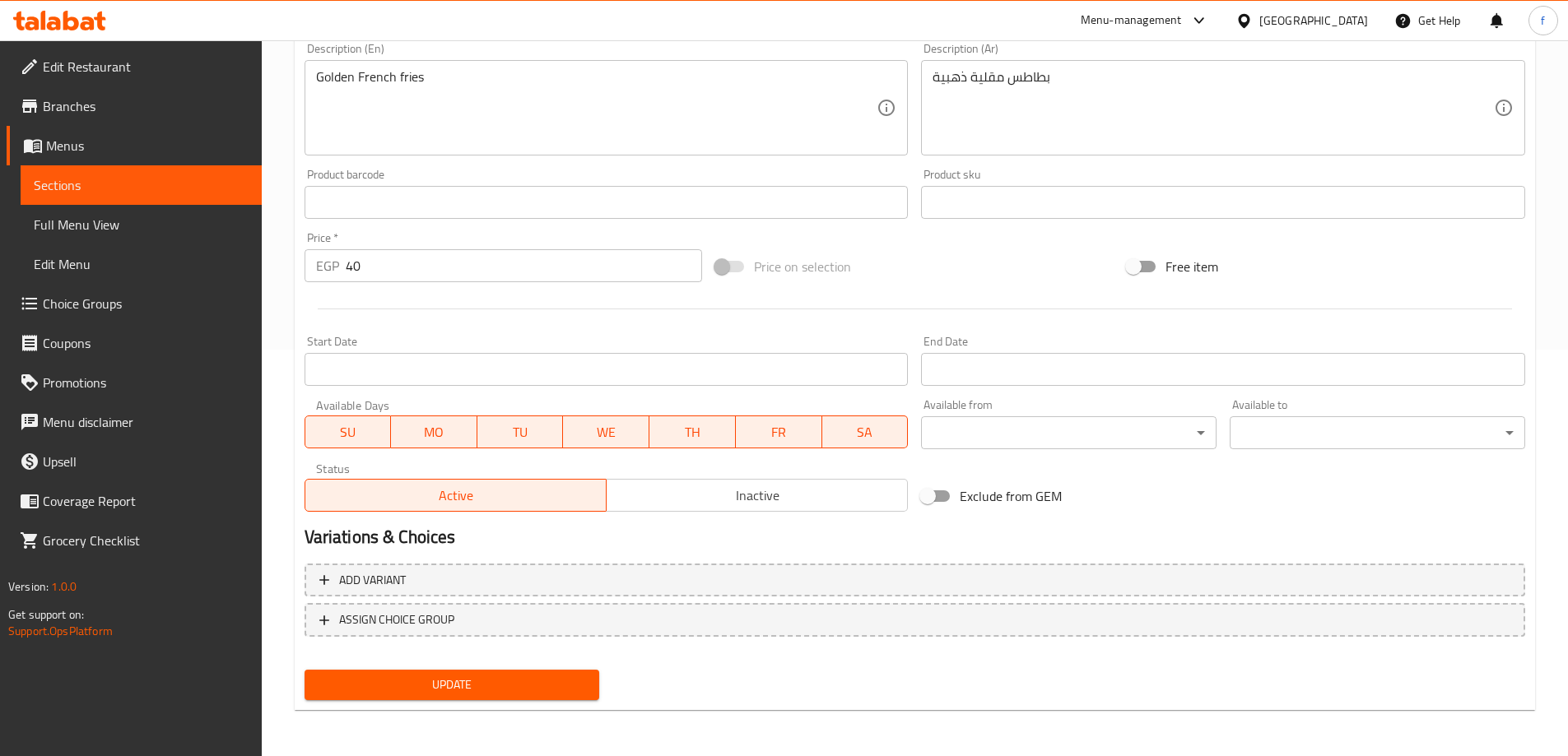
click at [464, 685] on span "Update" at bounding box center [451, 685] width 269 height 20
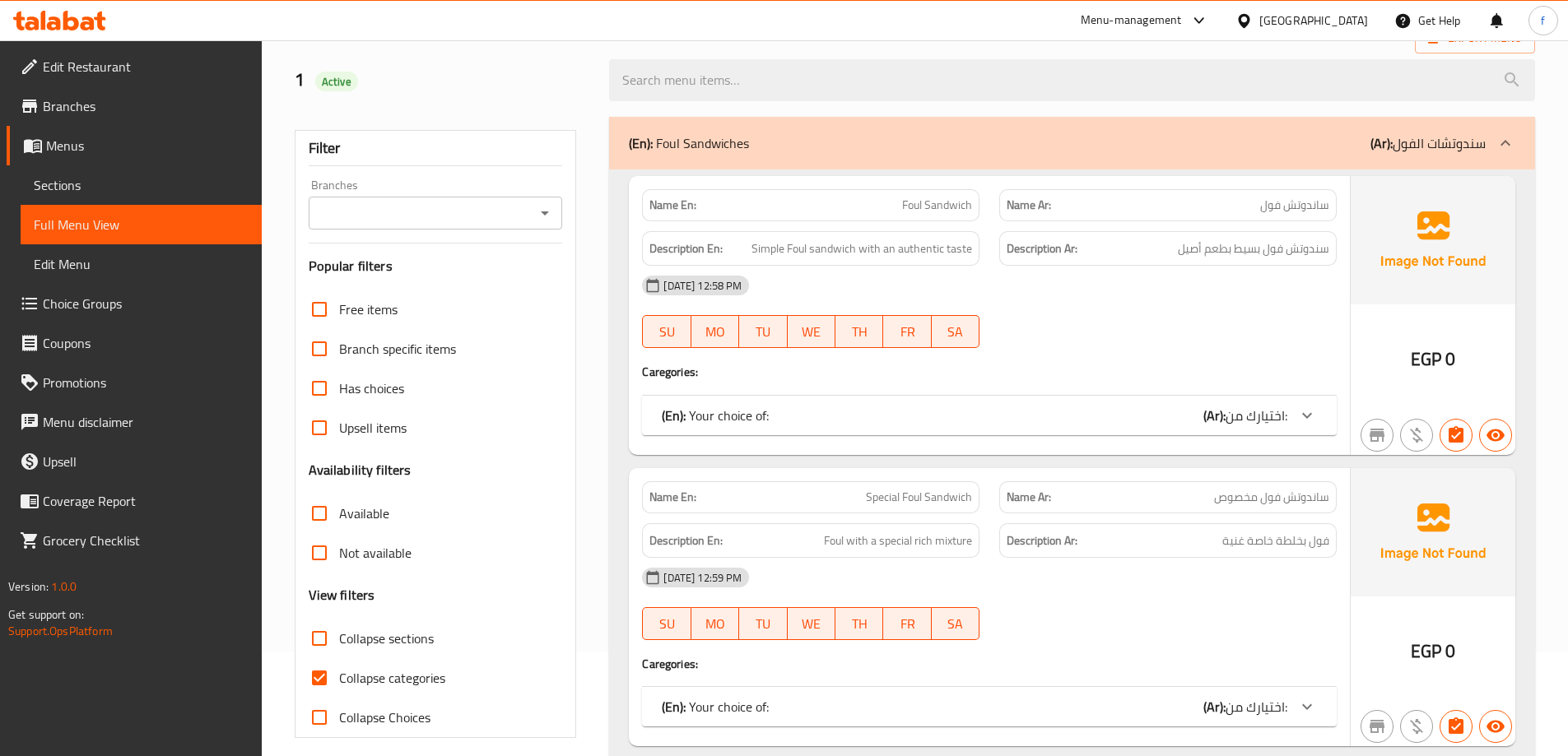
scroll to position [165, 0]
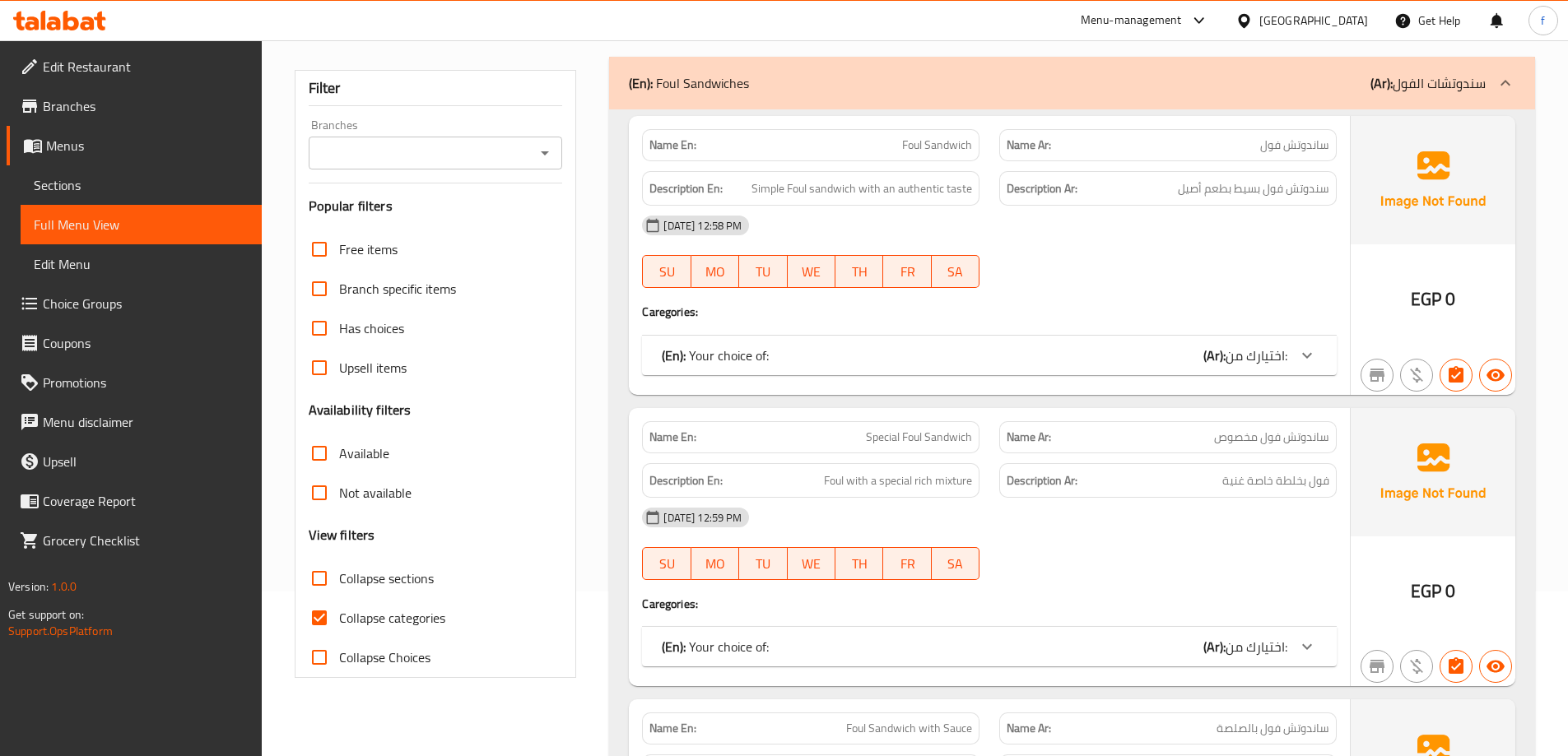
click at [395, 613] on span "Collapse categories" at bounding box center [392, 618] width 106 height 20
click at [339, 613] on input "Collapse categories" at bounding box center [319, 617] width 39 height 39
checkbox input "false"
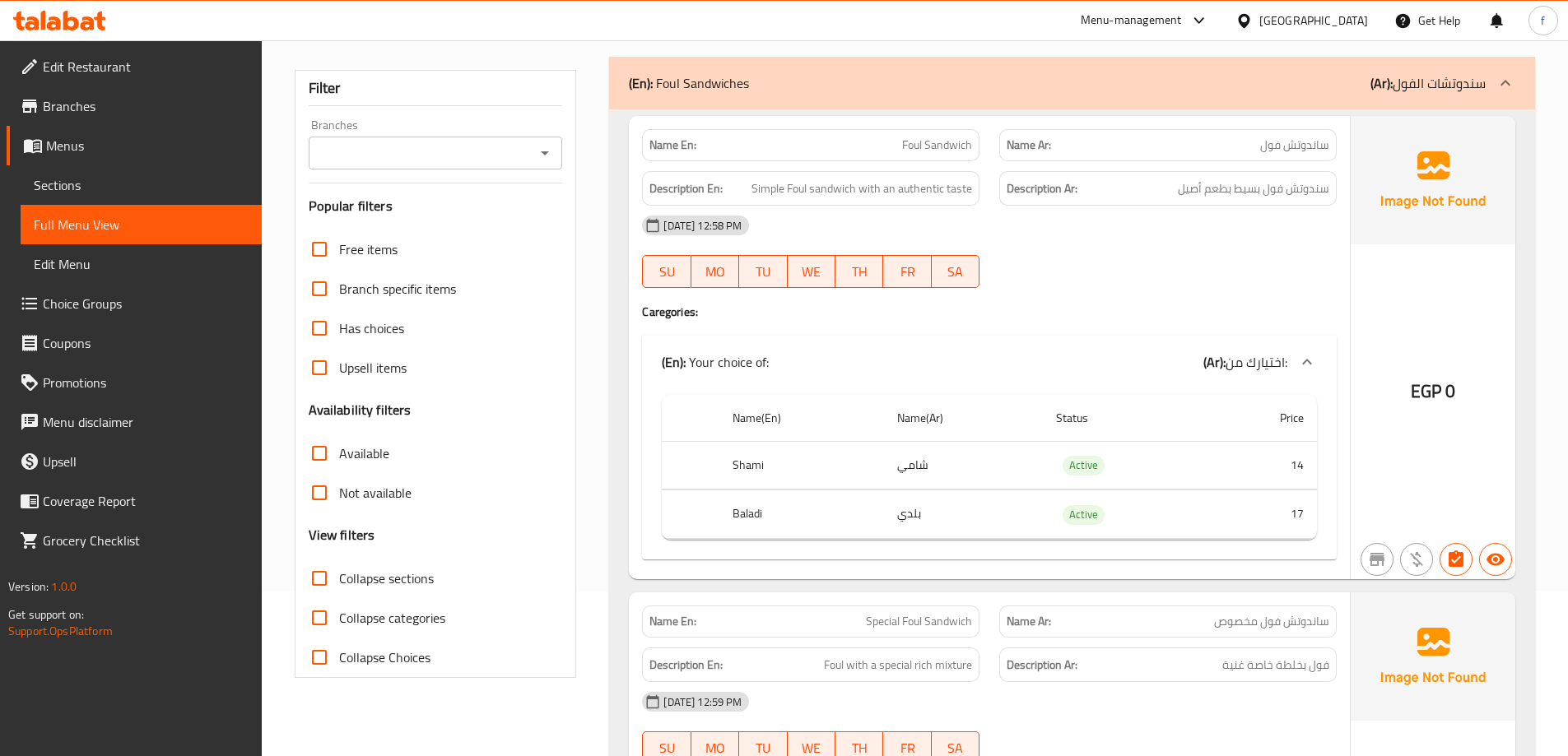
click at [1509, 87] on icon at bounding box center [1506, 83] width 20 height 20
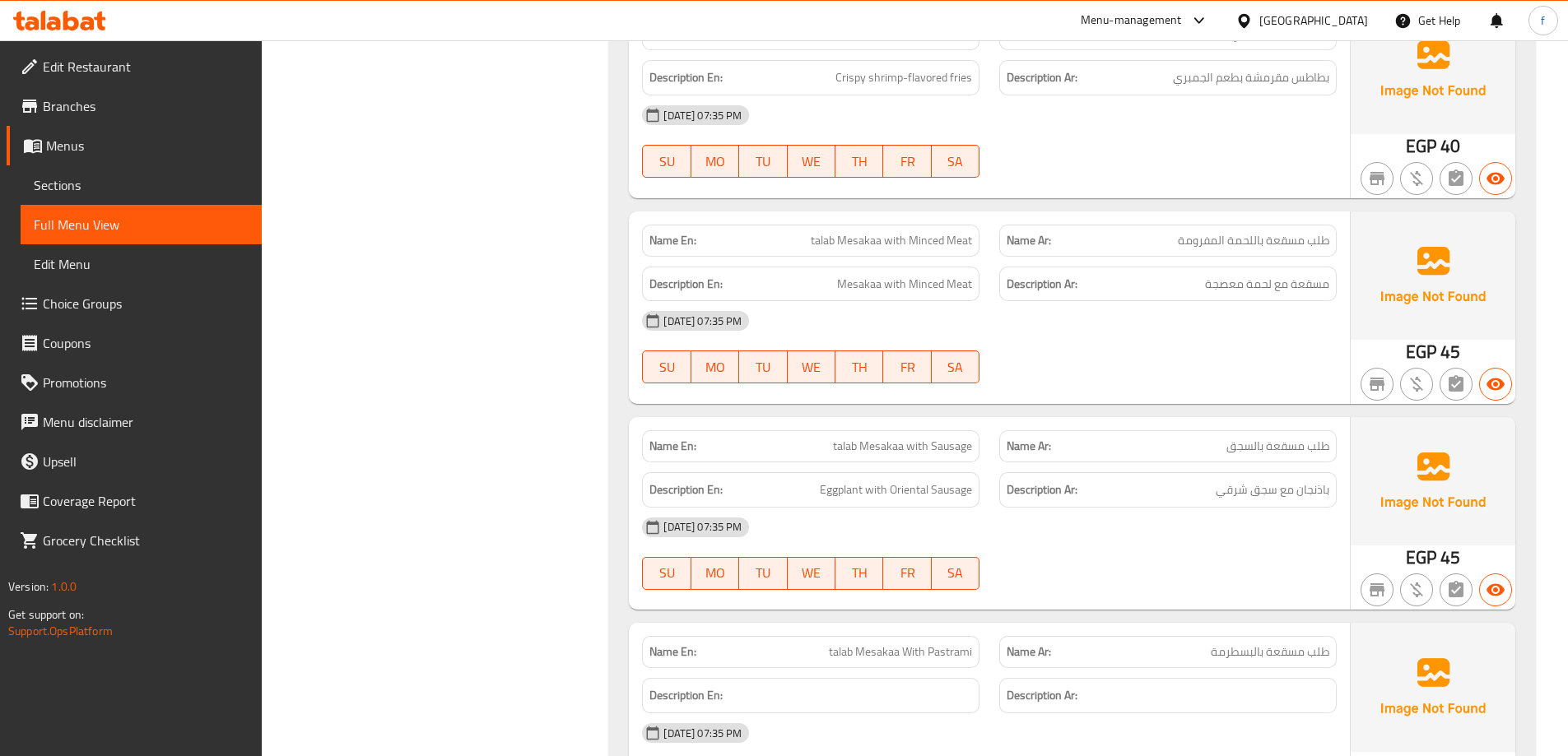
scroll to position [3455, 0]
click at [933, 275] on span "Mesakaa with Minced Meat" at bounding box center [904, 285] width 135 height 20
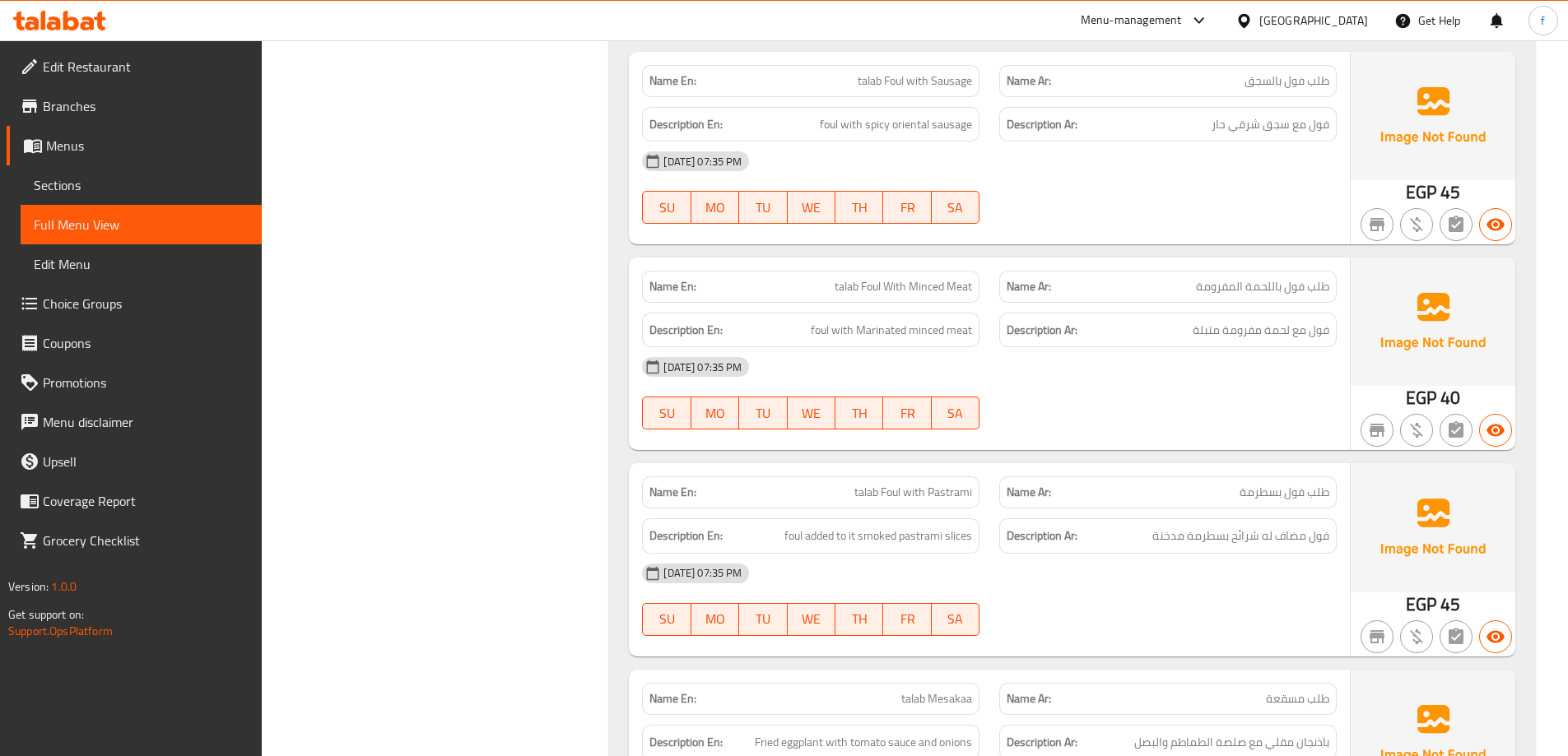
scroll to position [1562, 0]
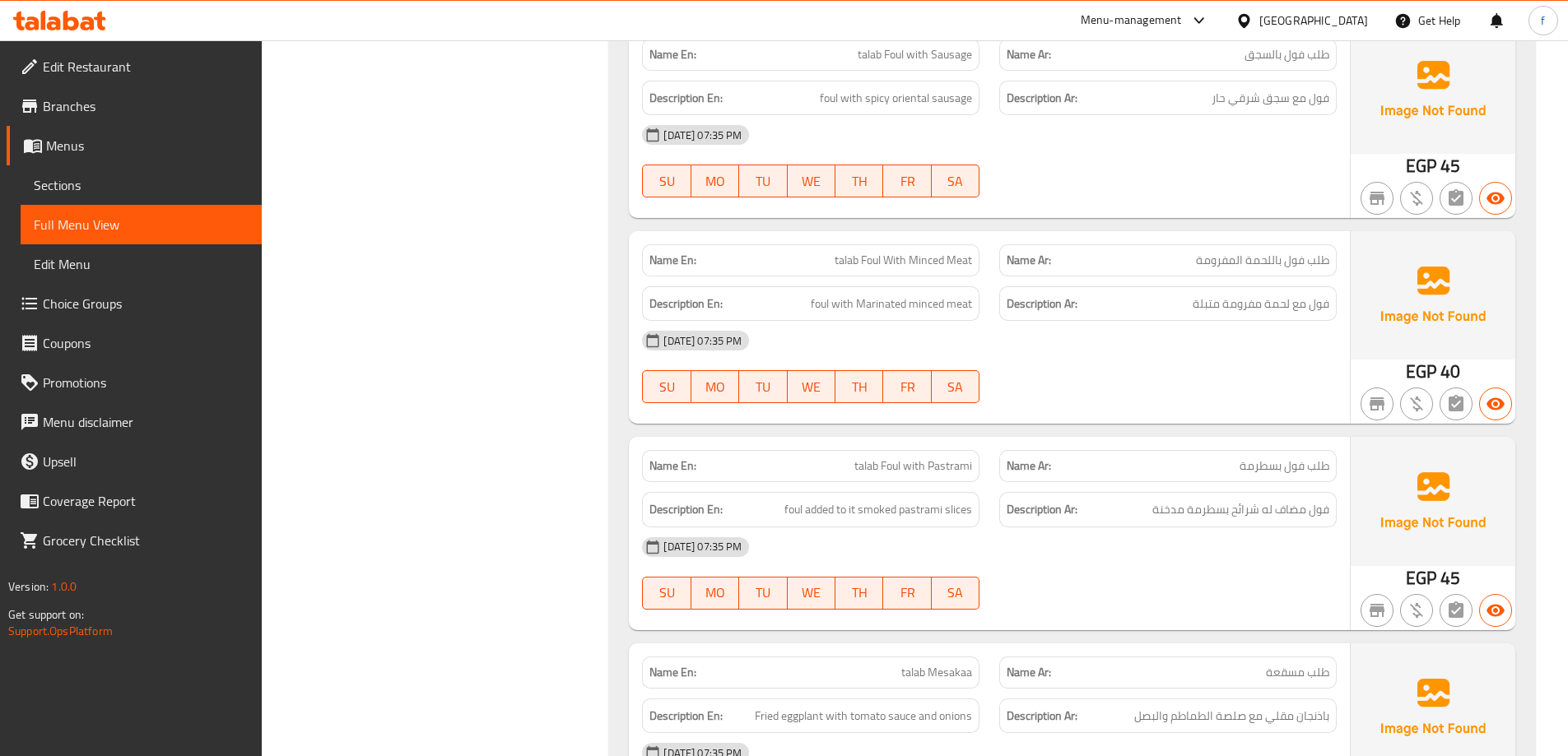
click at [916, 263] on span "talab Foul With Minced Meat" at bounding box center [903, 260] width 138 height 17
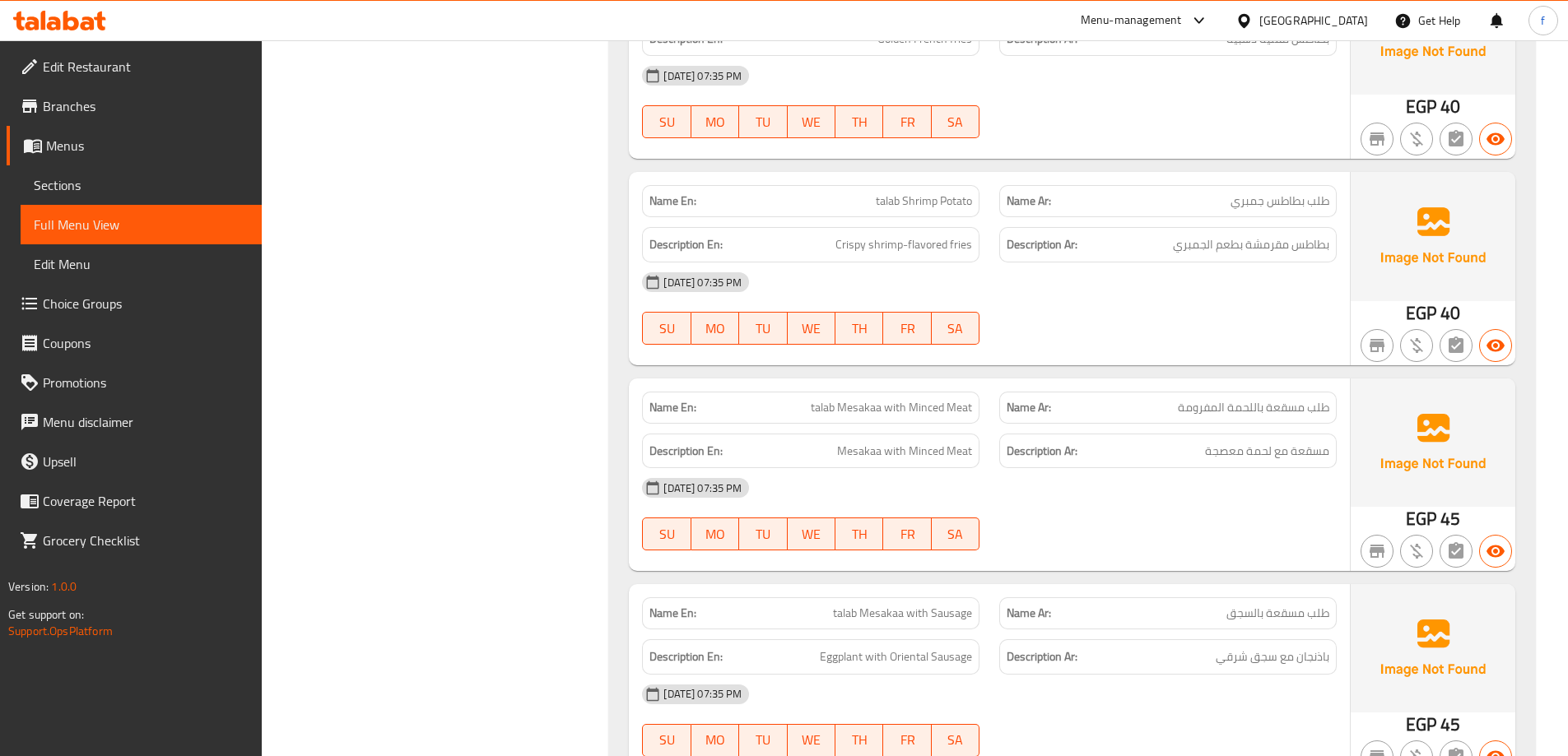
scroll to position [3290, 0]
click at [938, 397] on span "talab Mesakaa with Minced Meat" at bounding box center [891, 405] width 161 height 17
click at [1254, 397] on span "طلب مسقعة باللحمة المفرومة" at bounding box center [1253, 405] width 151 height 17
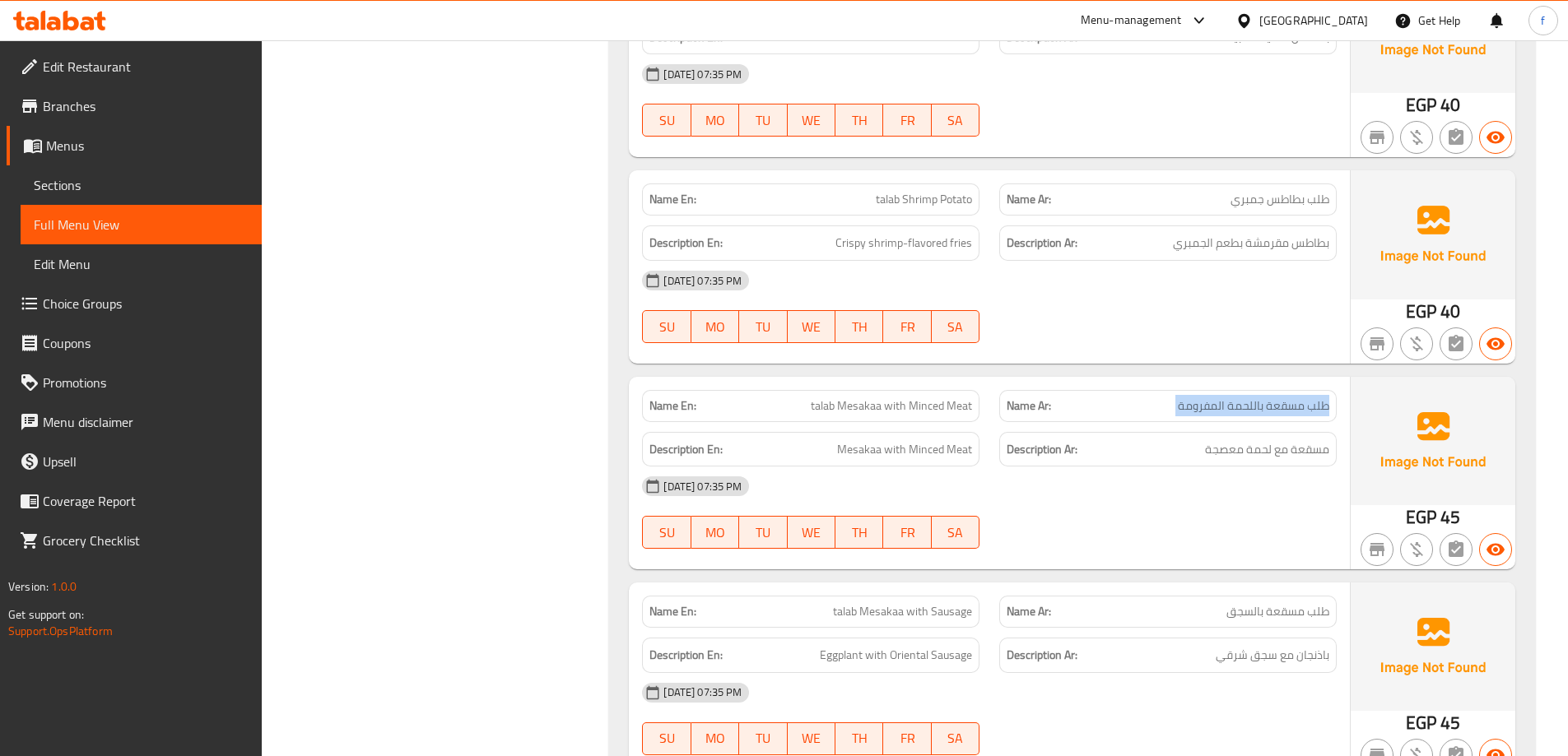
copy span "طلب مسقعة باللحمة المفرومة"
click at [1289, 397] on span "طلب مسقعة باللحمة المفرومة" at bounding box center [1253, 405] width 151 height 17
click at [937, 397] on span "talab Mesakaa with Minced Meat" at bounding box center [891, 405] width 161 height 17
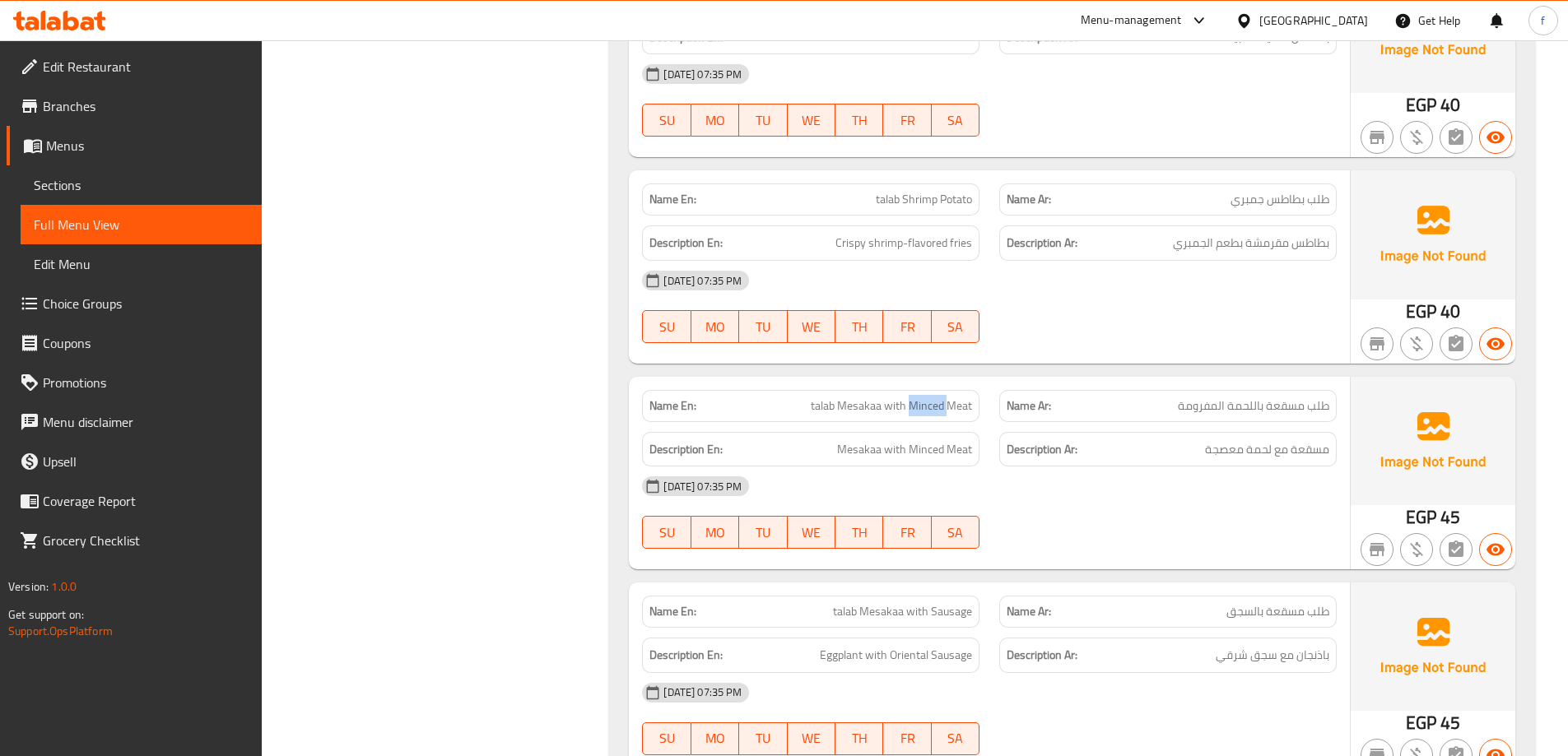
click at [937, 397] on span "talab Mesakaa with Minced Meat" at bounding box center [891, 405] width 161 height 17
copy span "talab Mesakaa with Minced Meat"
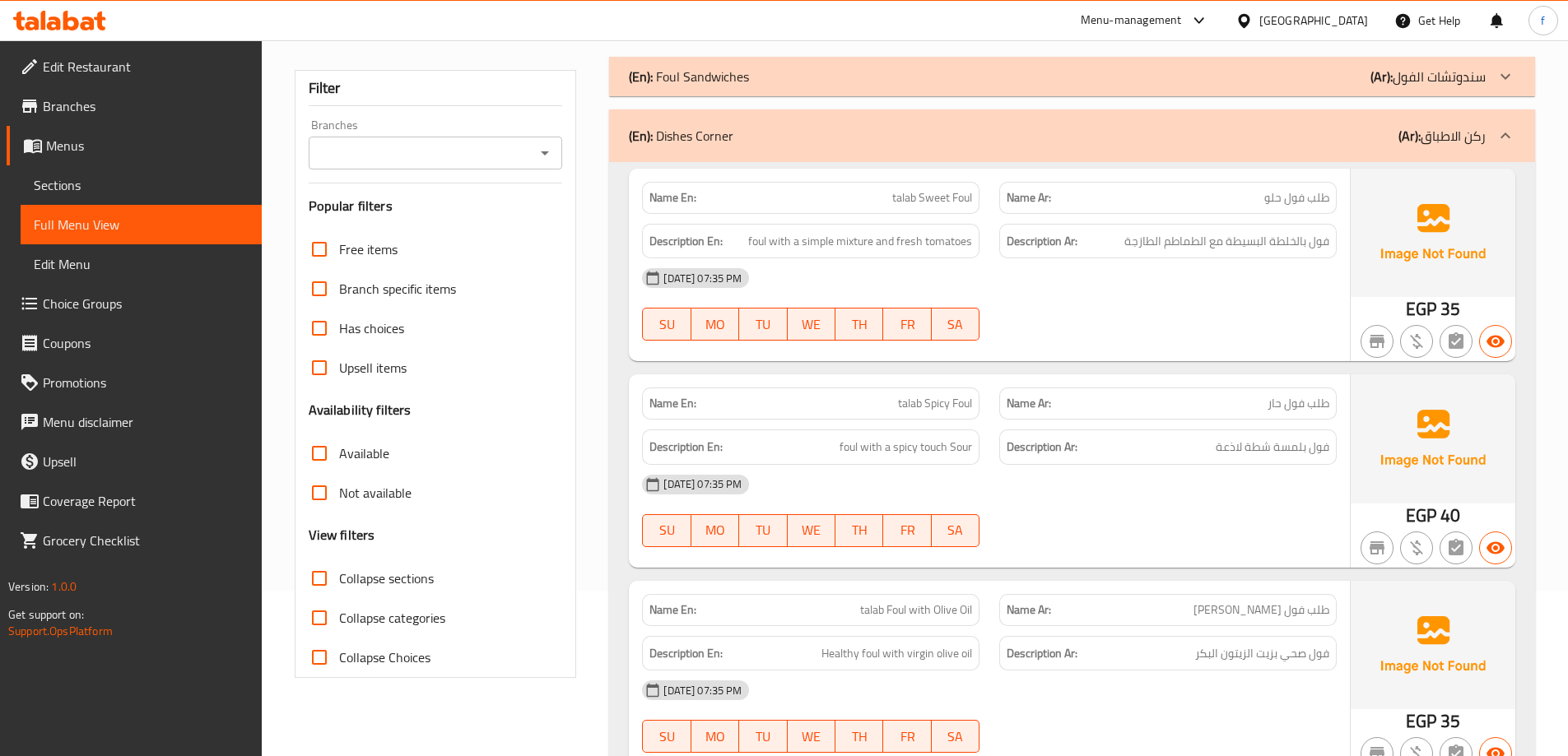
scroll to position [0, 0]
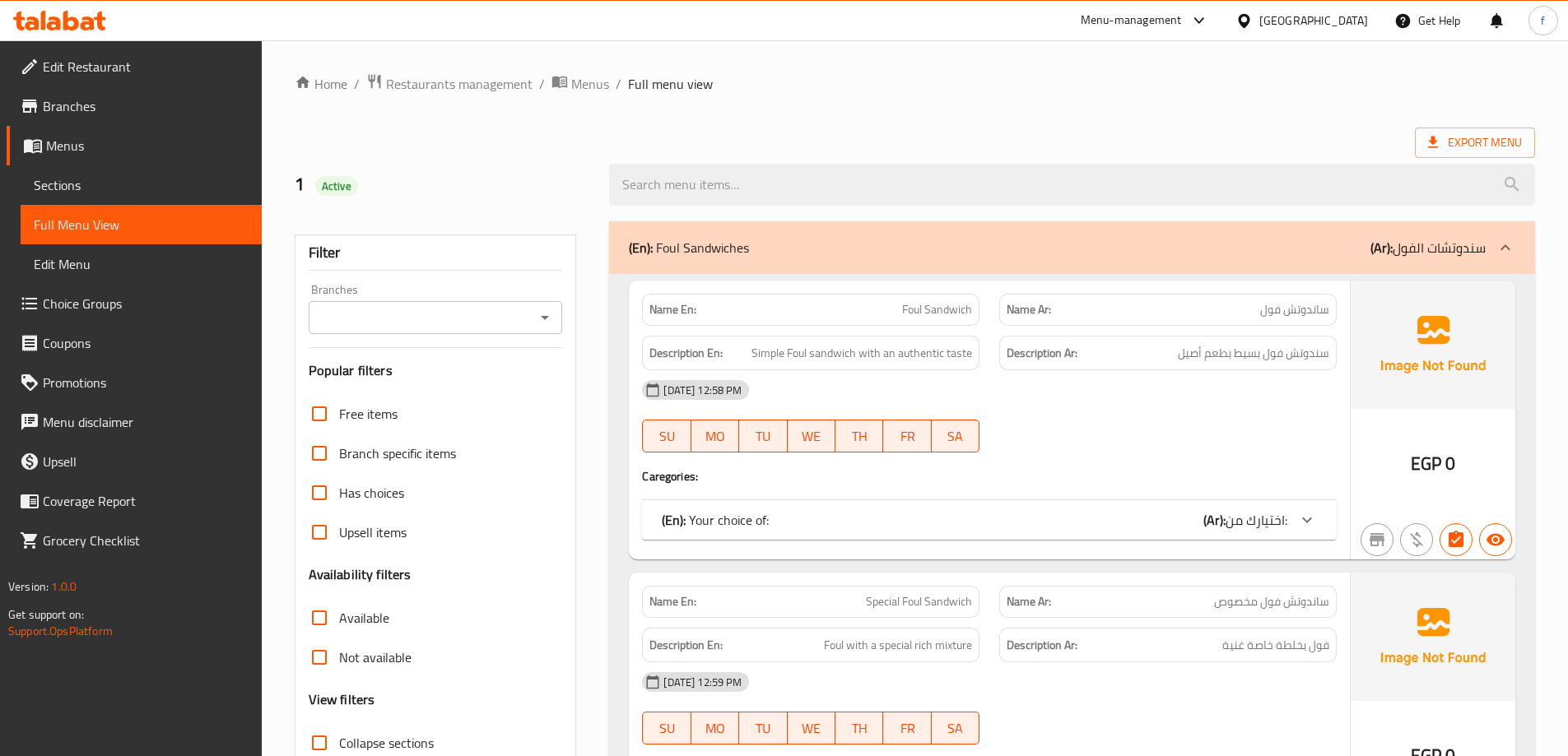
scroll to position [329, 0]
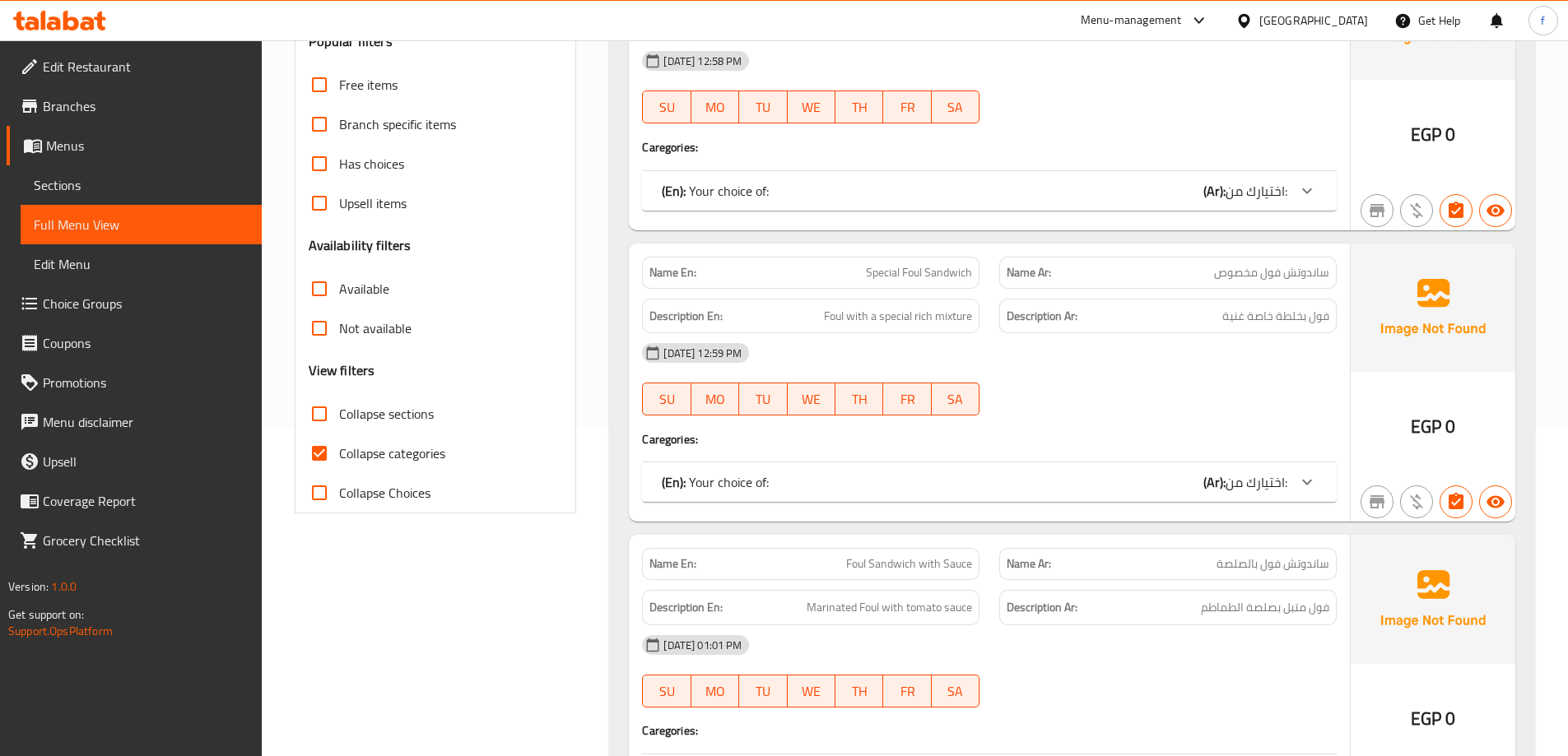
click at [384, 454] on span "Collapse categories" at bounding box center [392, 454] width 106 height 20
click at [339, 454] on input "Collapse categories" at bounding box center [319, 453] width 39 height 39
checkbox input "false"
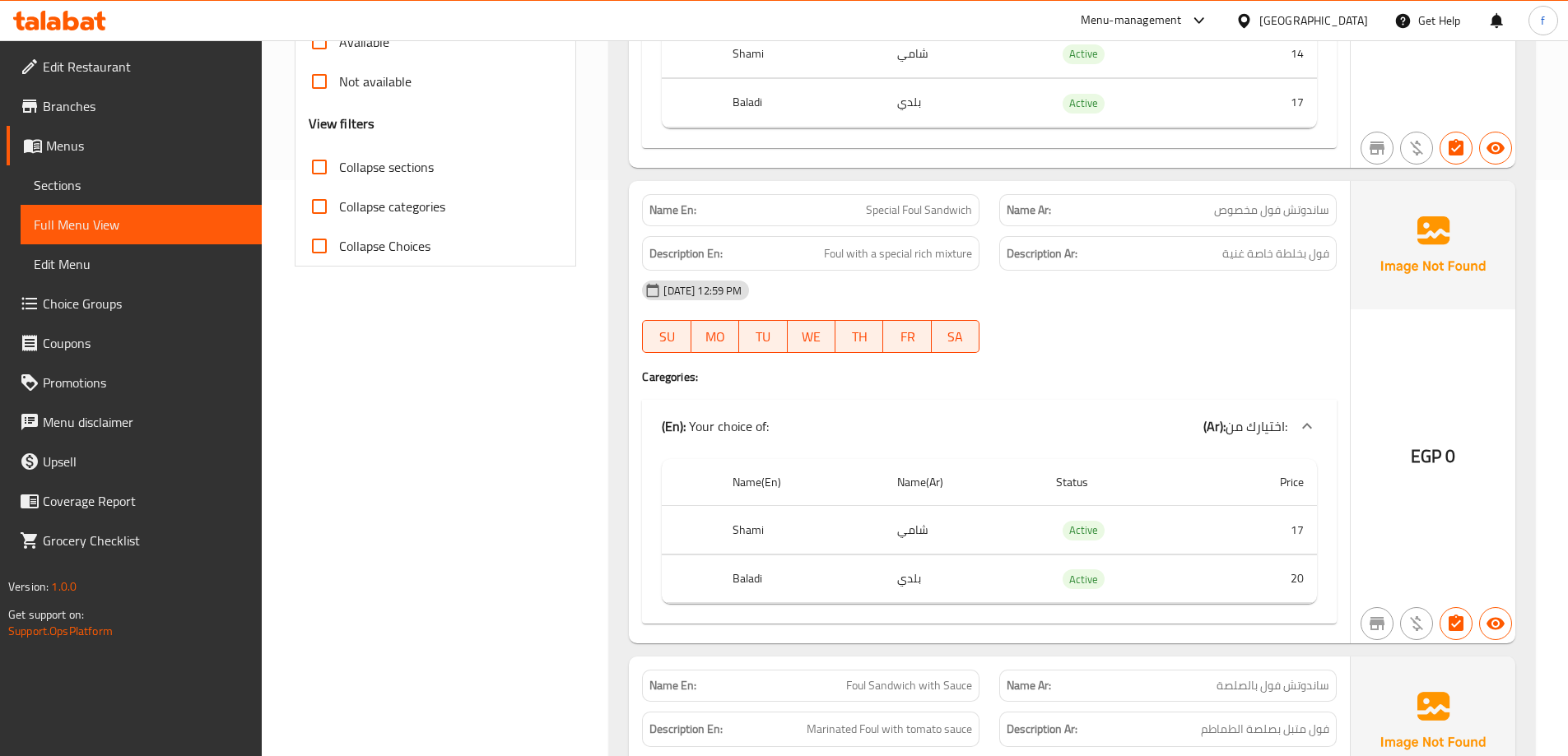
scroll to position [82, 0]
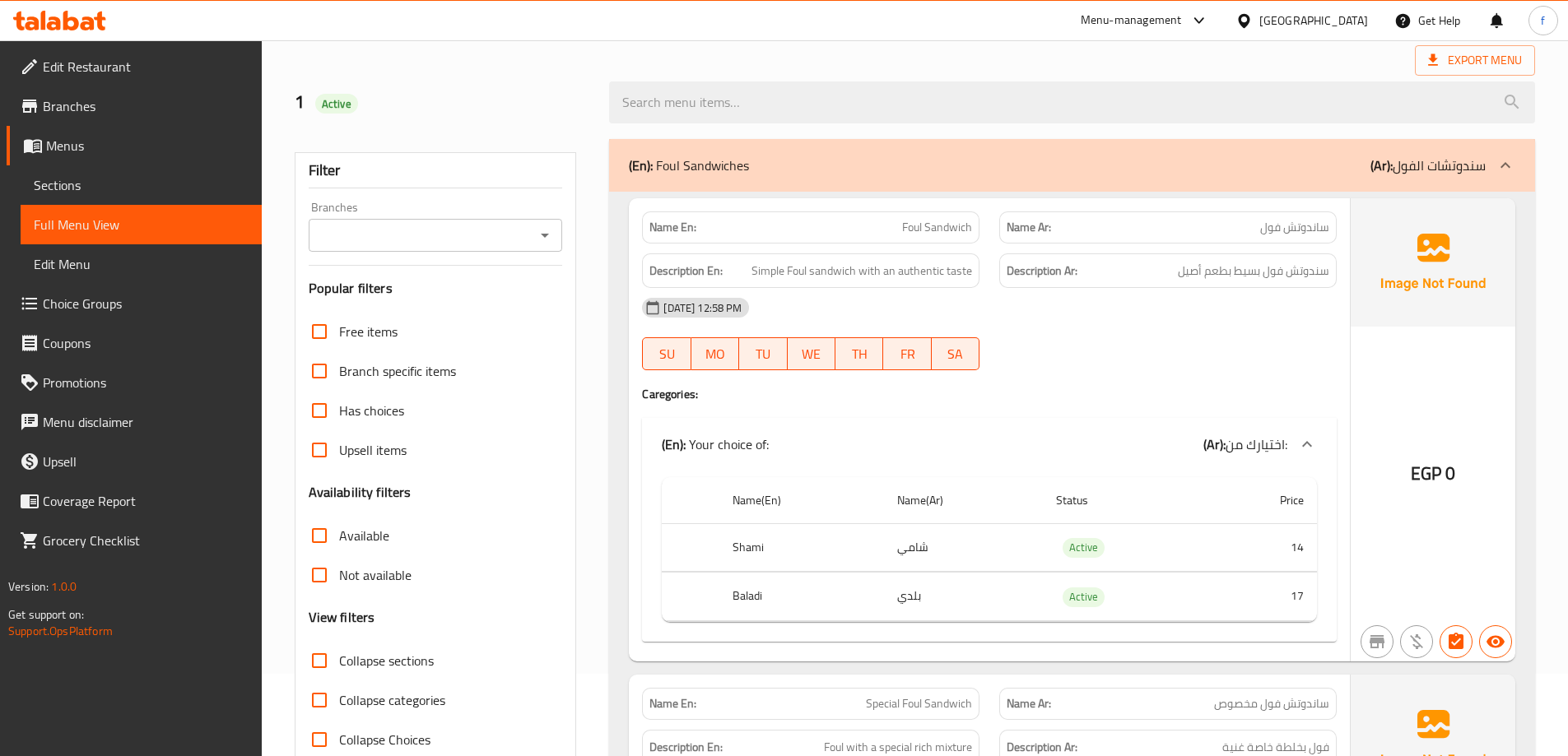
click at [1506, 162] on icon at bounding box center [1505, 165] width 10 height 5
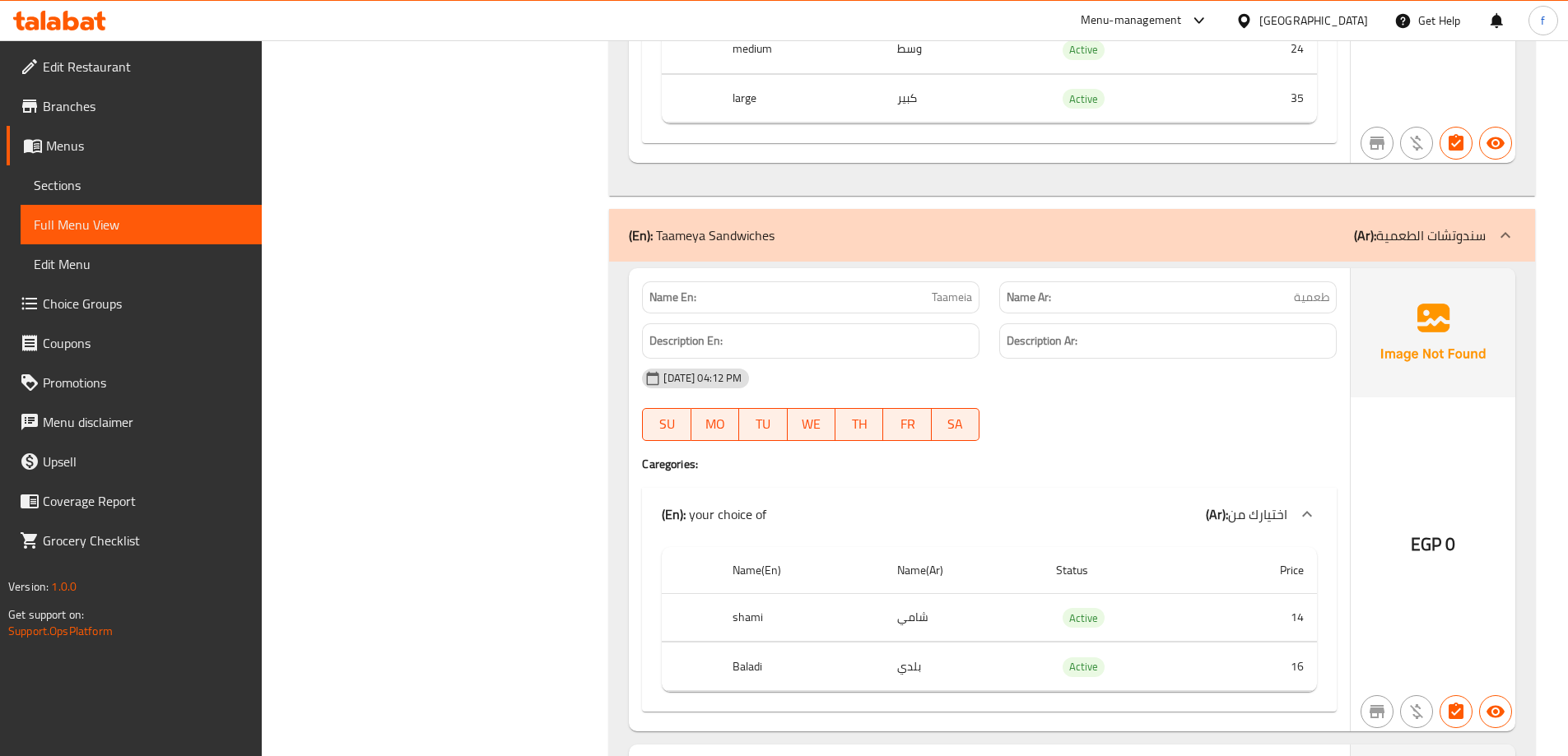
scroll to position [6004, 0]
click at [1508, 234] on icon at bounding box center [1506, 237] width 20 height 20
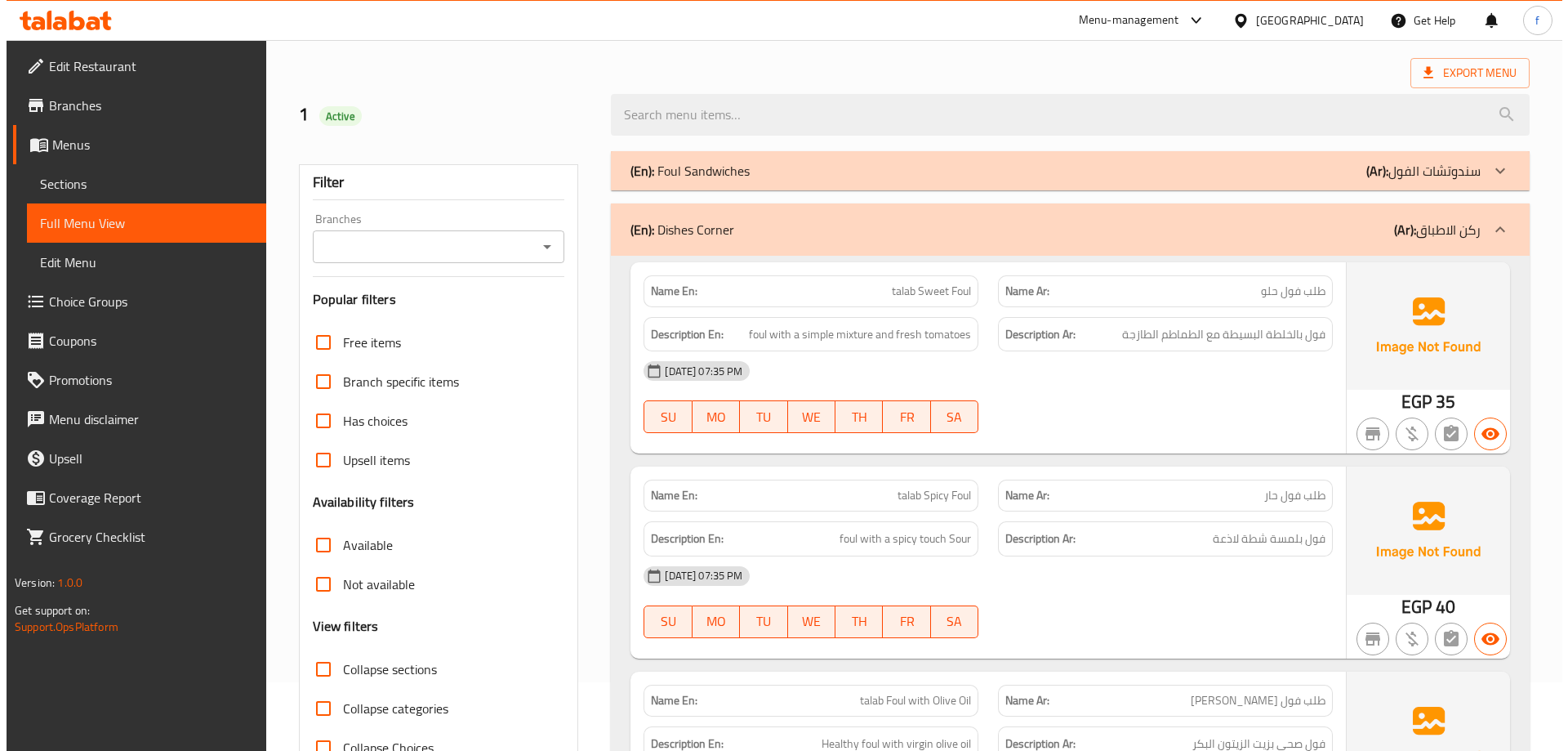
scroll to position [0, 0]
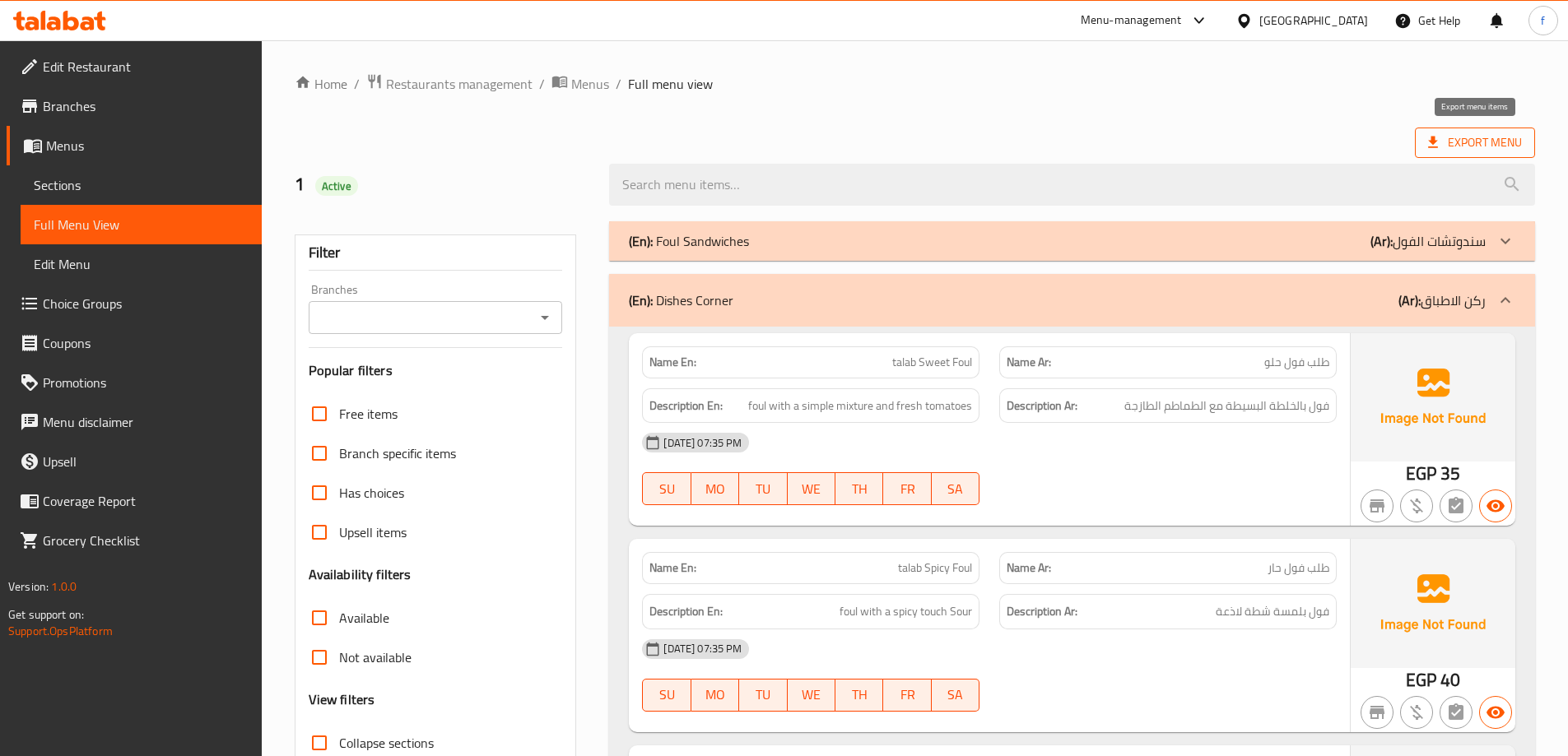
click at [1482, 140] on span "Export Menu" at bounding box center [1474, 142] width 94 height 20
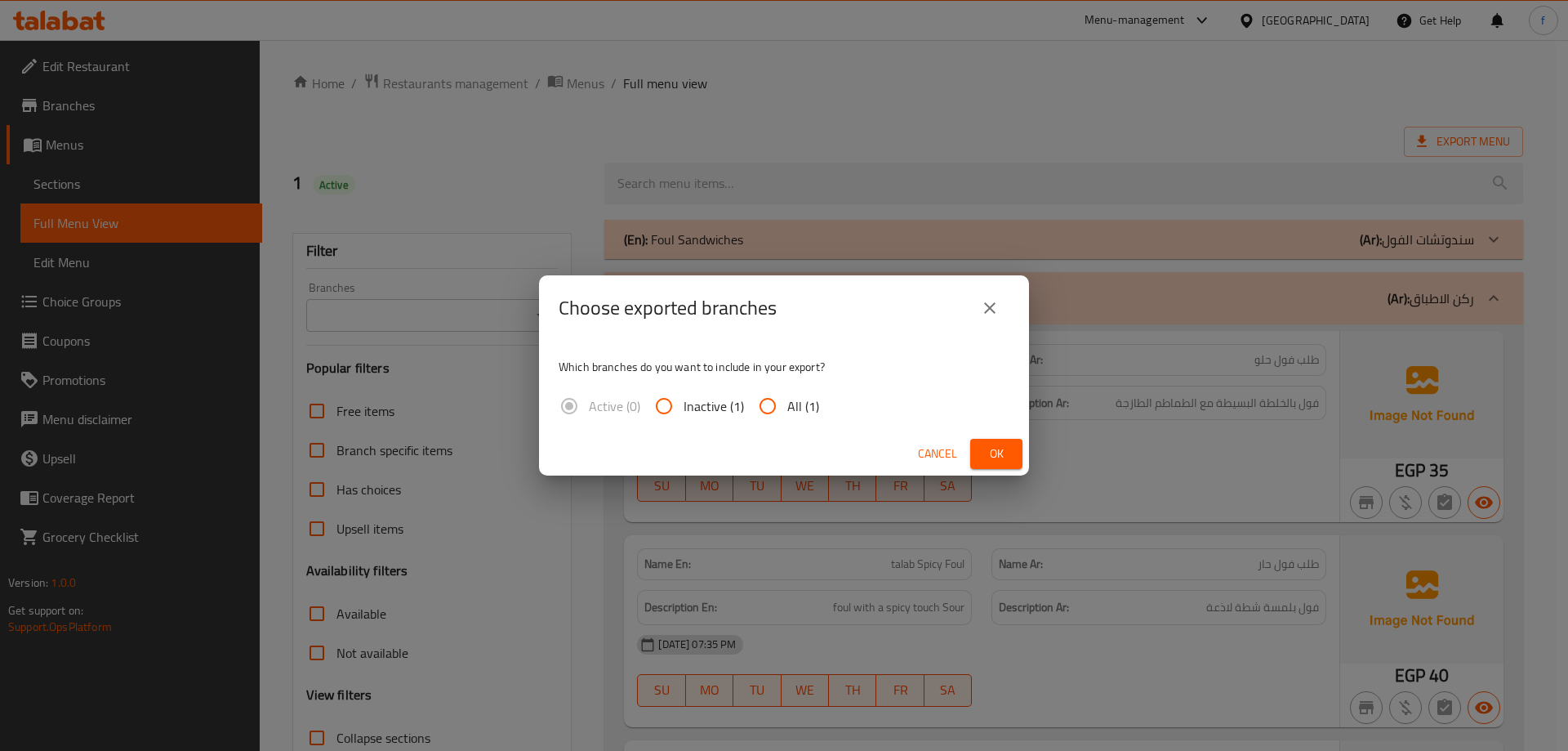
click at [793, 403] on span "All (1)" at bounding box center [803, 406] width 32 height 20
click at [787, 403] on input "All (1)" at bounding box center [767, 406] width 39 height 39
radio input "true"
click at [993, 452] on span "Ok" at bounding box center [996, 453] width 26 height 20
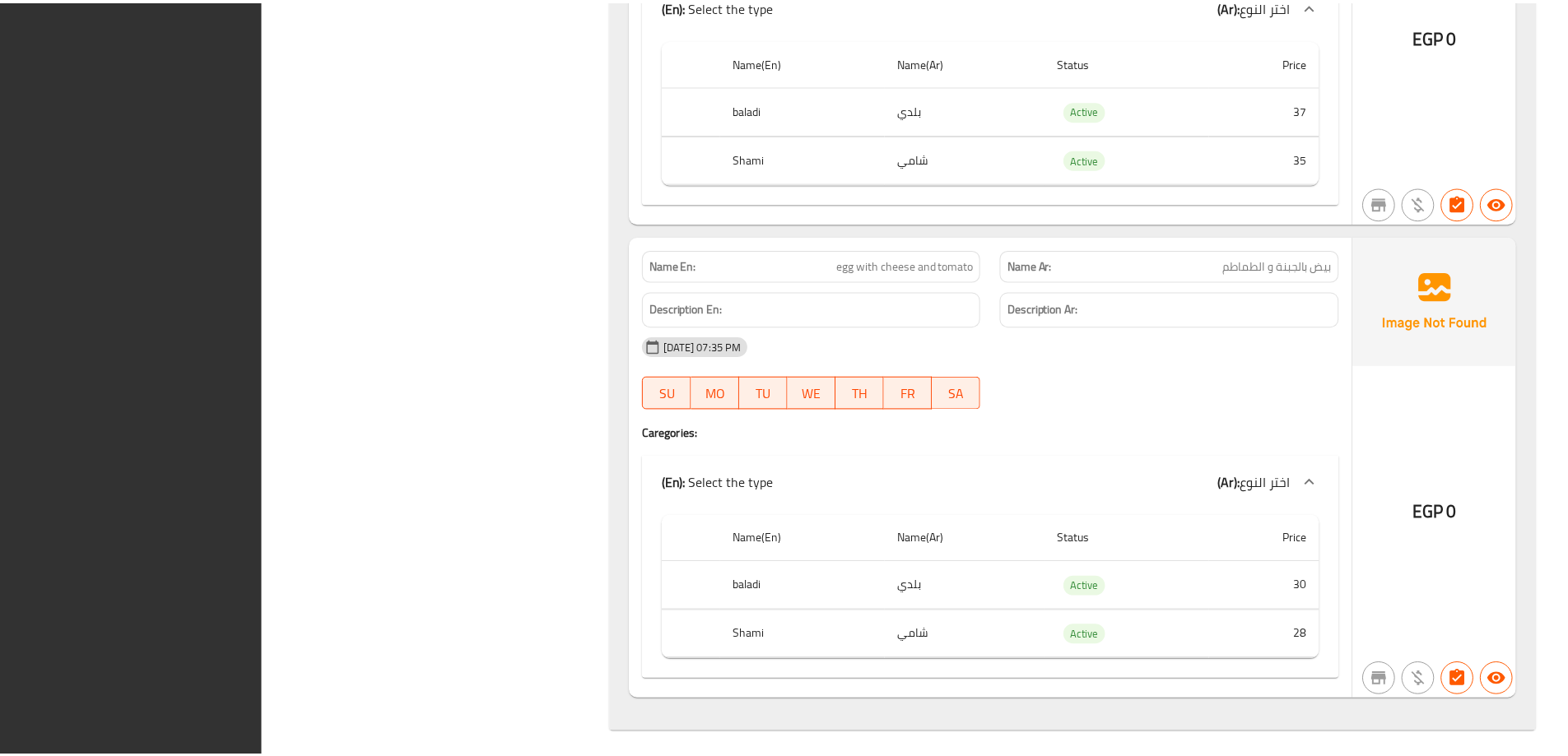
scroll to position [20087, 0]
